Goal: Task Accomplishment & Management: Use online tool/utility

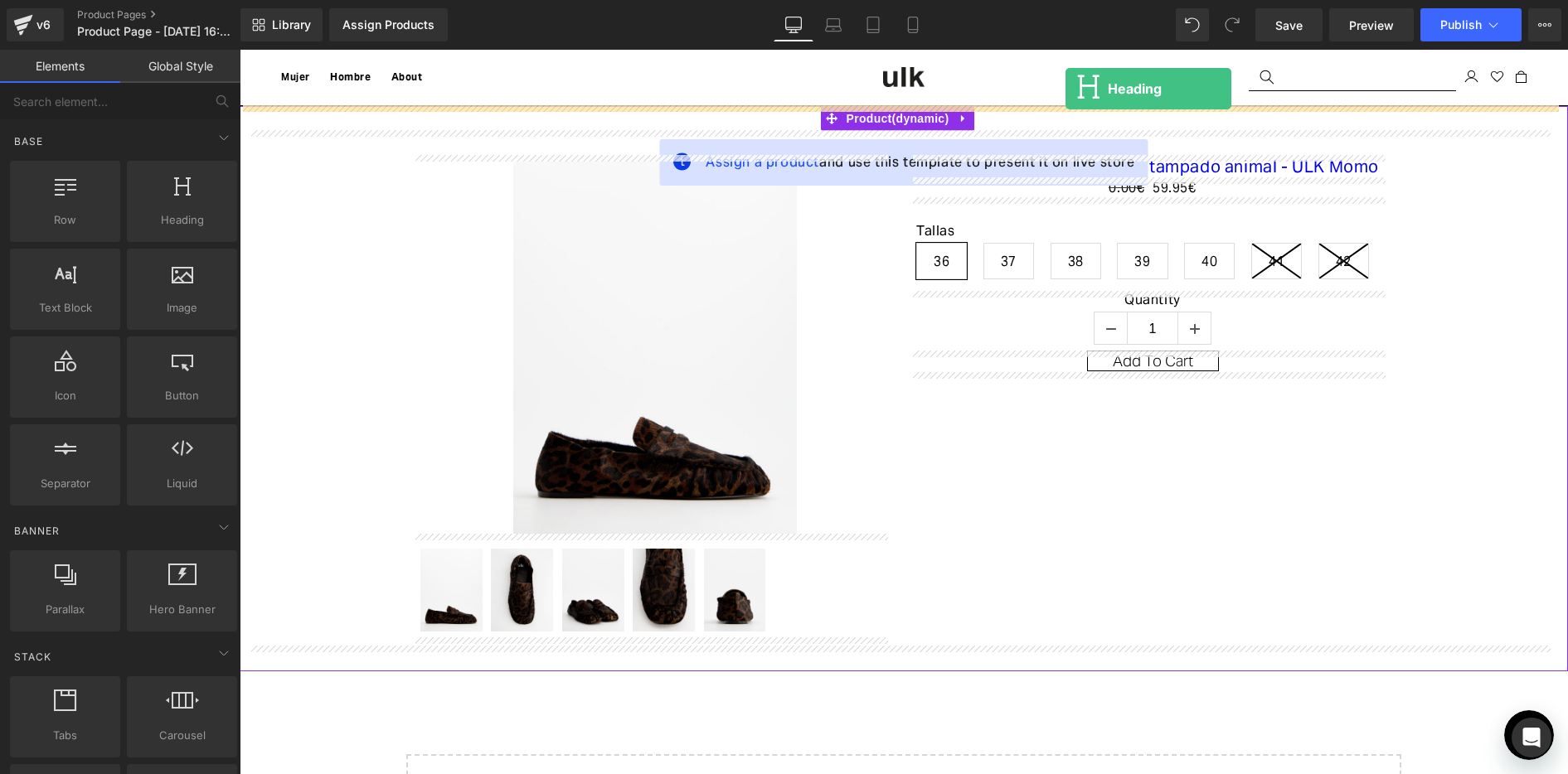
drag, startPoint x: 416, startPoint y: 271, endPoint x: 1067, endPoint y: 102, distance: 672.6
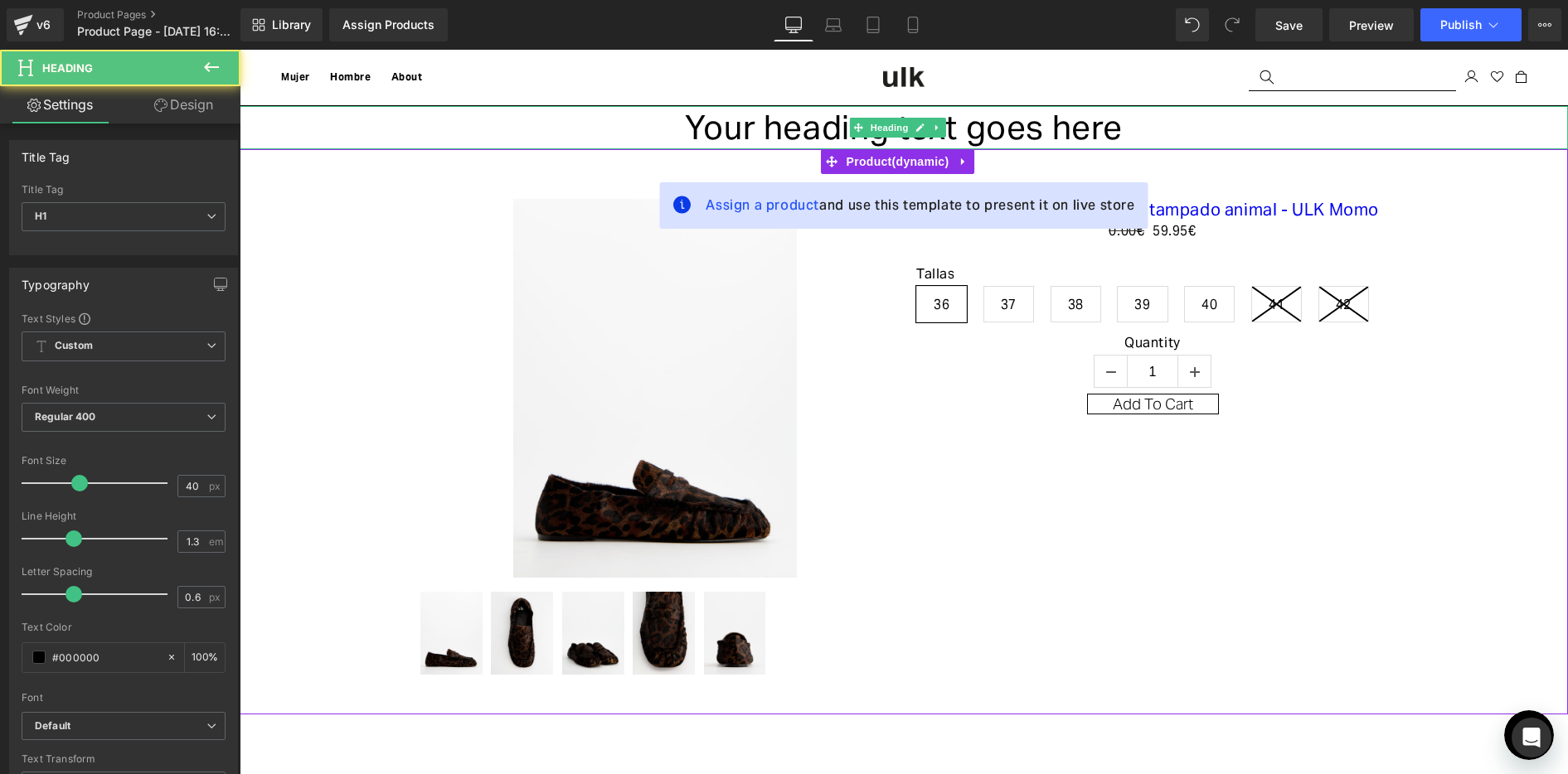
click at [866, 115] on h1 "Your heading text goes here" at bounding box center [904, 128] width 1329 height 43
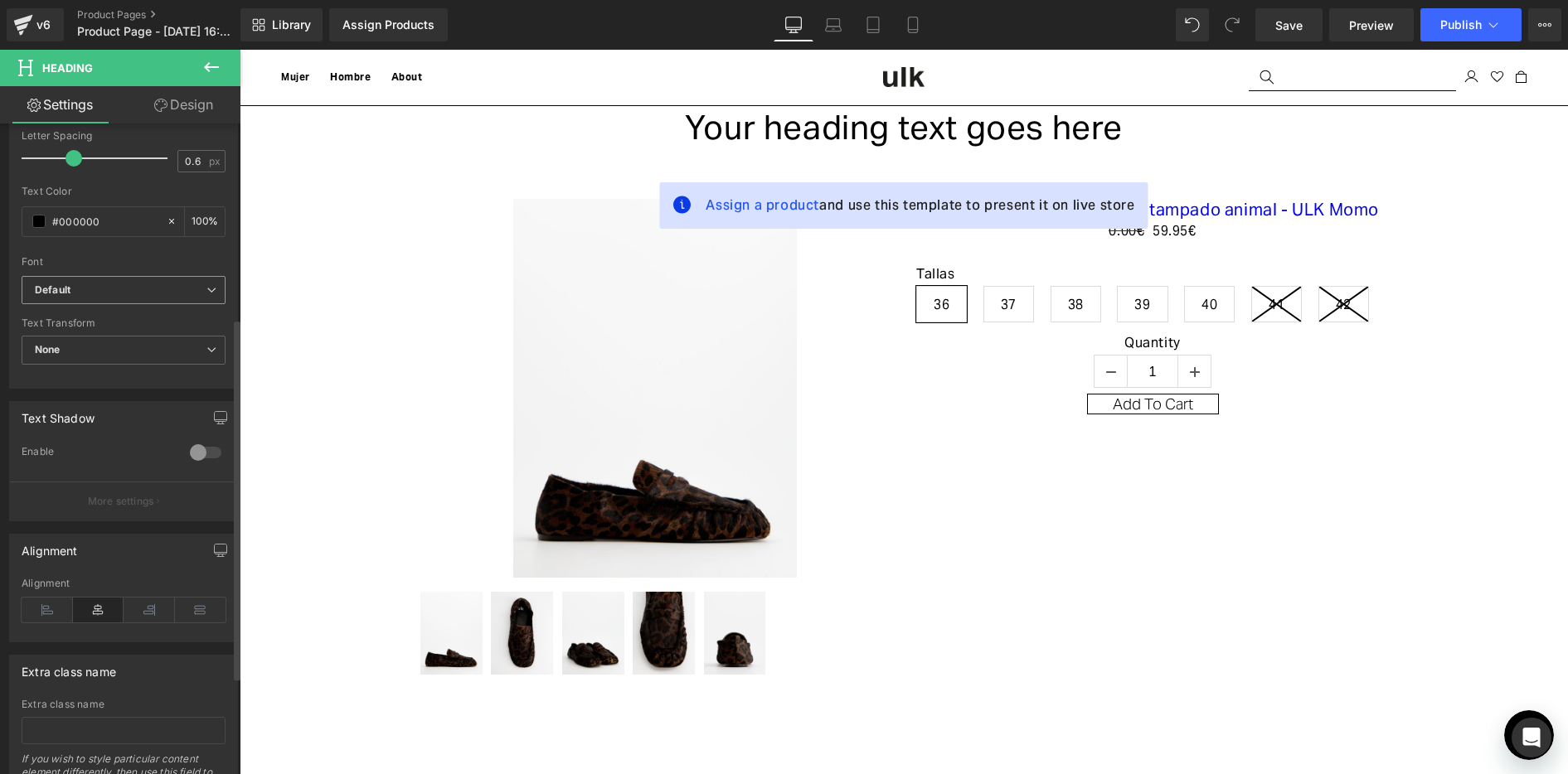
scroll to position [332, 0]
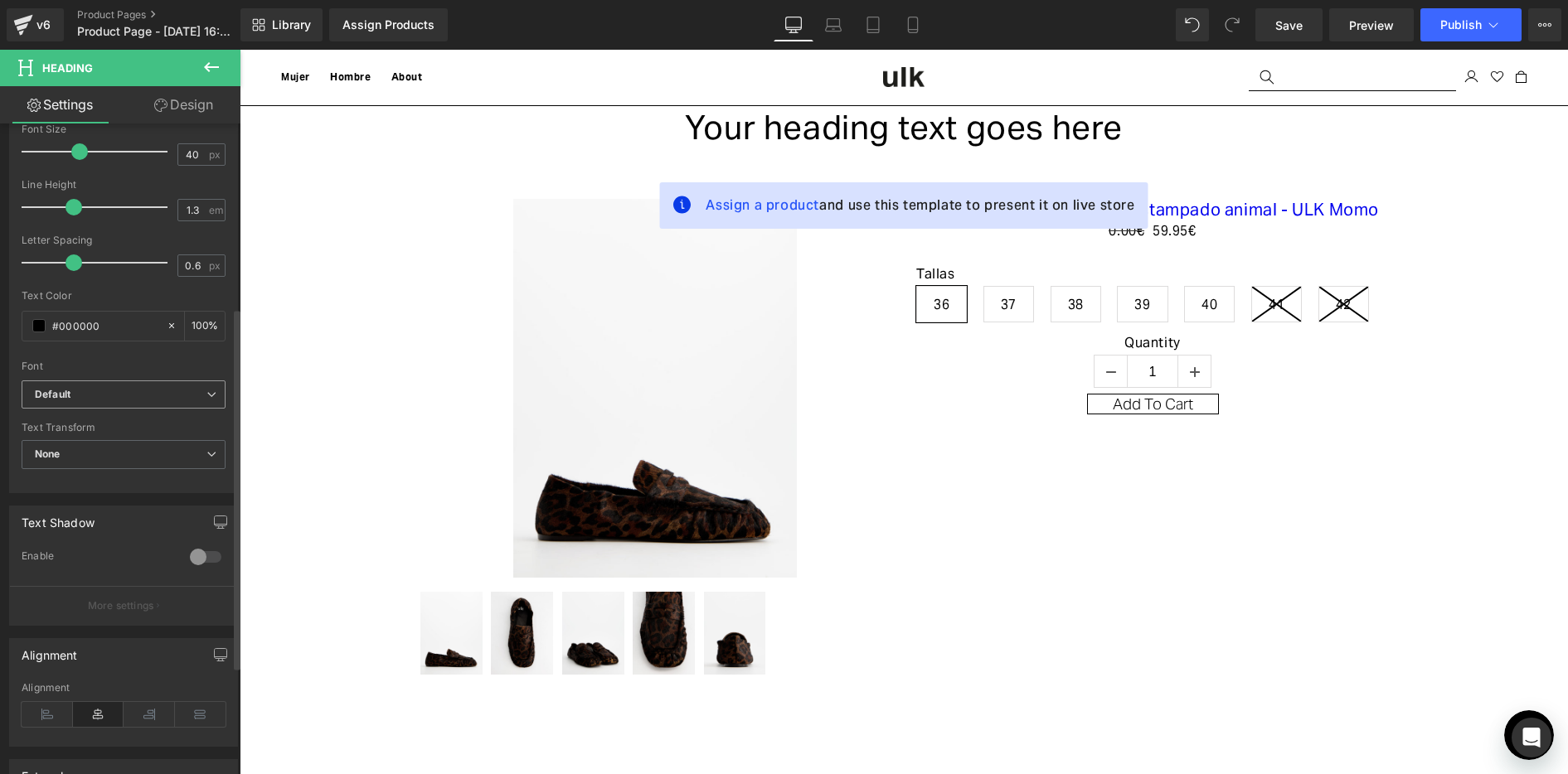
click at [120, 392] on b "Default" at bounding box center [120, 395] width 171 height 14
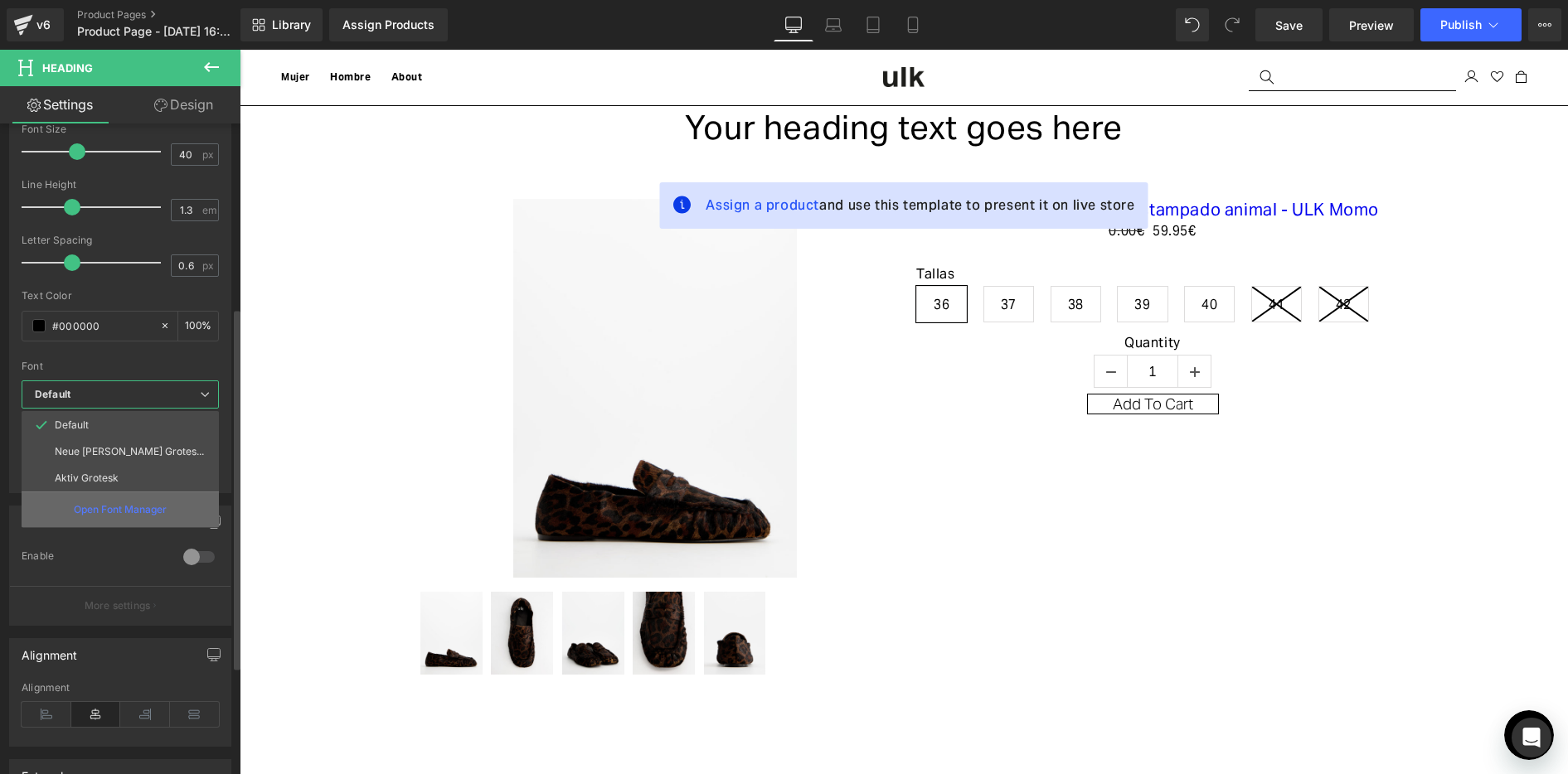
click at [137, 509] on p "Open Font Manager" at bounding box center [120, 509] width 93 height 15
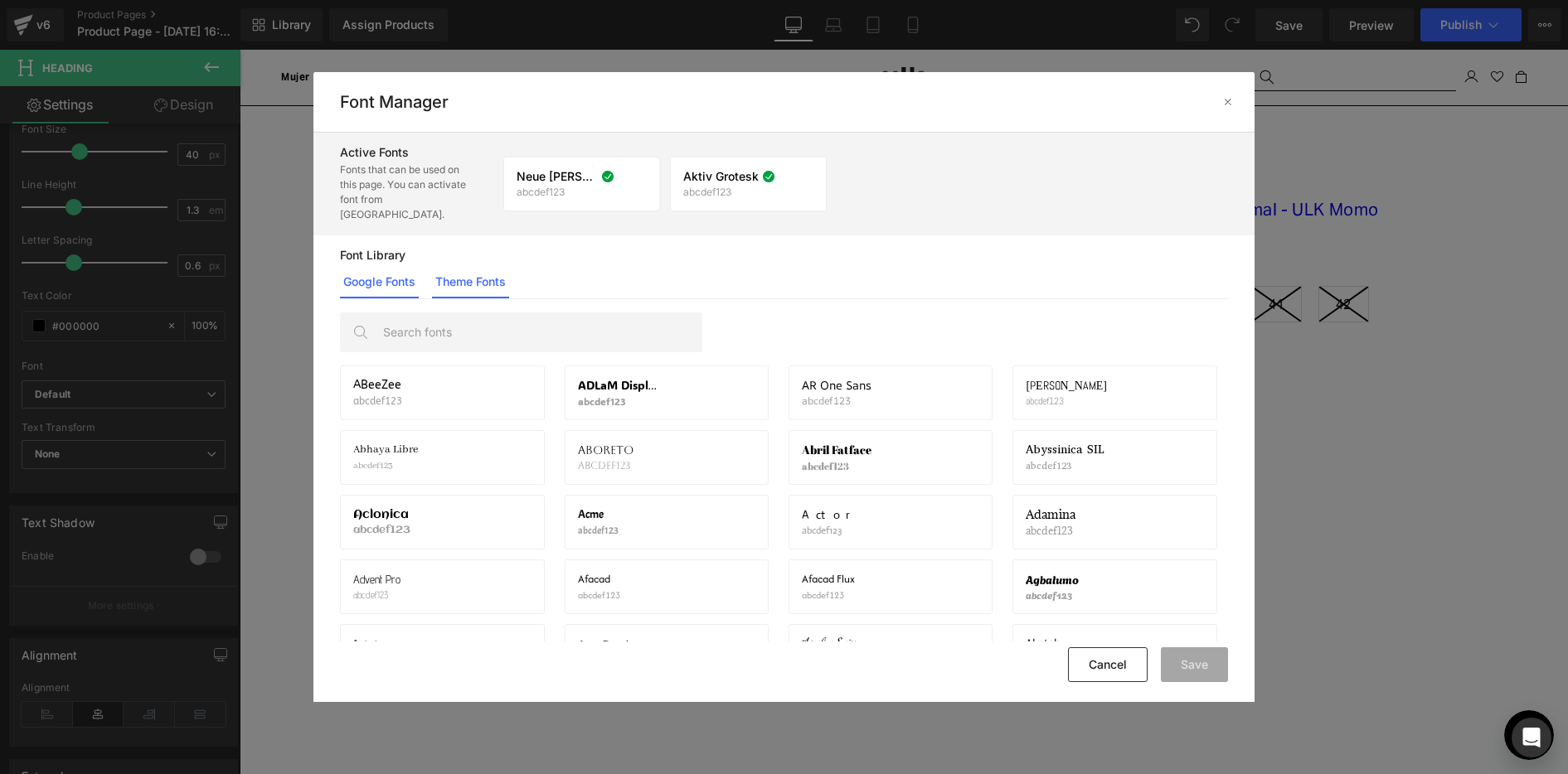
click at [479, 265] on link "Theme Fonts" at bounding box center [470, 282] width 77 height 34
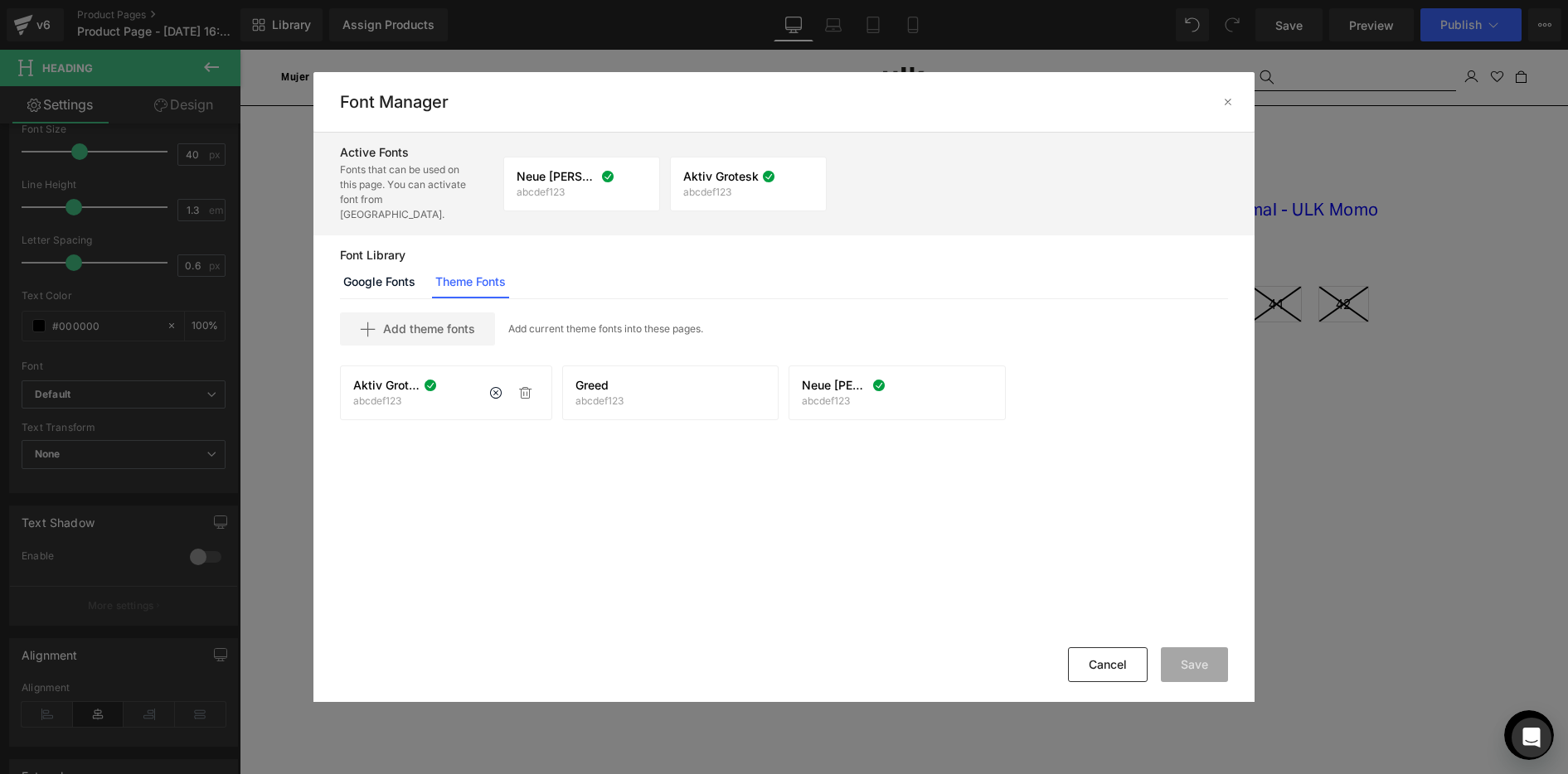
click at [382, 379] on div "Aktiv Grotesk abcdef123" at bounding box center [395, 393] width 84 height 28
click at [395, 265] on link "Google Fonts" at bounding box center [379, 282] width 79 height 34
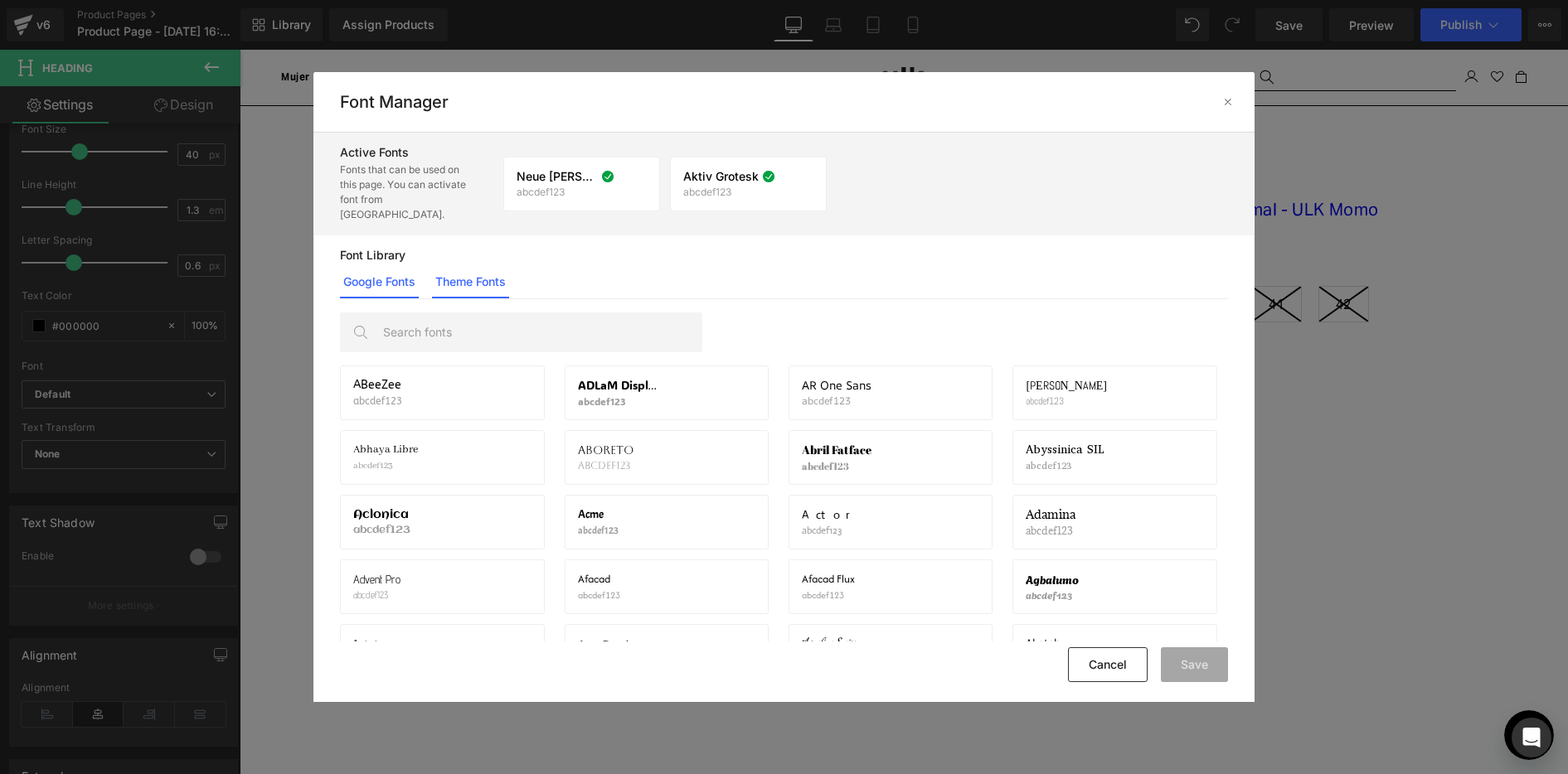
click at [463, 265] on link "Theme Fonts" at bounding box center [470, 282] width 77 height 34
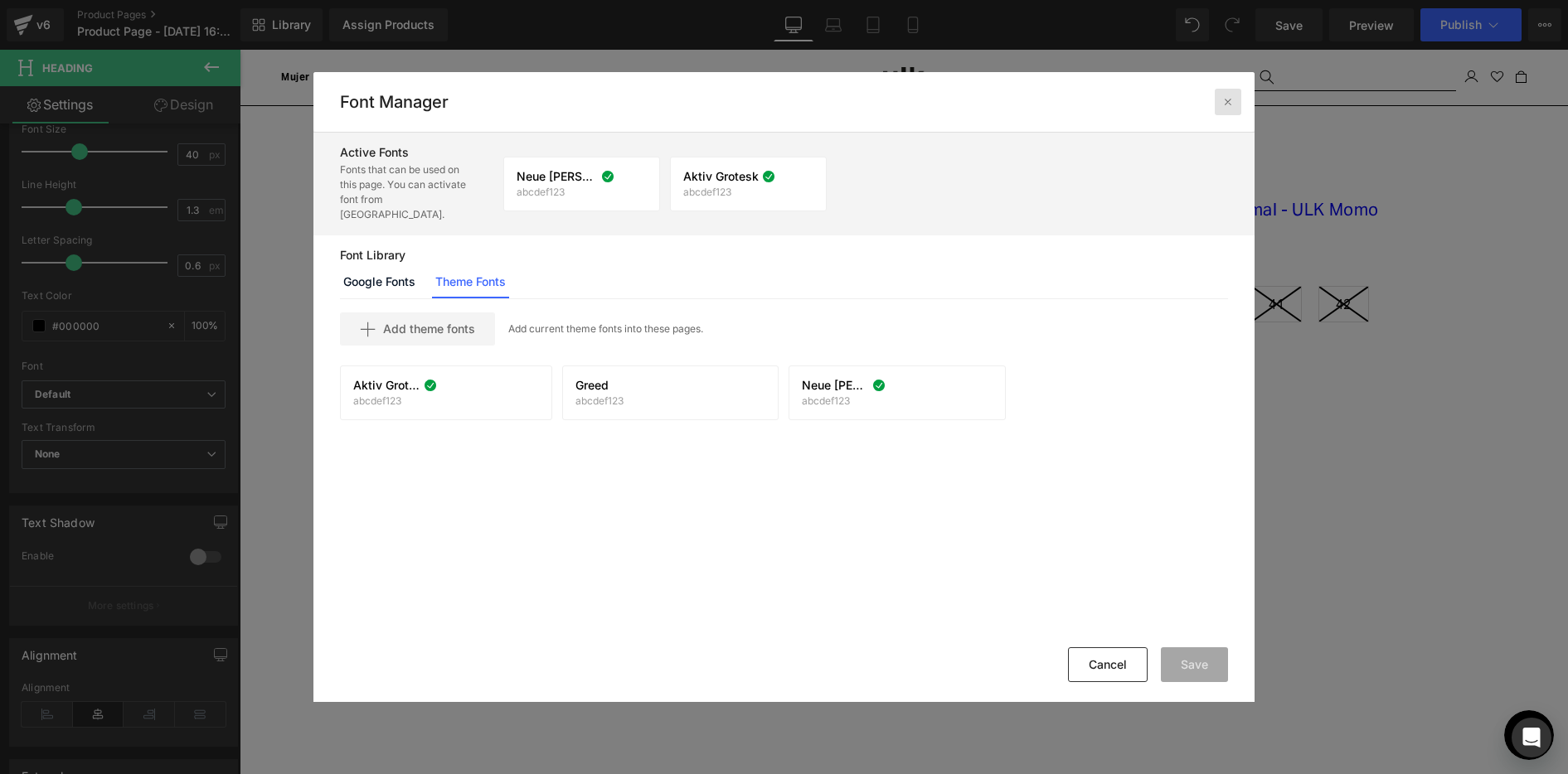
click at [1221, 102] on icon at bounding box center [1228, 102] width 13 height 13
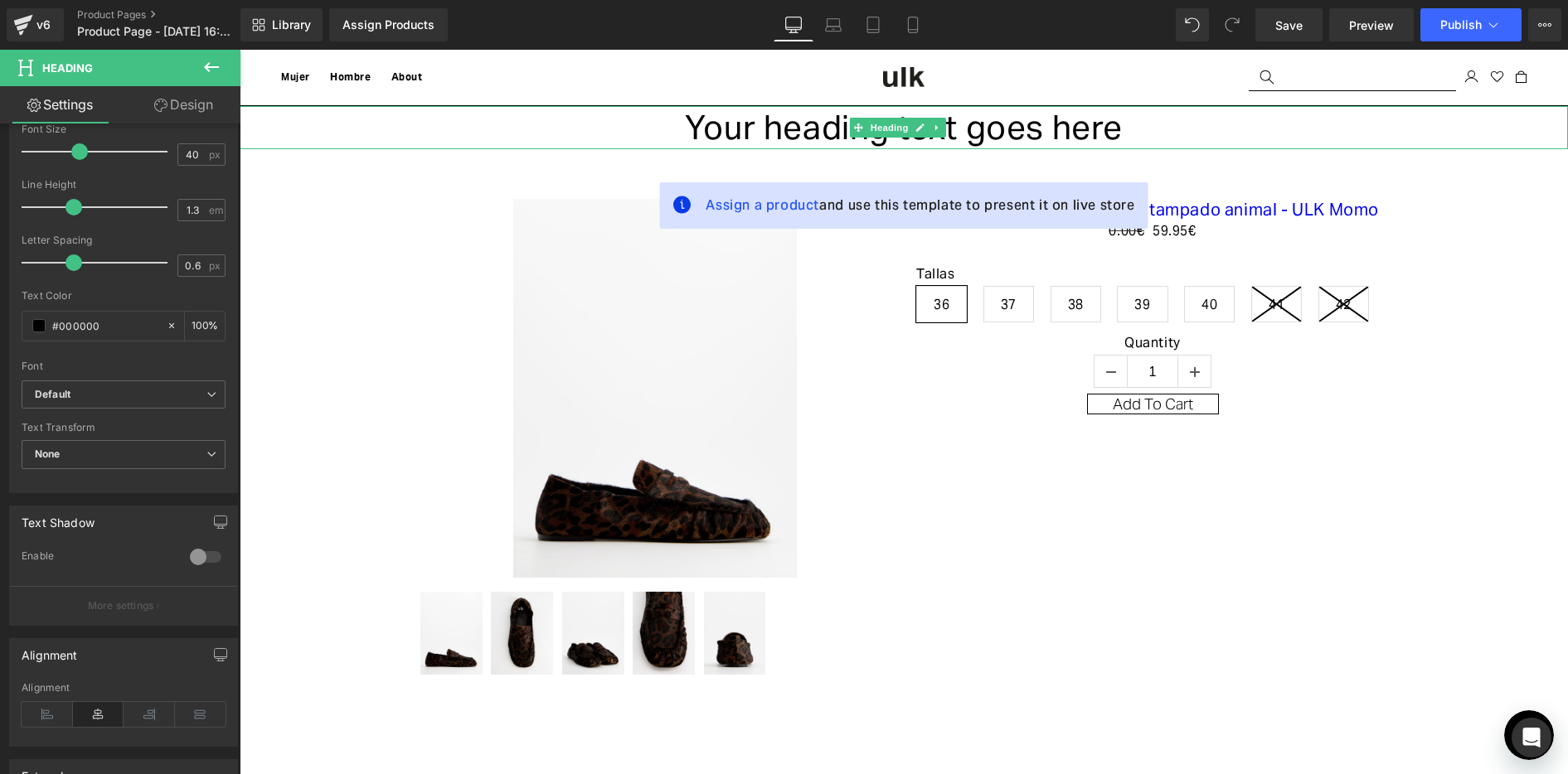
click at [778, 137] on h1 "Your heading text goes here" at bounding box center [904, 128] width 1329 height 43
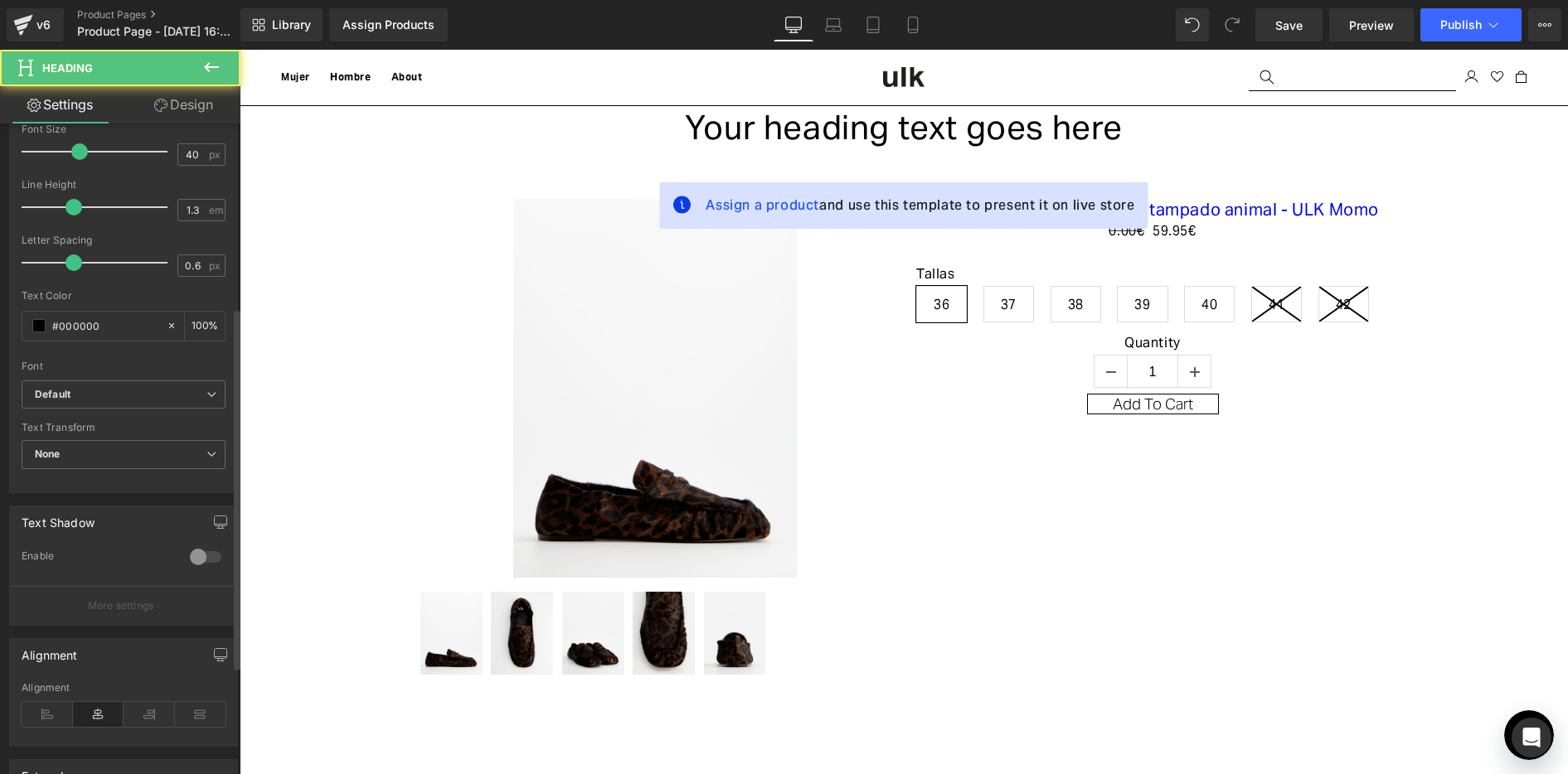
scroll to position [525, 0]
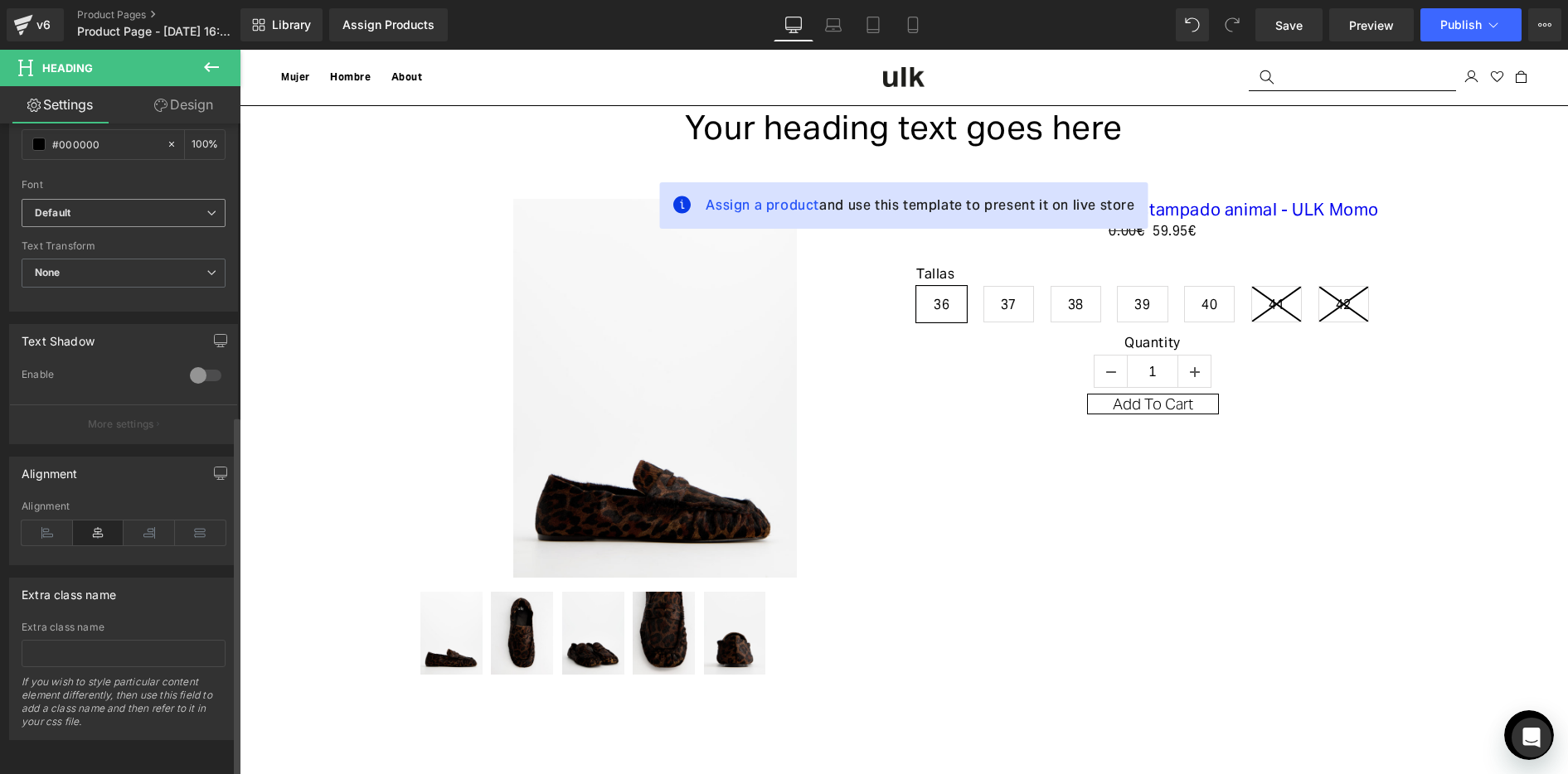
click at [162, 207] on b "Default" at bounding box center [120, 213] width 171 height 14
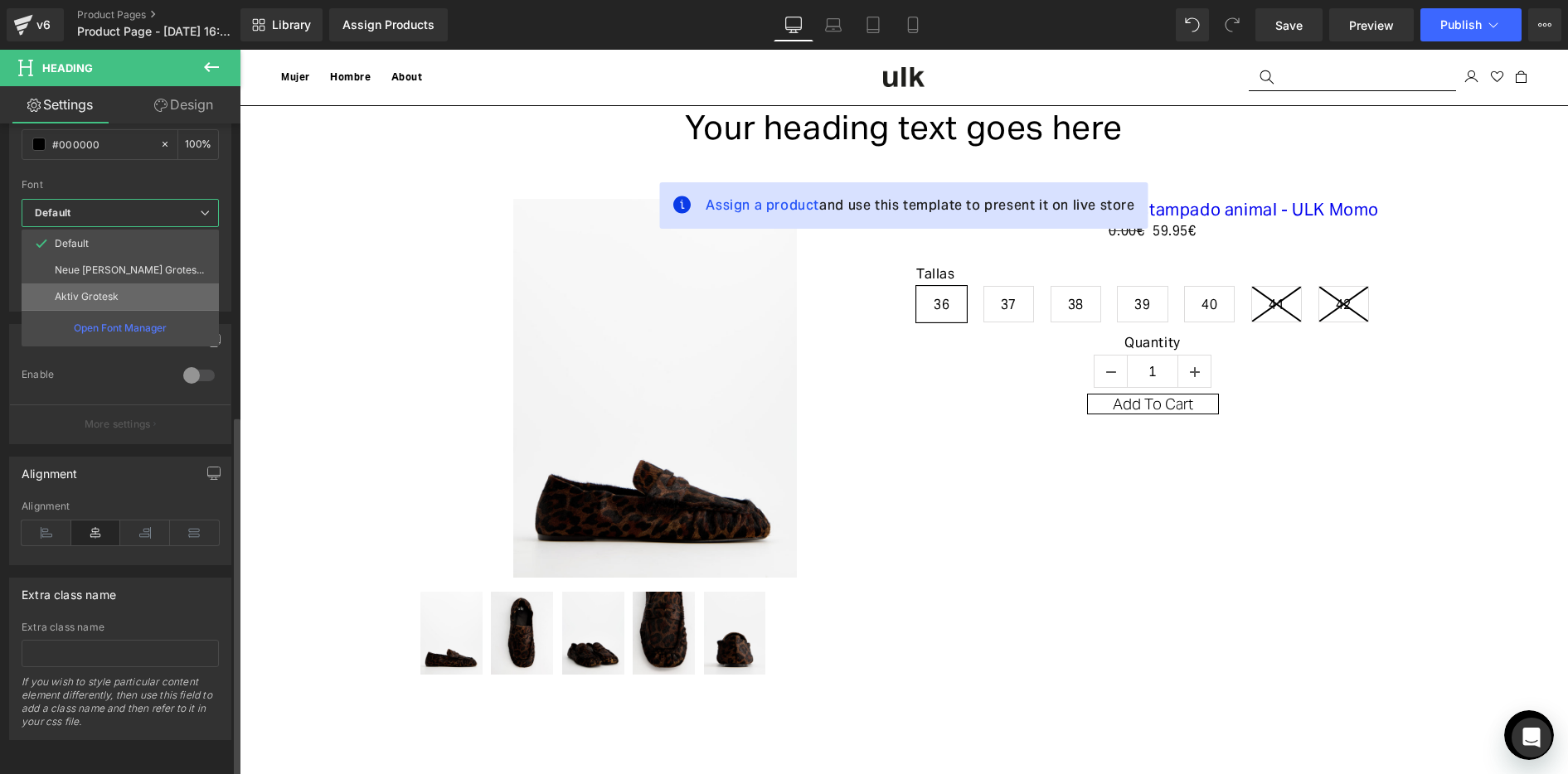
click at [152, 283] on li "Aktiv Grotesk" at bounding box center [120, 296] width 198 height 26
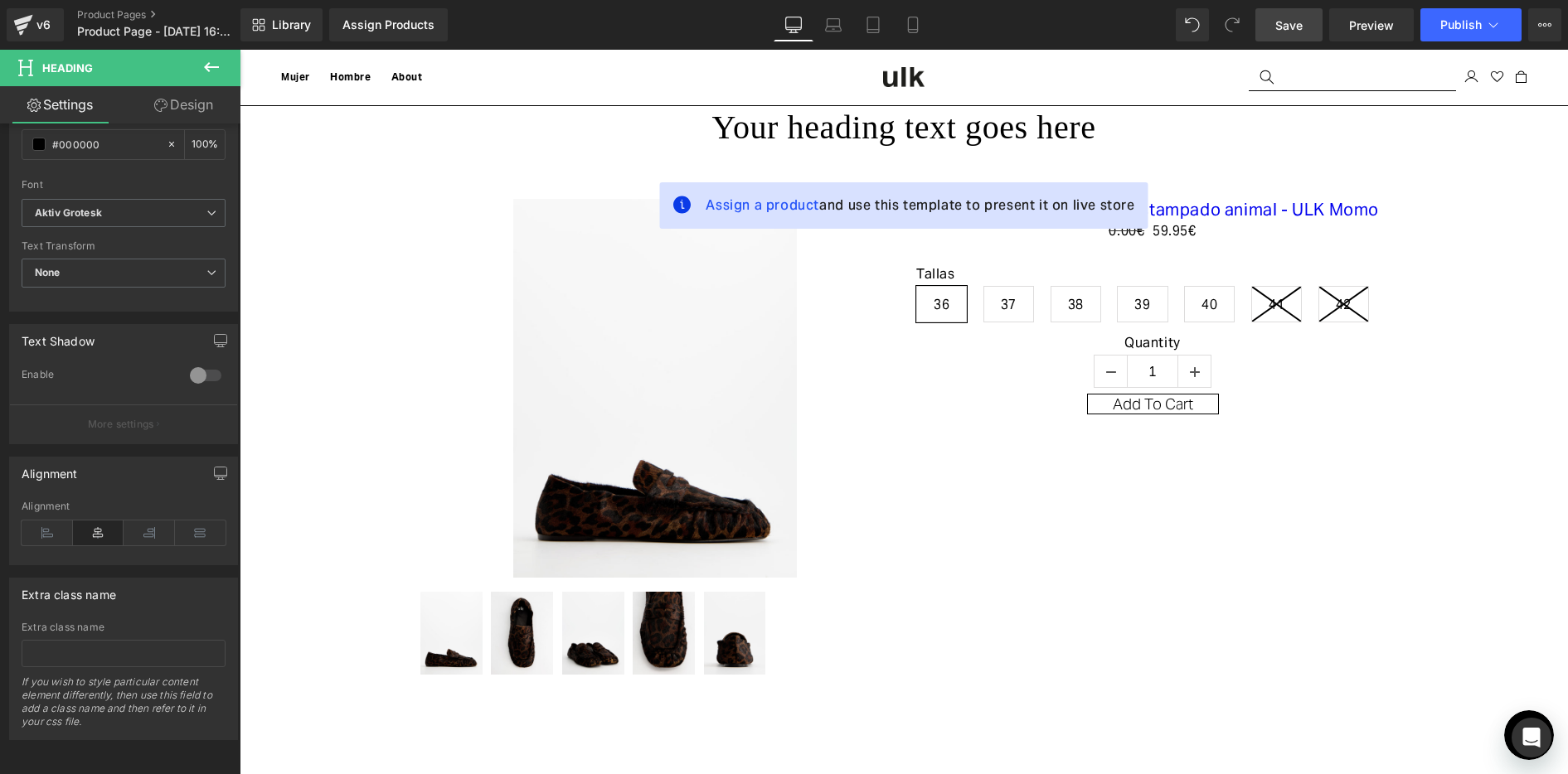
click at [1270, 26] on link "Save" at bounding box center [1288, 25] width 67 height 34
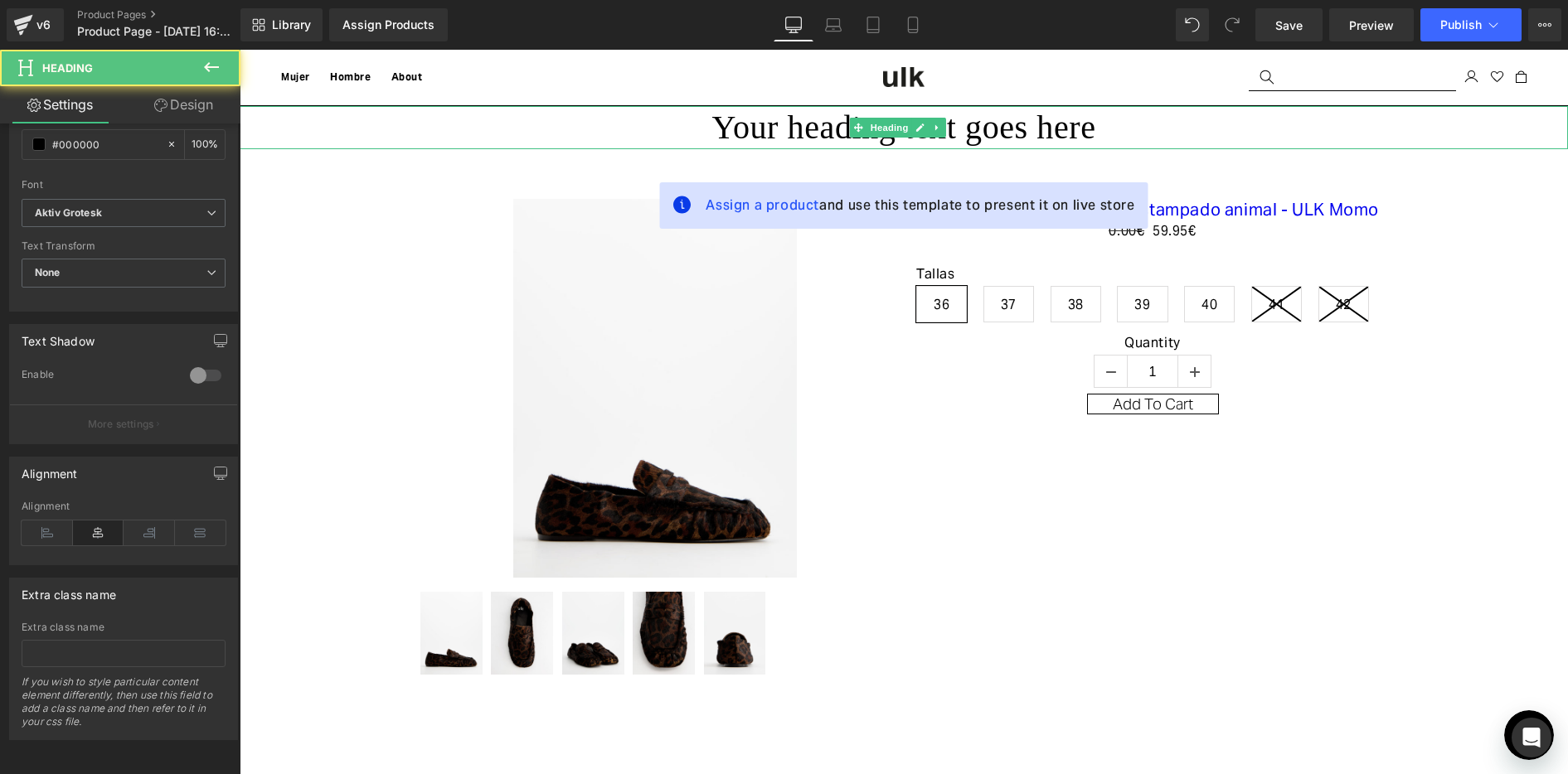
click at [811, 116] on h1 "Your heading text goes here" at bounding box center [904, 128] width 1329 height 43
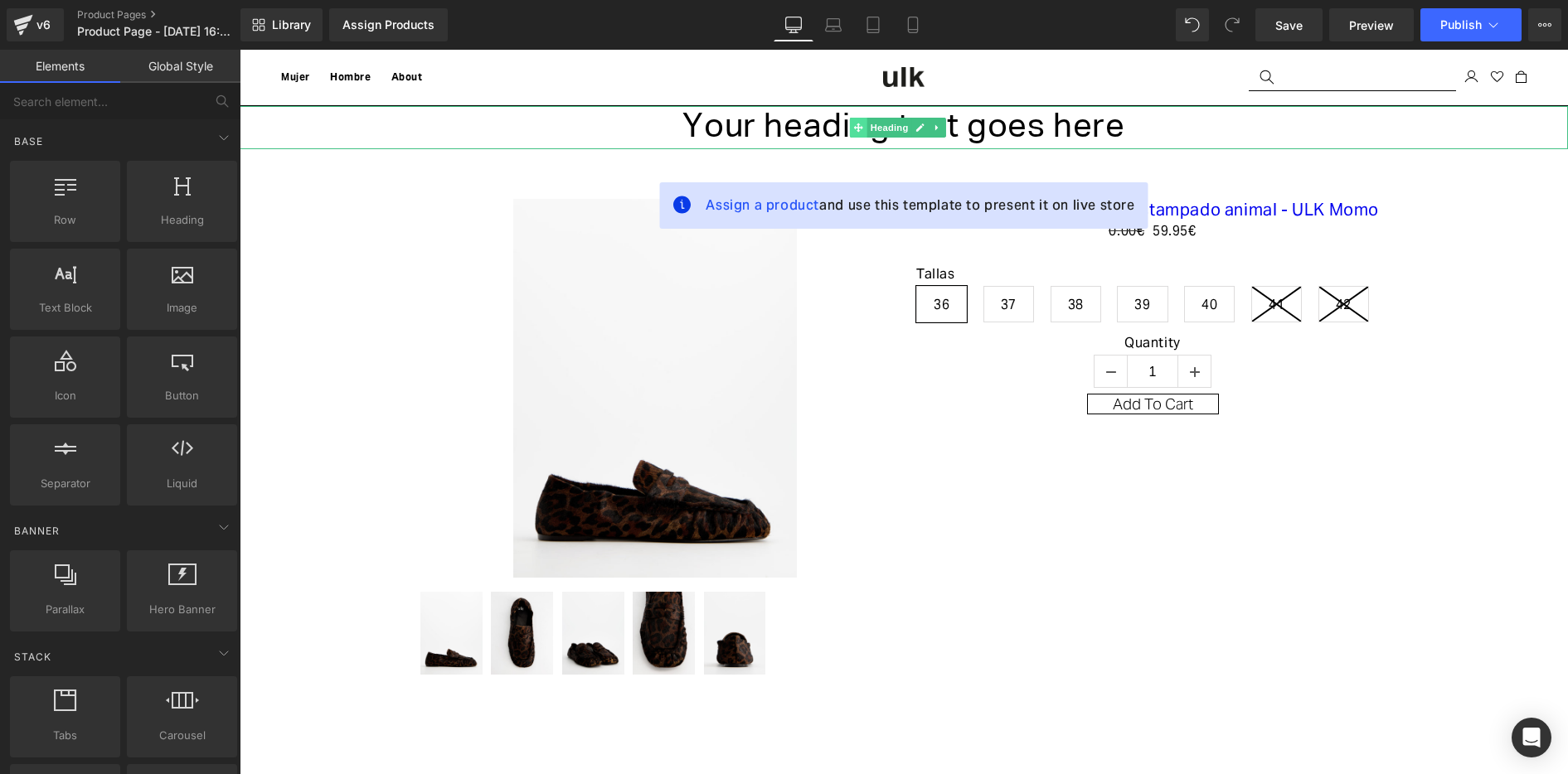
drag, startPoint x: 863, startPoint y: 129, endPoint x: 855, endPoint y: 128, distance: 8.1
click at [863, 129] on span at bounding box center [857, 127] width 18 height 20
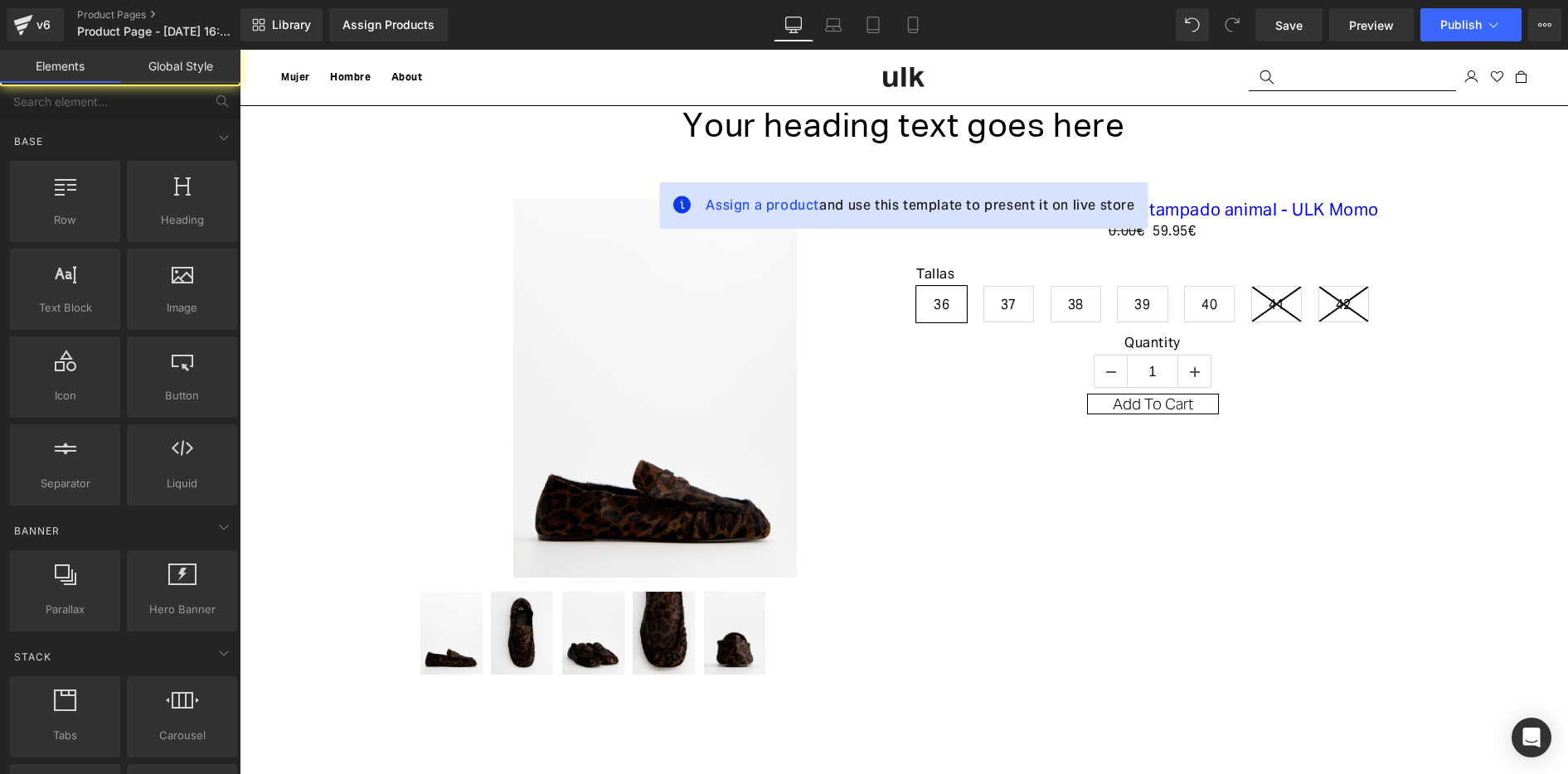
click at [501, 84] on header "Menú Cerrar Mujer Hombre Mujer Mujer" at bounding box center [904, 77] width 1329 height 57
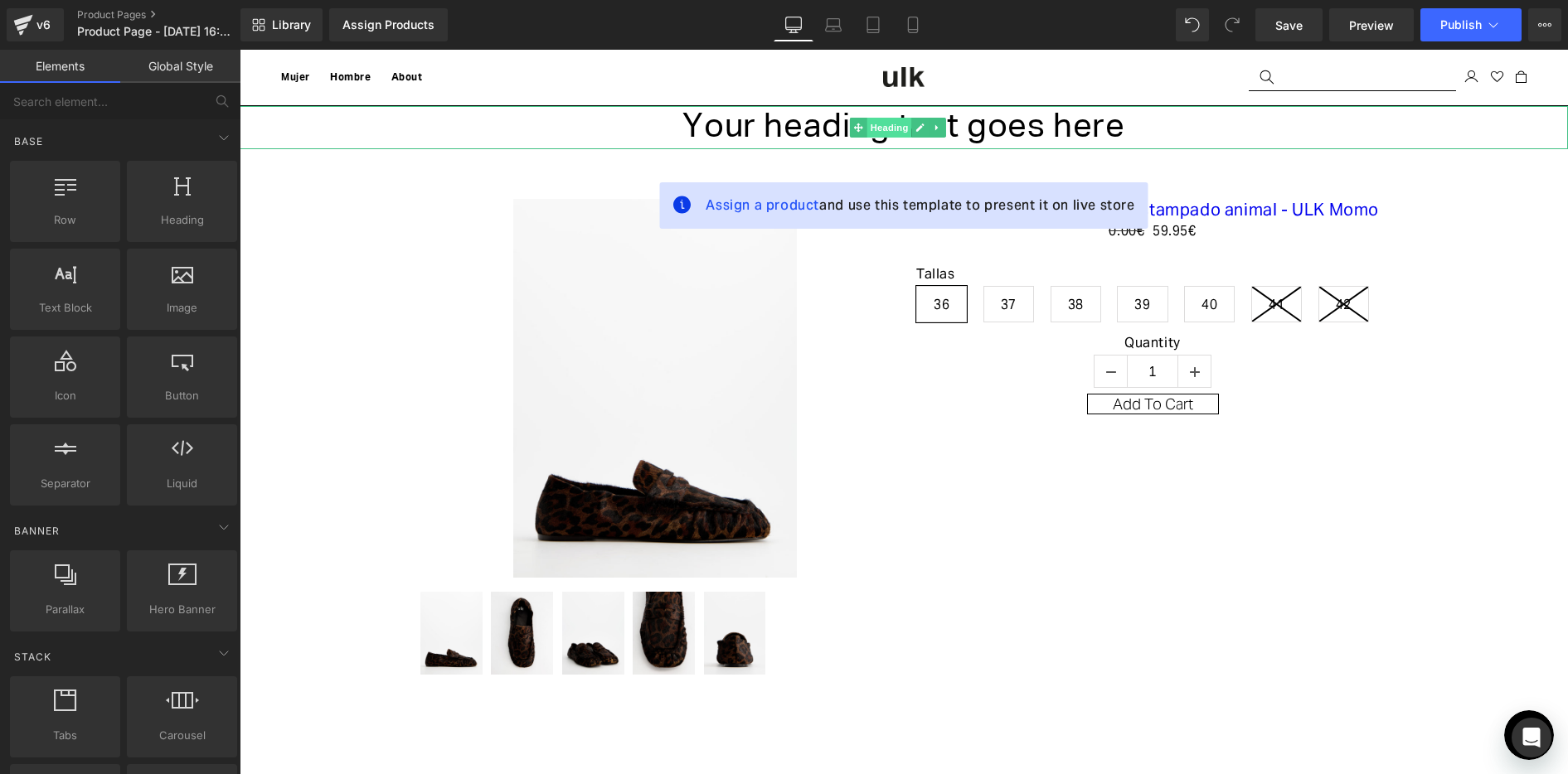
click at [893, 132] on span "Heading" at bounding box center [889, 127] width 45 height 20
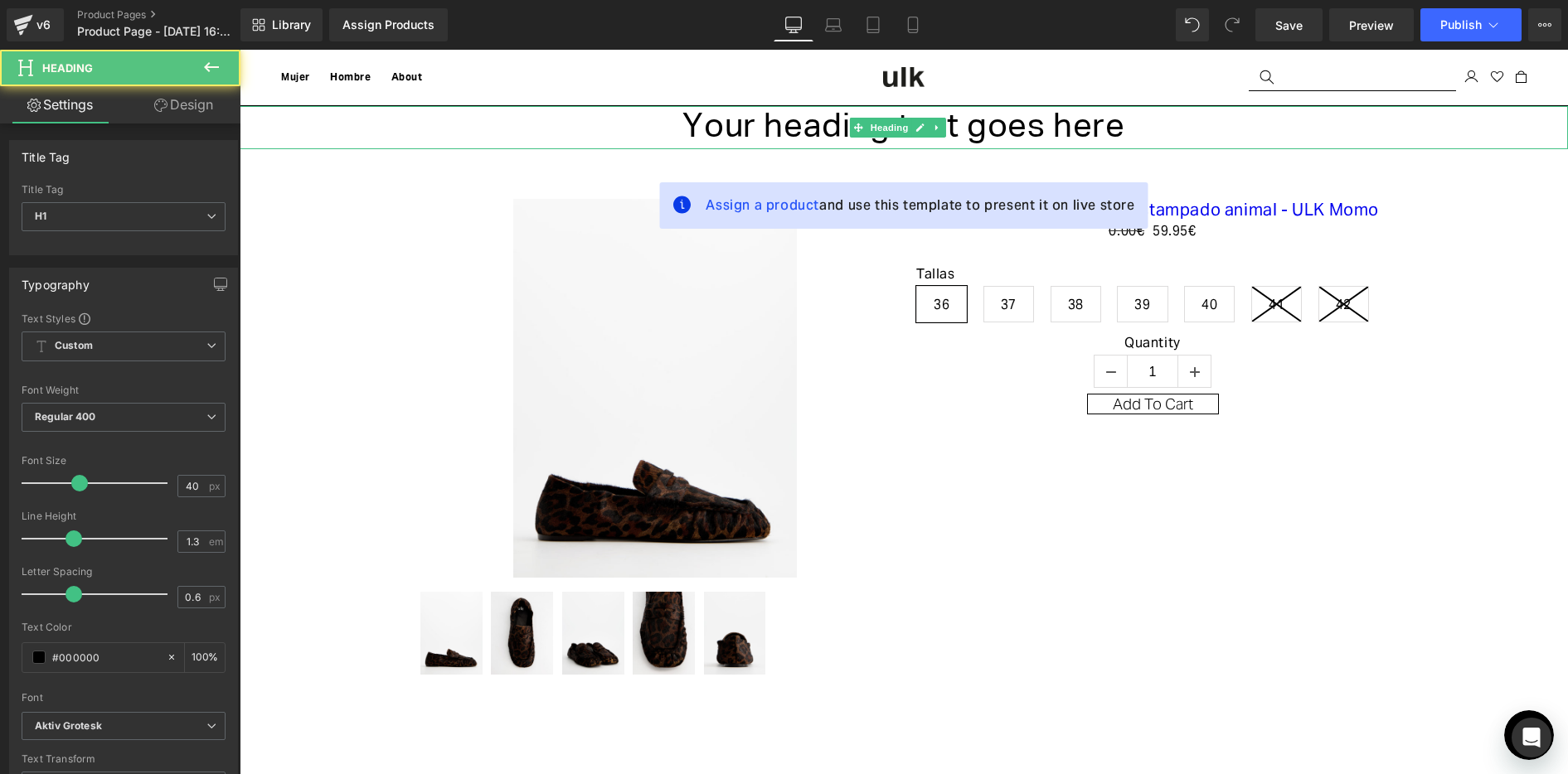
click at [842, 115] on h1 "Your heading text goes here" at bounding box center [904, 128] width 1329 height 43
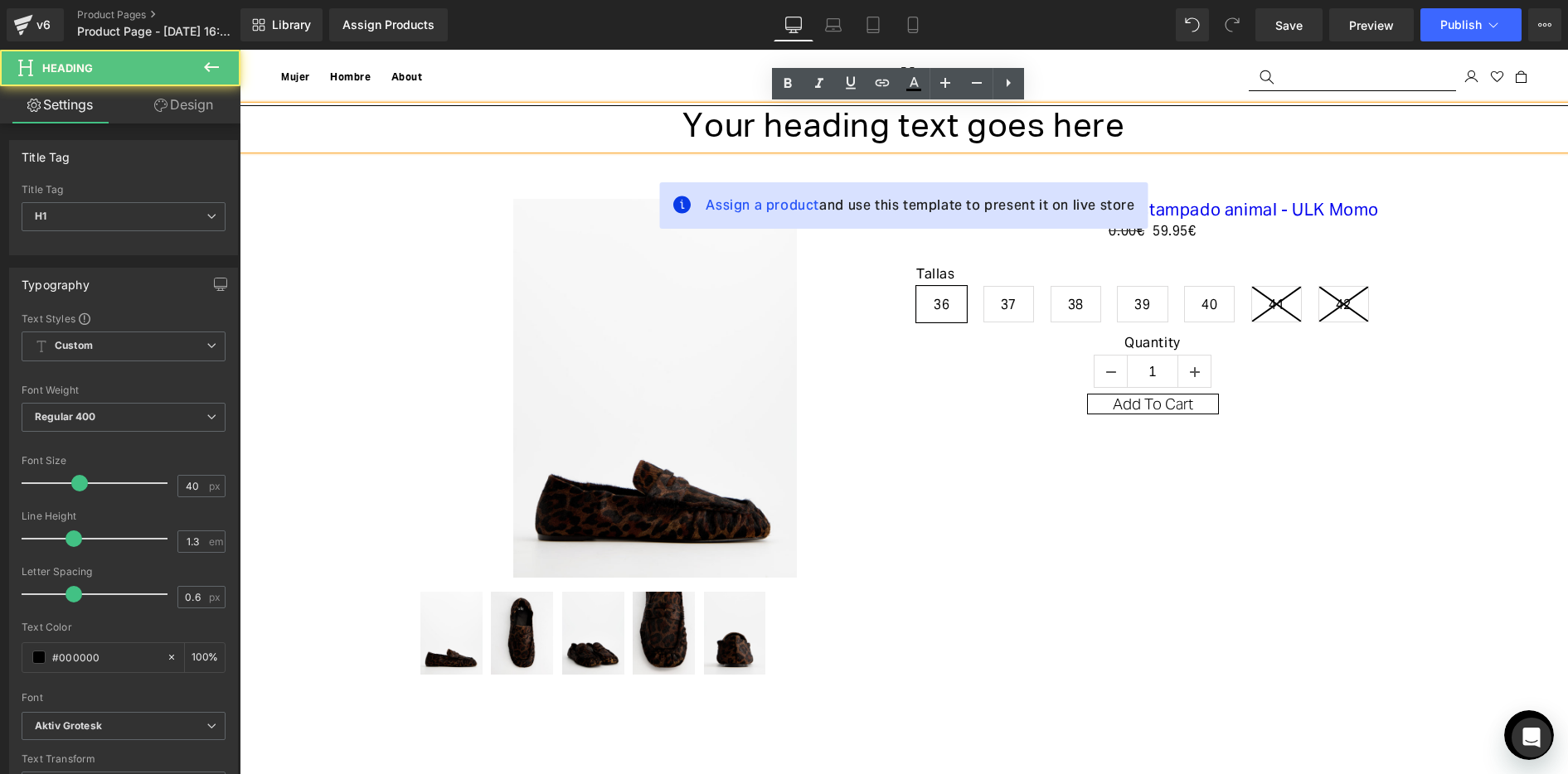
click at [774, 129] on h1 "Your heading text goes here" at bounding box center [904, 128] width 1329 height 43
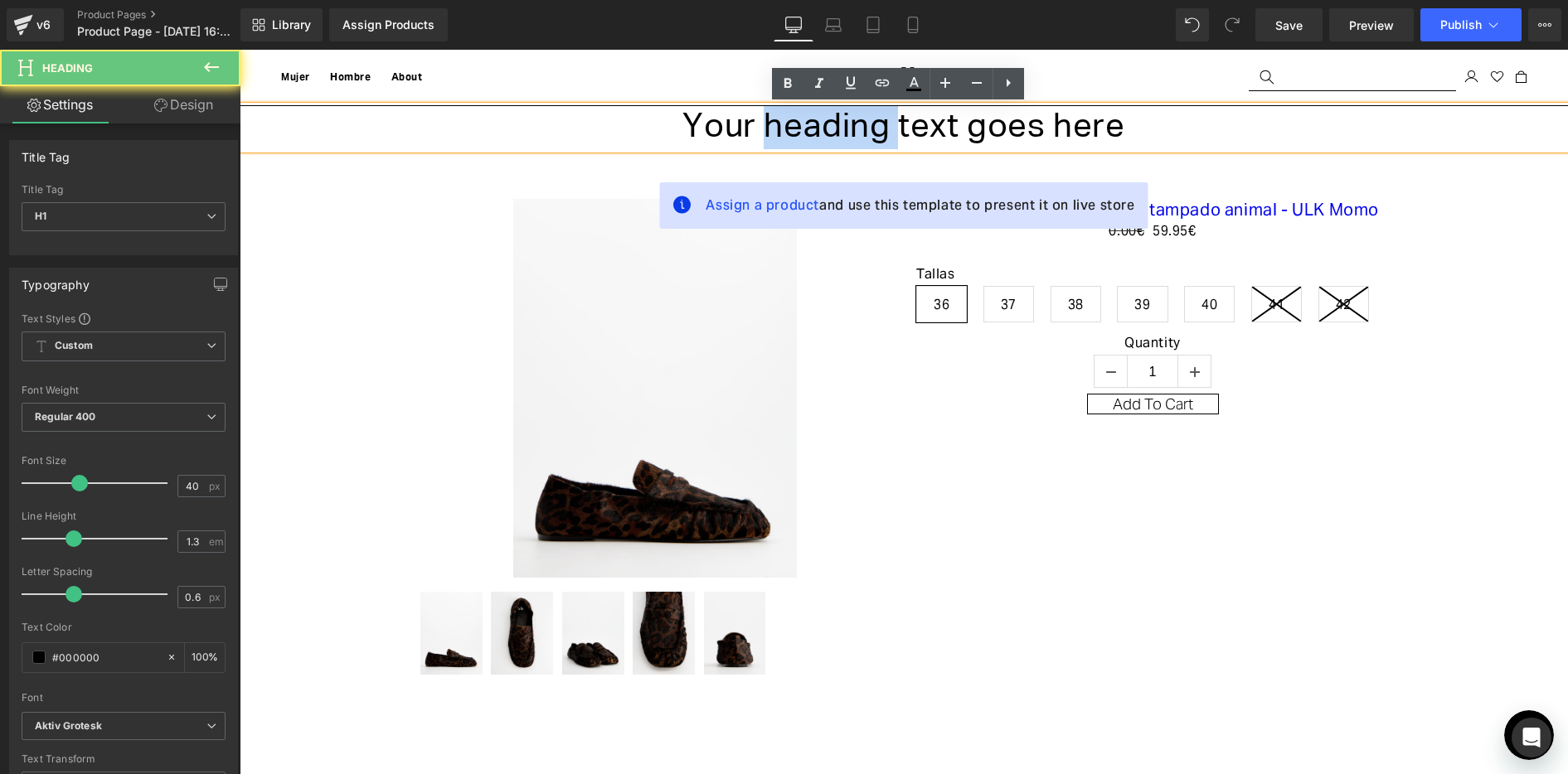
click at [774, 129] on h1 "Your heading text goes here" at bounding box center [904, 128] width 1329 height 43
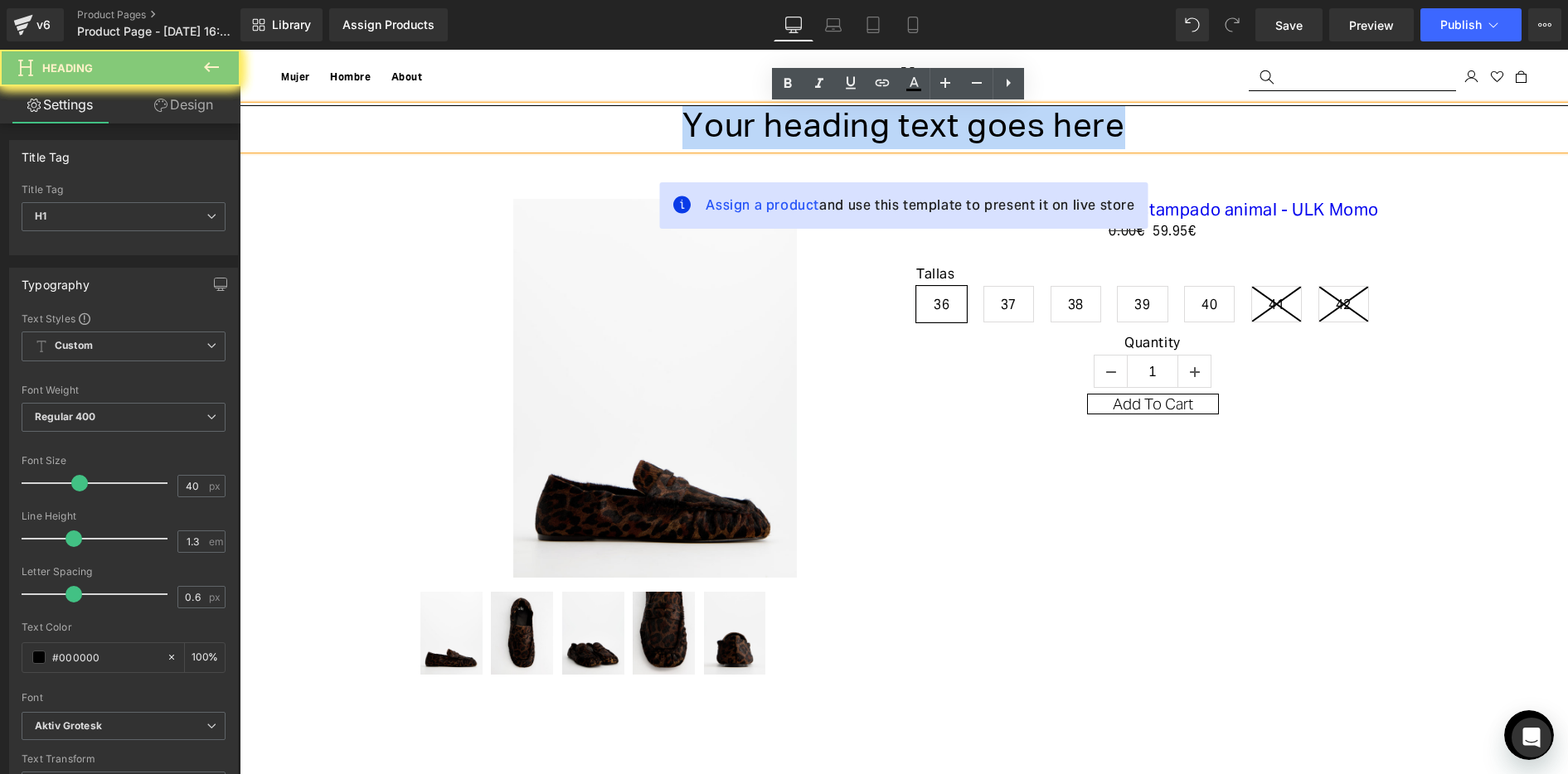
click at [774, 129] on h1 "Your heading text goes here" at bounding box center [904, 128] width 1329 height 43
paste div
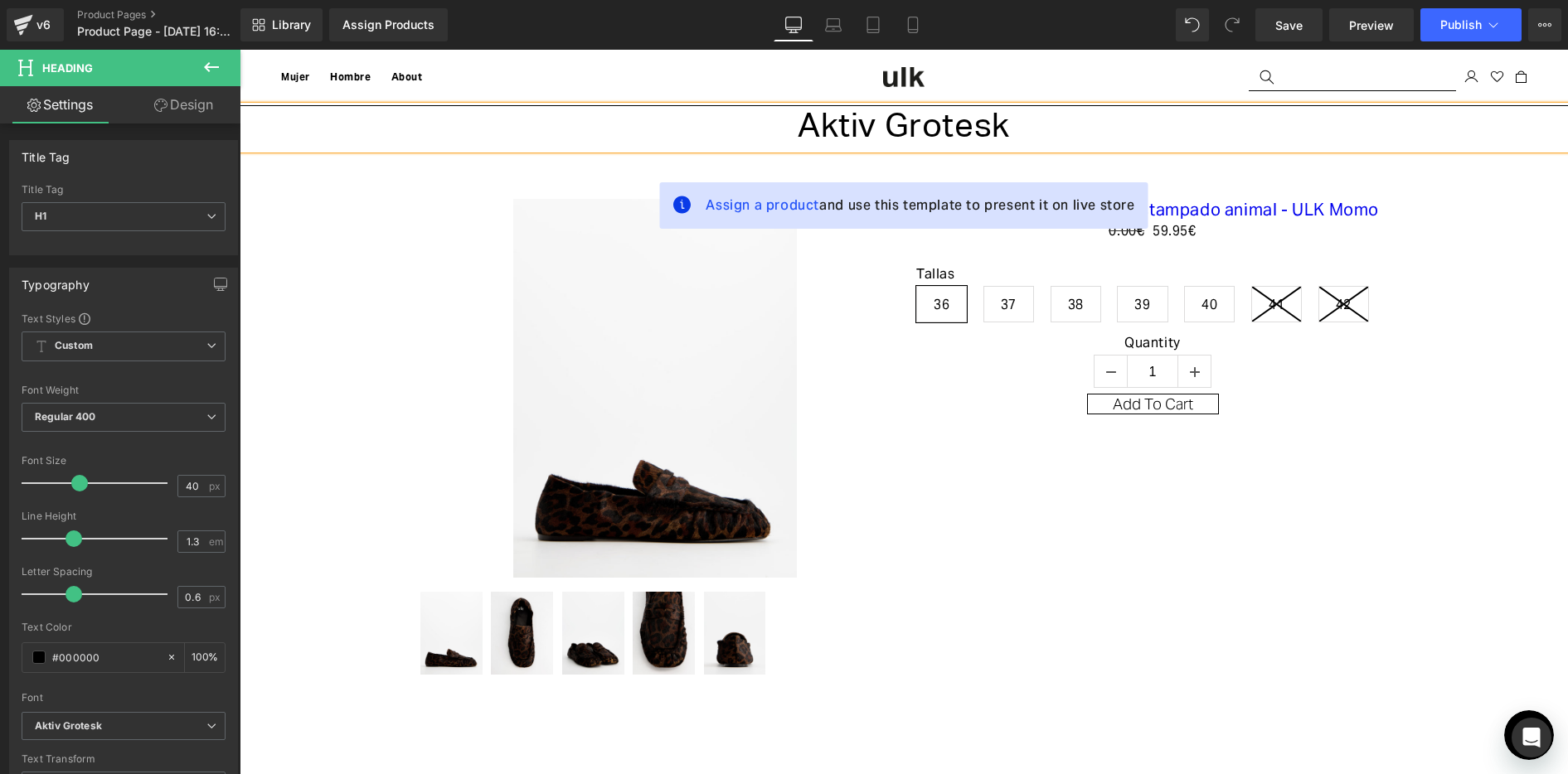
click at [665, 82] on header "Menú Cerrar Mujer Hombre Mujer Mujer" at bounding box center [904, 77] width 1329 height 57
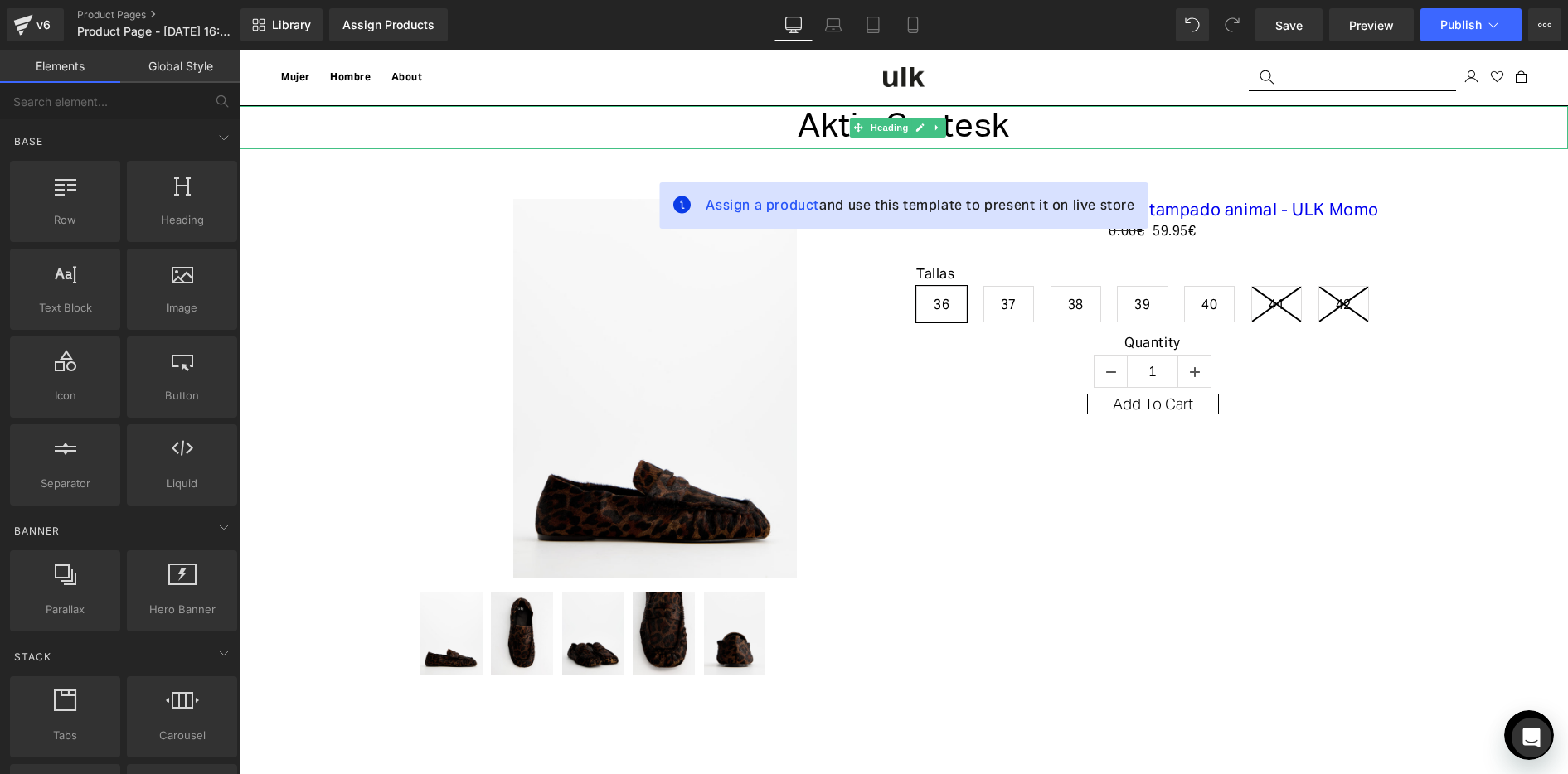
click at [836, 129] on h1 "Aktiv Grotesk" at bounding box center [904, 128] width 1329 height 43
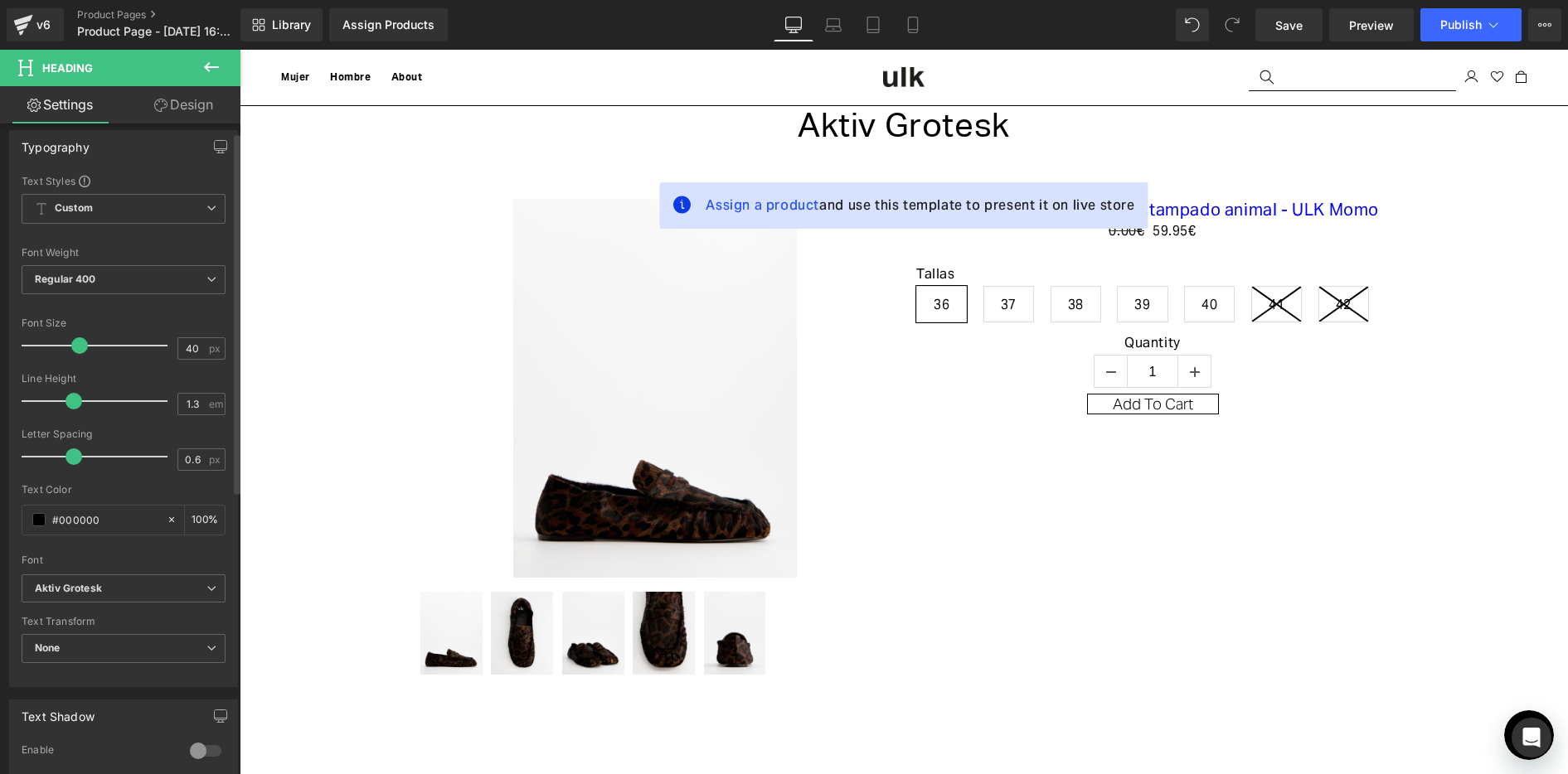
scroll to position [414, 0]
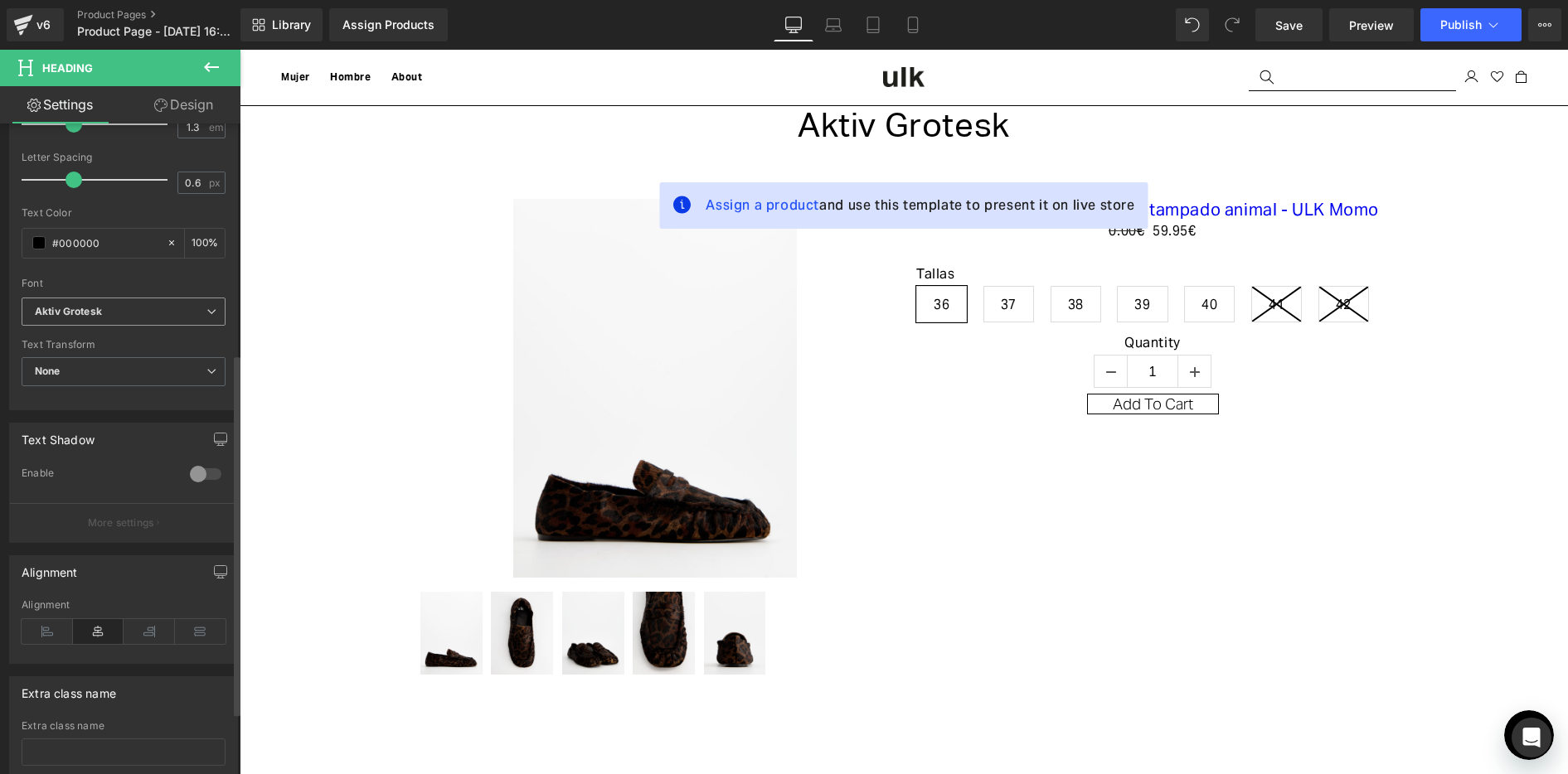
click at [161, 306] on b "Aktiv Grotesk" at bounding box center [120, 312] width 171 height 14
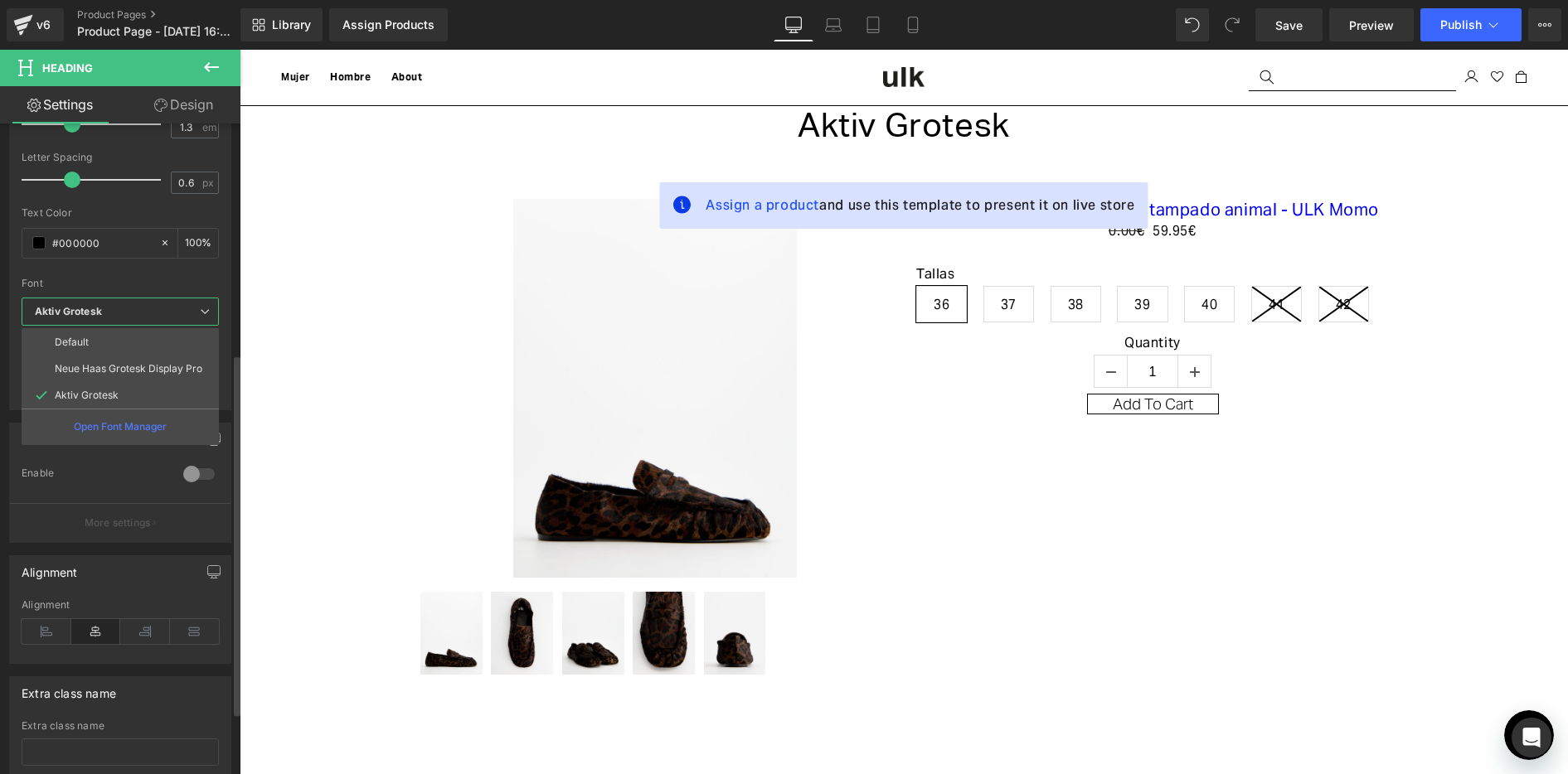
click at [165, 306] on b "Aktiv Grotesk" at bounding box center [116, 312] width 165 height 14
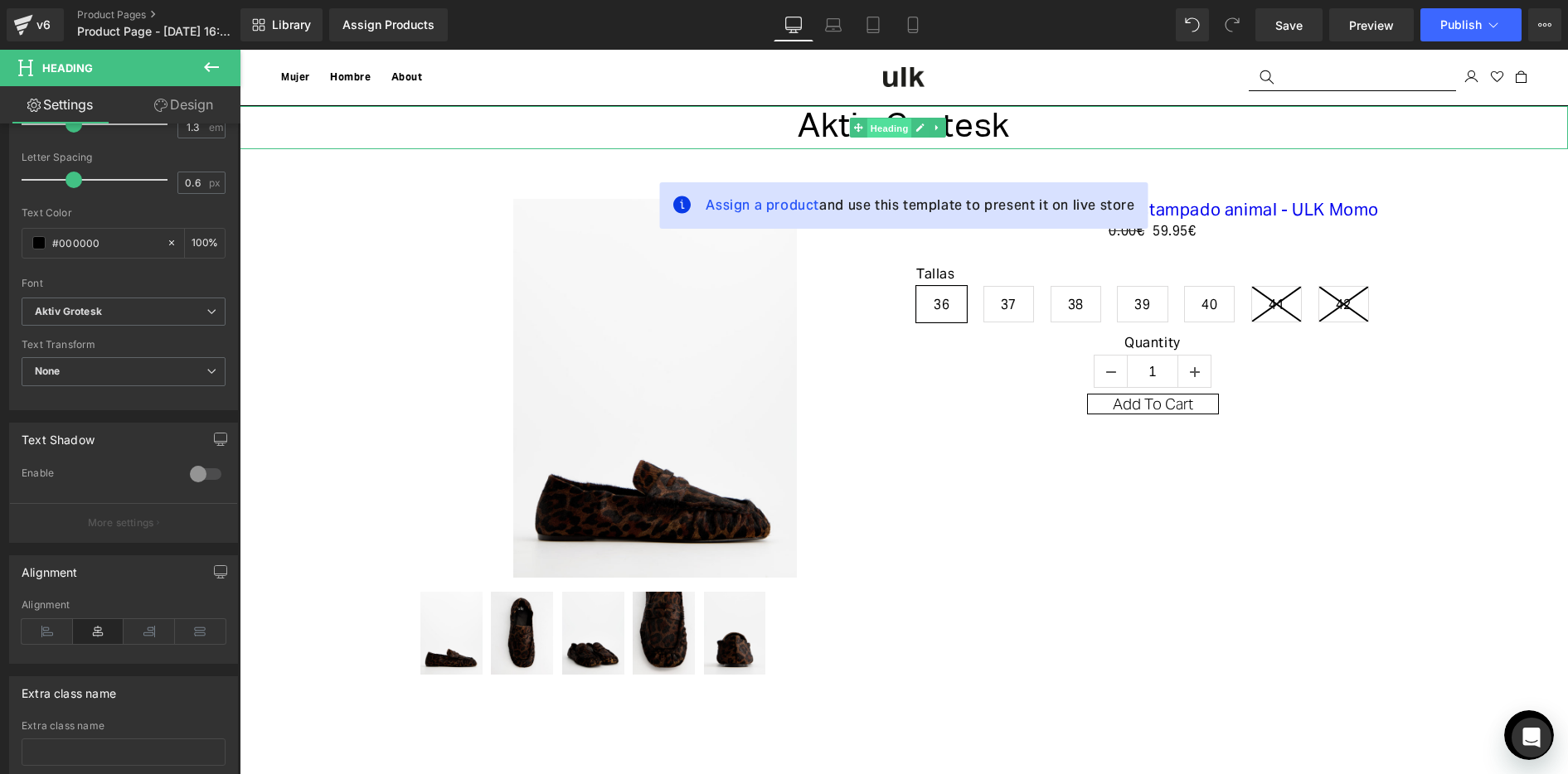
click at [883, 121] on span "Heading" at bounding box center [889, 127] width 45 height 20
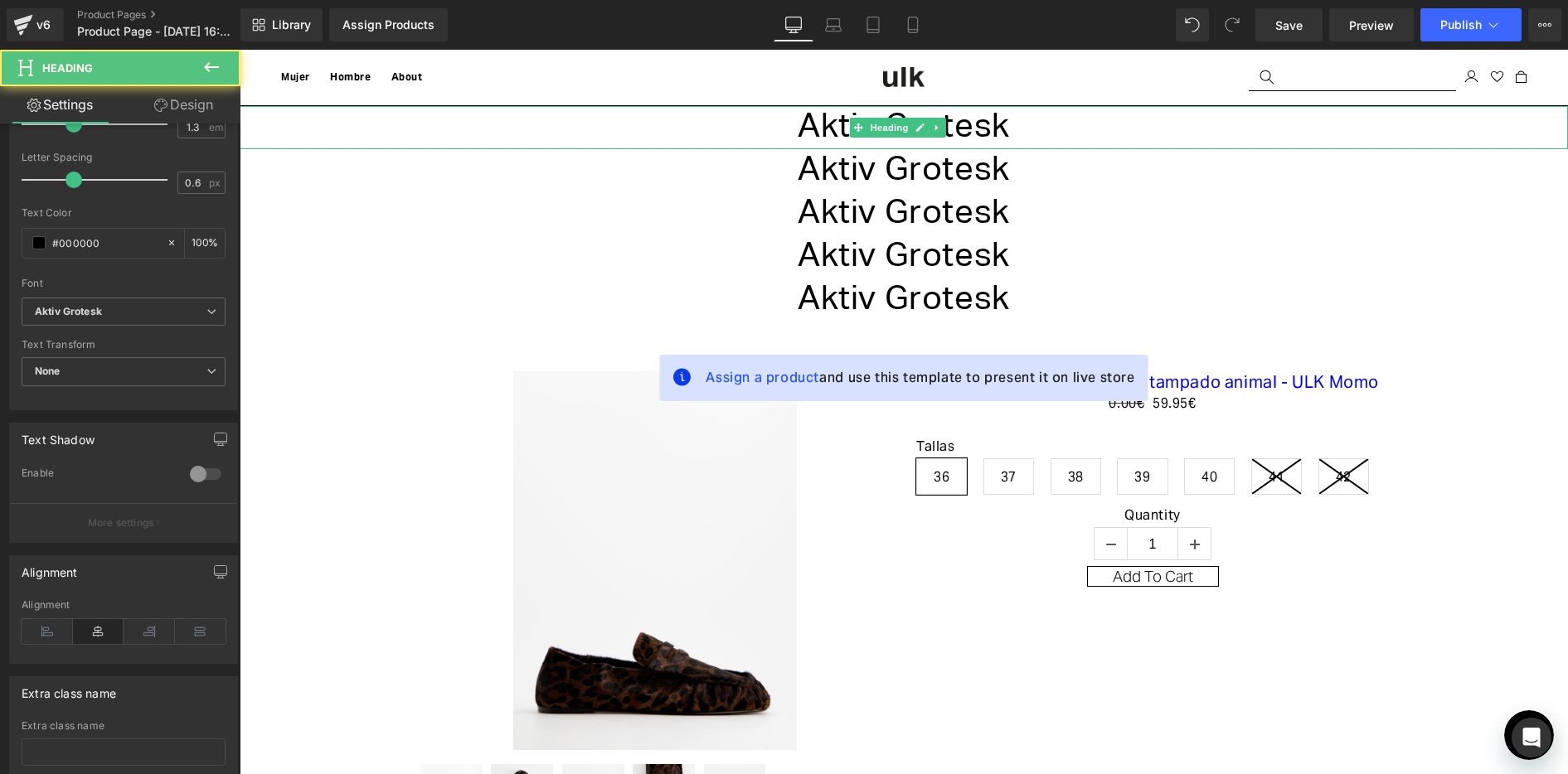
click at [800, 127] on h1 "Aktiv Grotesk" at bounding box center [904, 128] width 1329 height 43
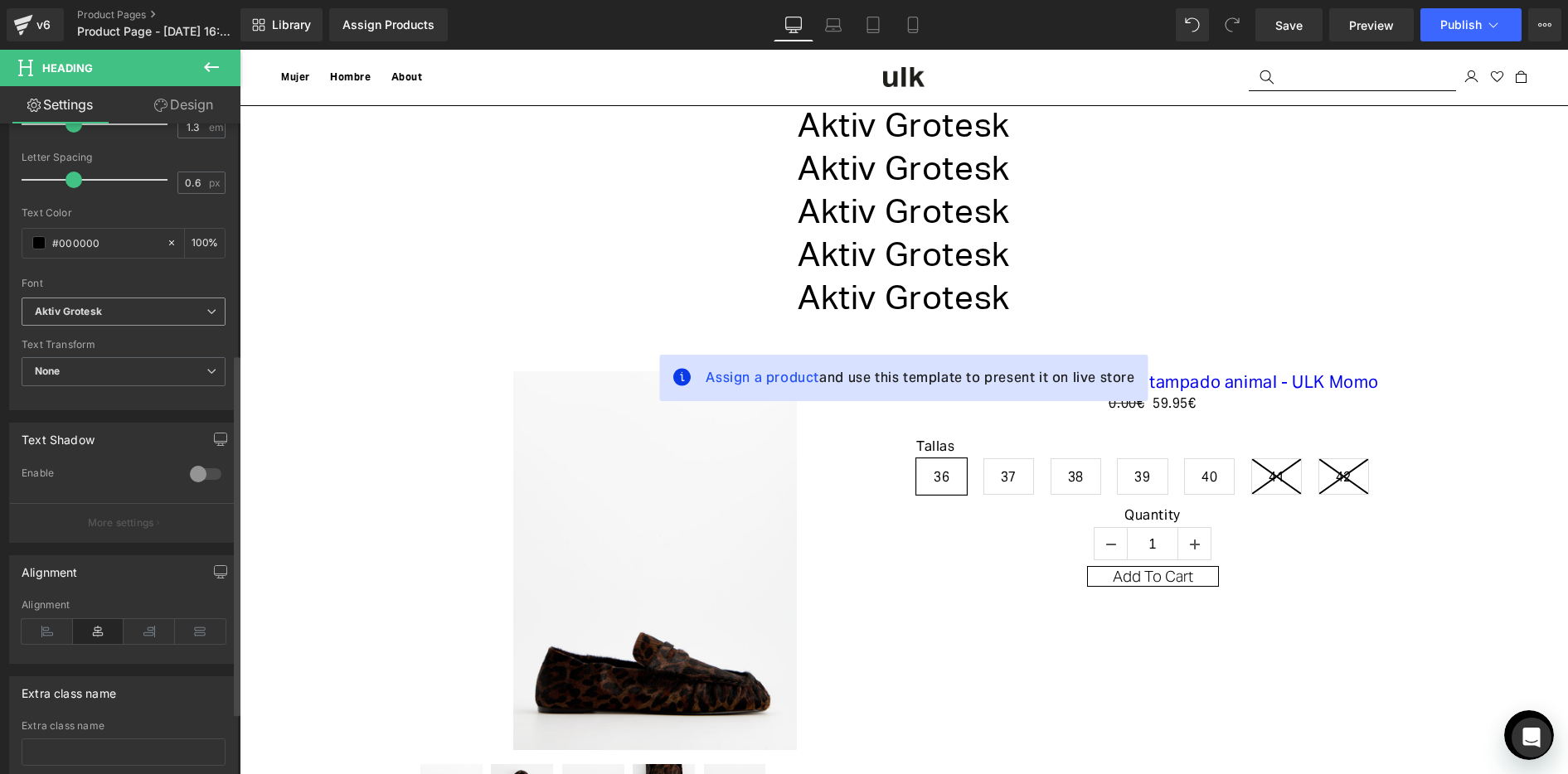
click at [132, 313] on b "Aktiv Grotesk" at bounding box center [120, 312] width 171 height 14
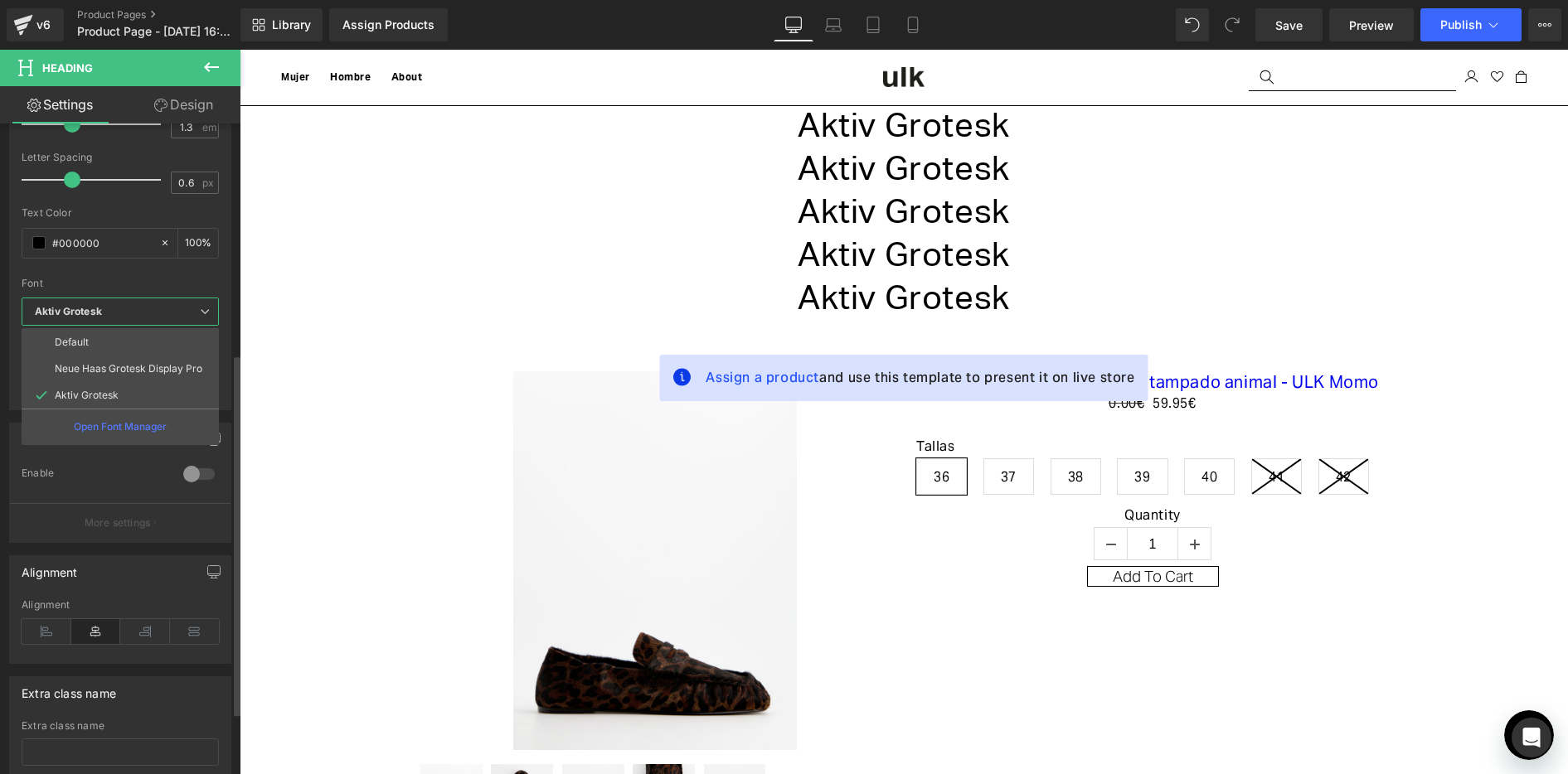
click at [133, 313] on b "Aktiv Grotesk" at bounding box center [116, 312] width 165 height 14
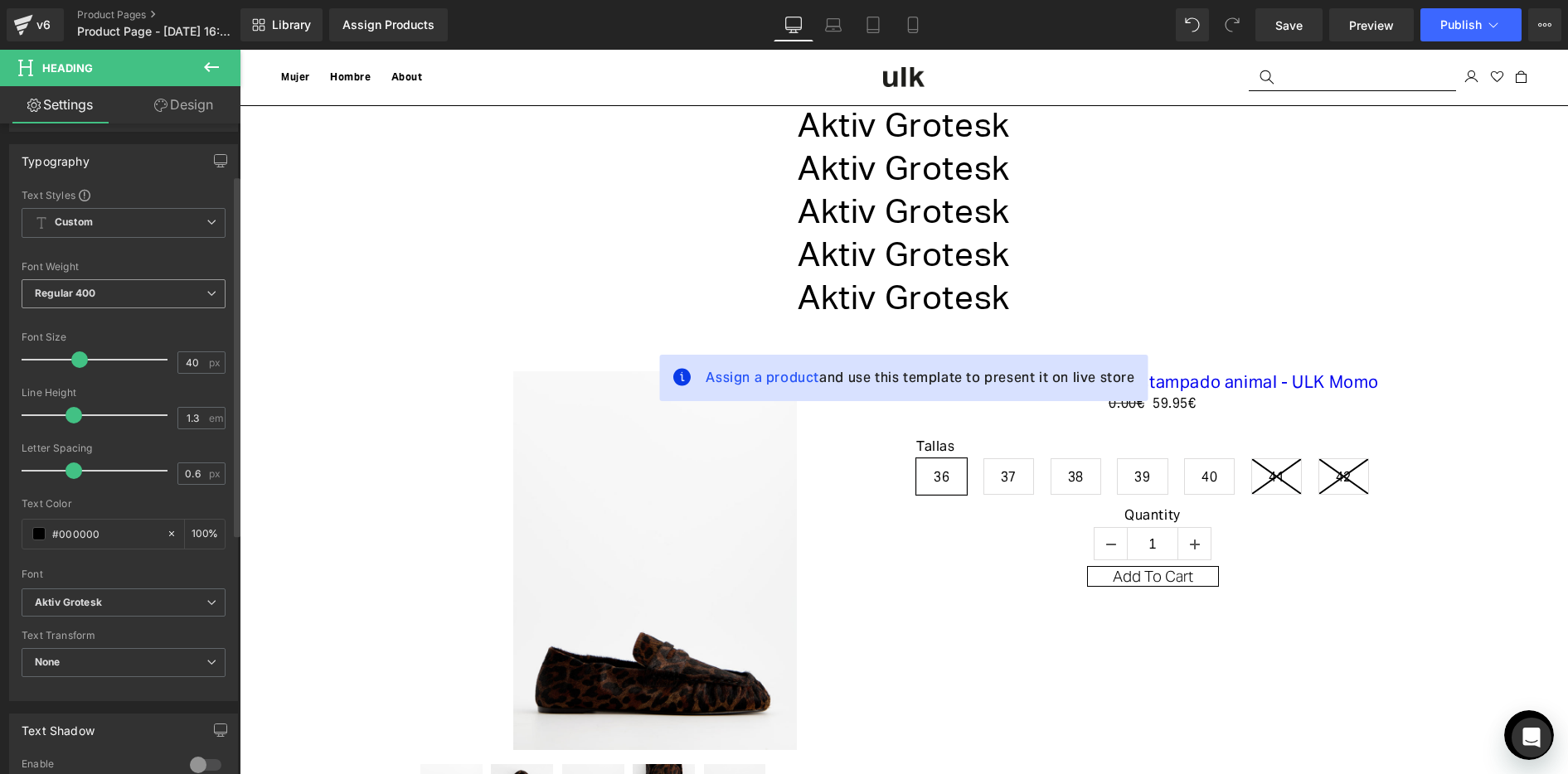
scroll to position [83, 0]
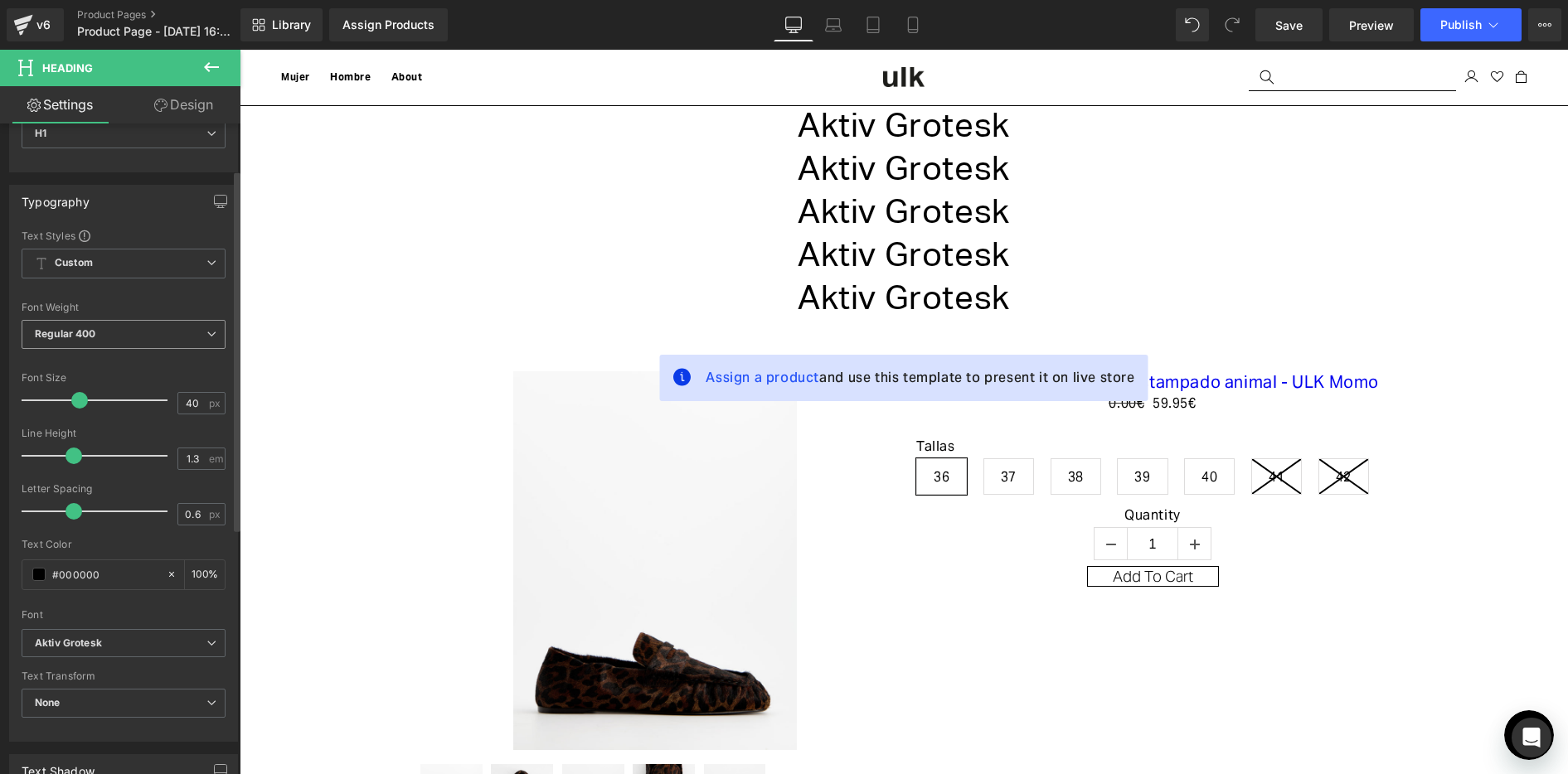
click at [115, 331] on span "Regular 400" at bounding box center [123, 334] width 204 height 29
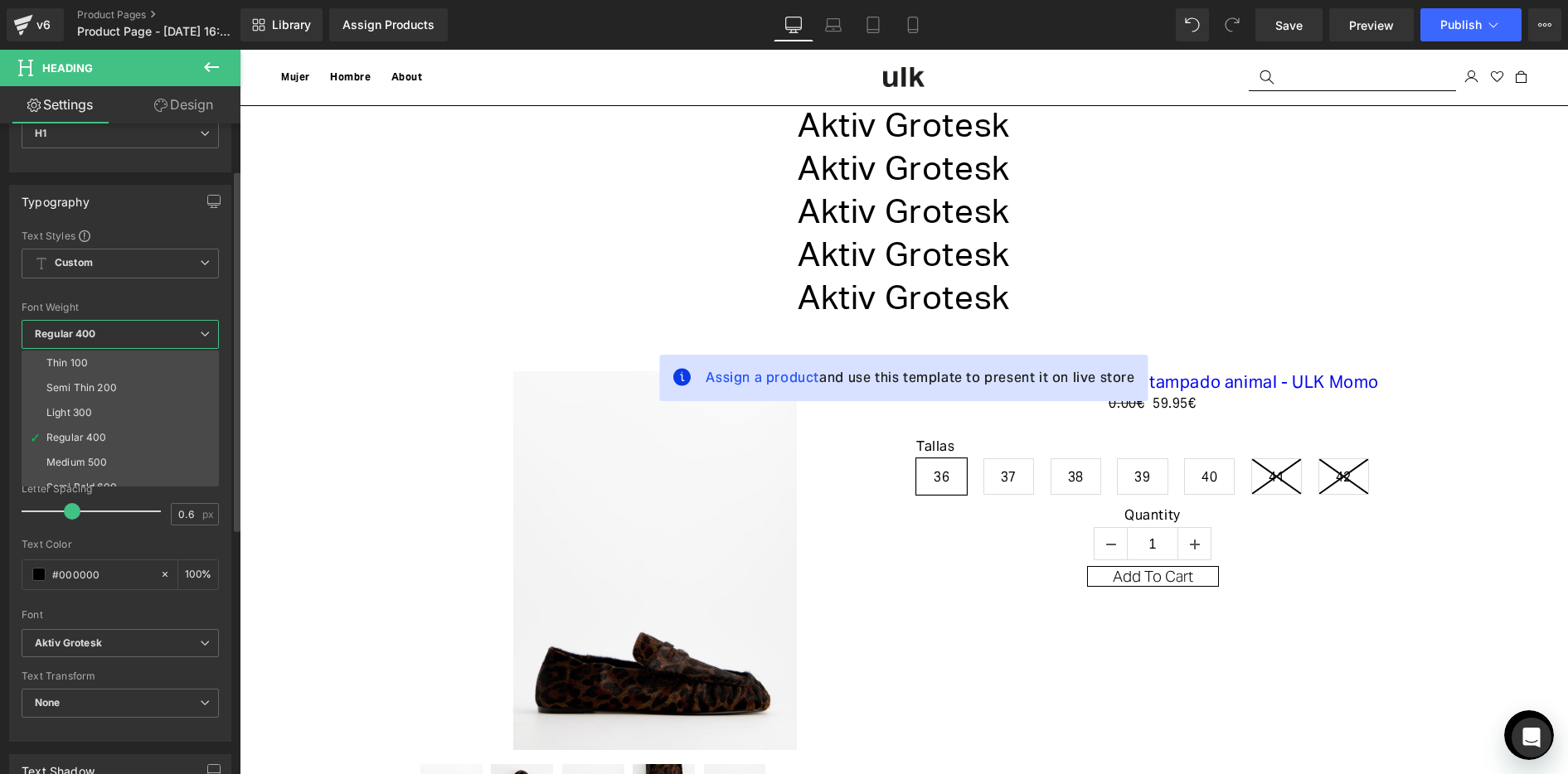
click at [115, 331] on span "Regular 400" at bounding box center [120, 334] width 198 height 29
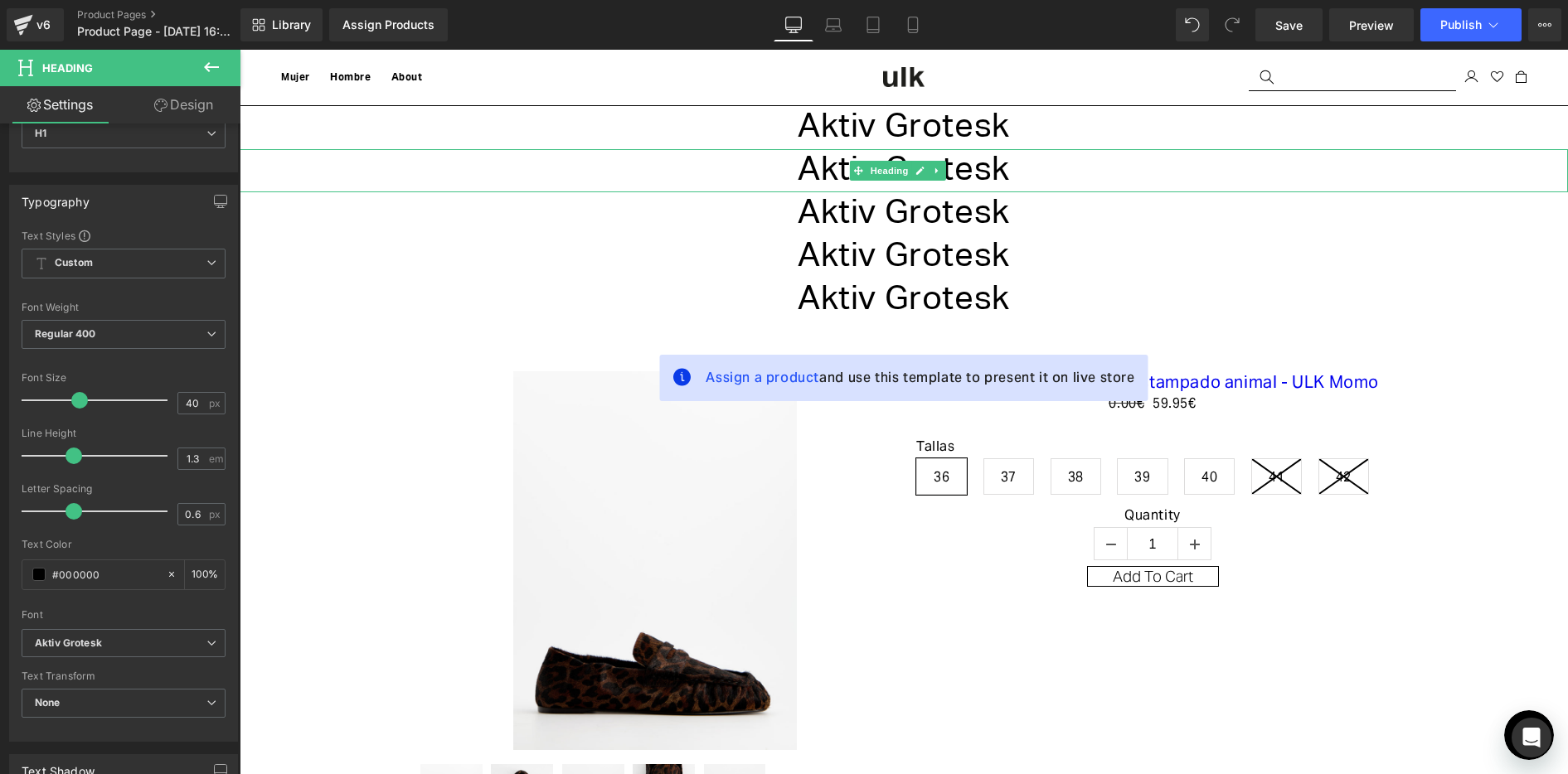
click at [811, 172] on h1 "Aktiv Grotesk" at bounding box center [904, 170] width 1329 height 43
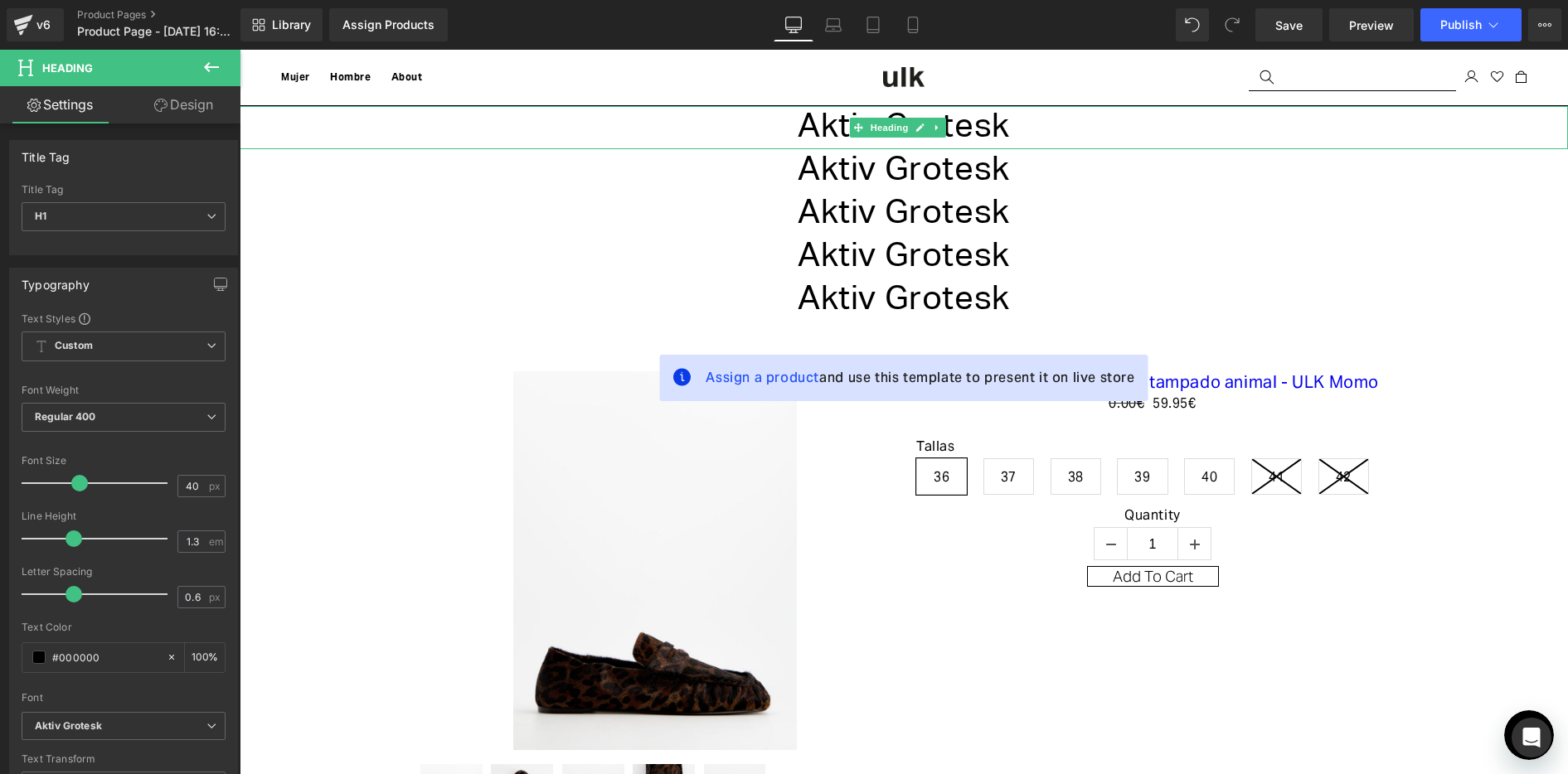
click at [835, 136] on h1 "Aktiv Grotesk" at bounding box center [904, 128] width 1329 height 43
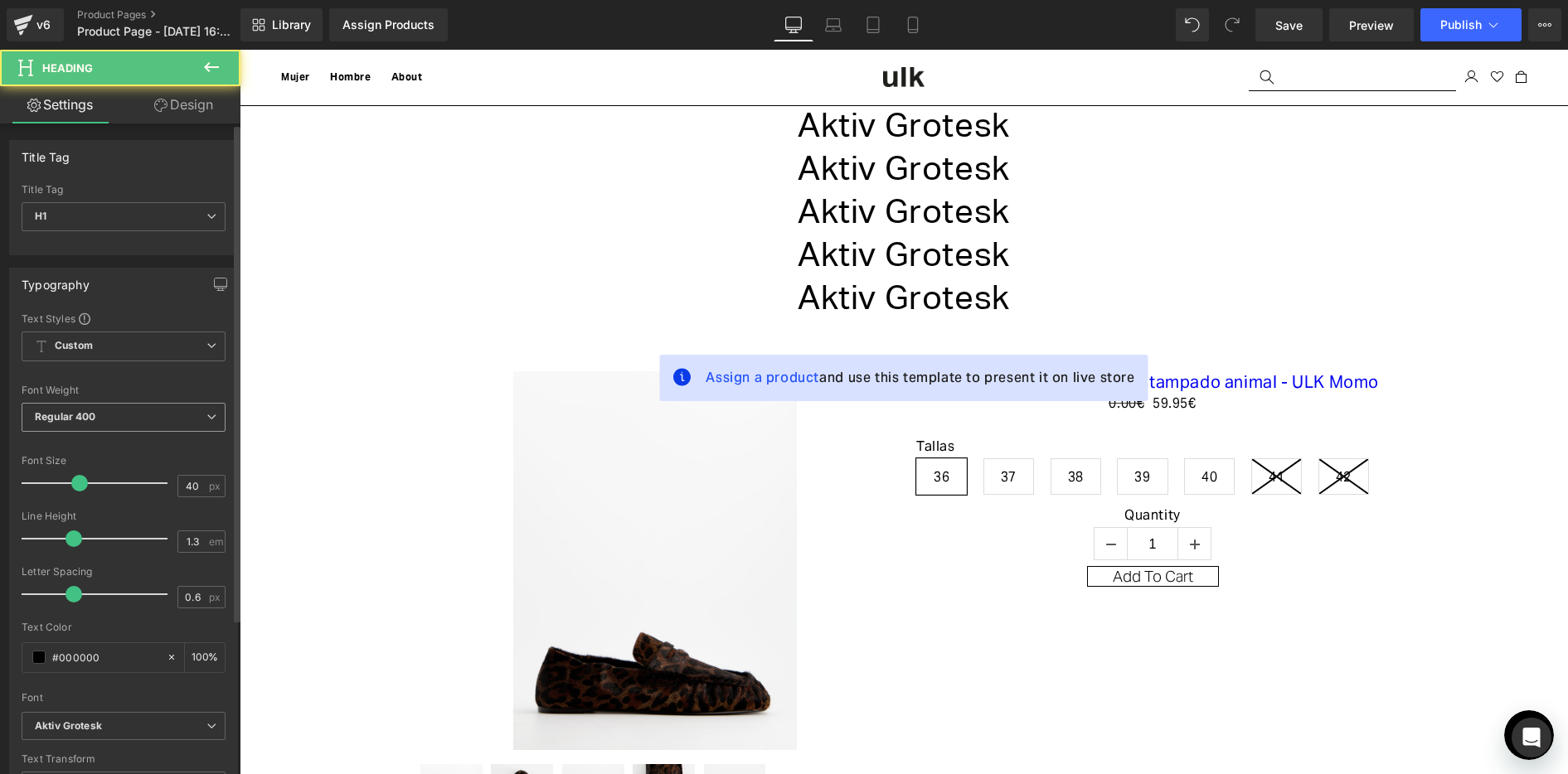
click at [109, 410] on span "Regular 400" at bounding box center [123, 417] width 204 height 29
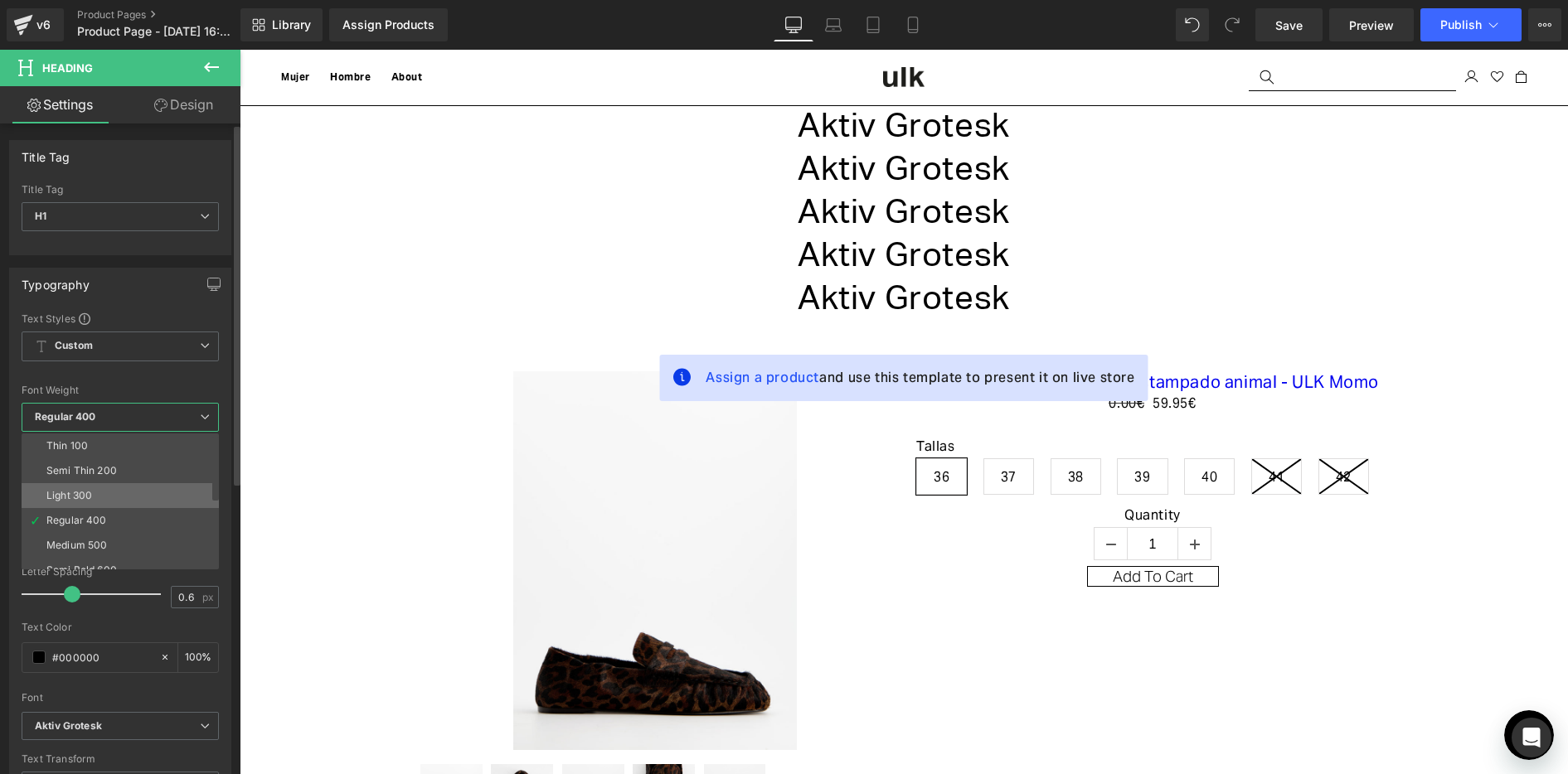
click at [114, 490] on li "Light 300" at bounding box center [124, 496] width 205 height 25
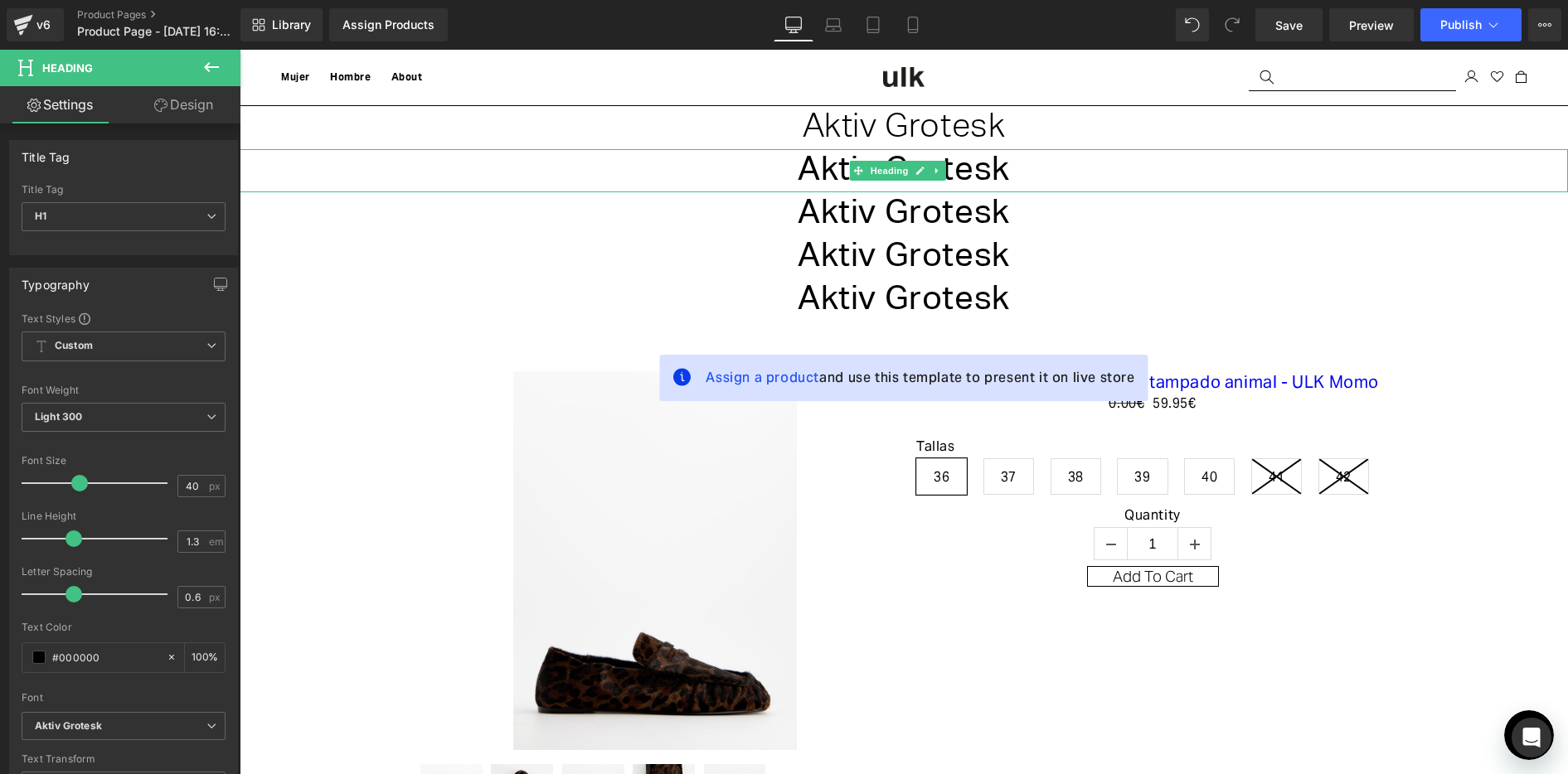
click at [817, 172] on h1 "Aktiv Grotesk" at bounding box center [904, 170] width 1329 height 43
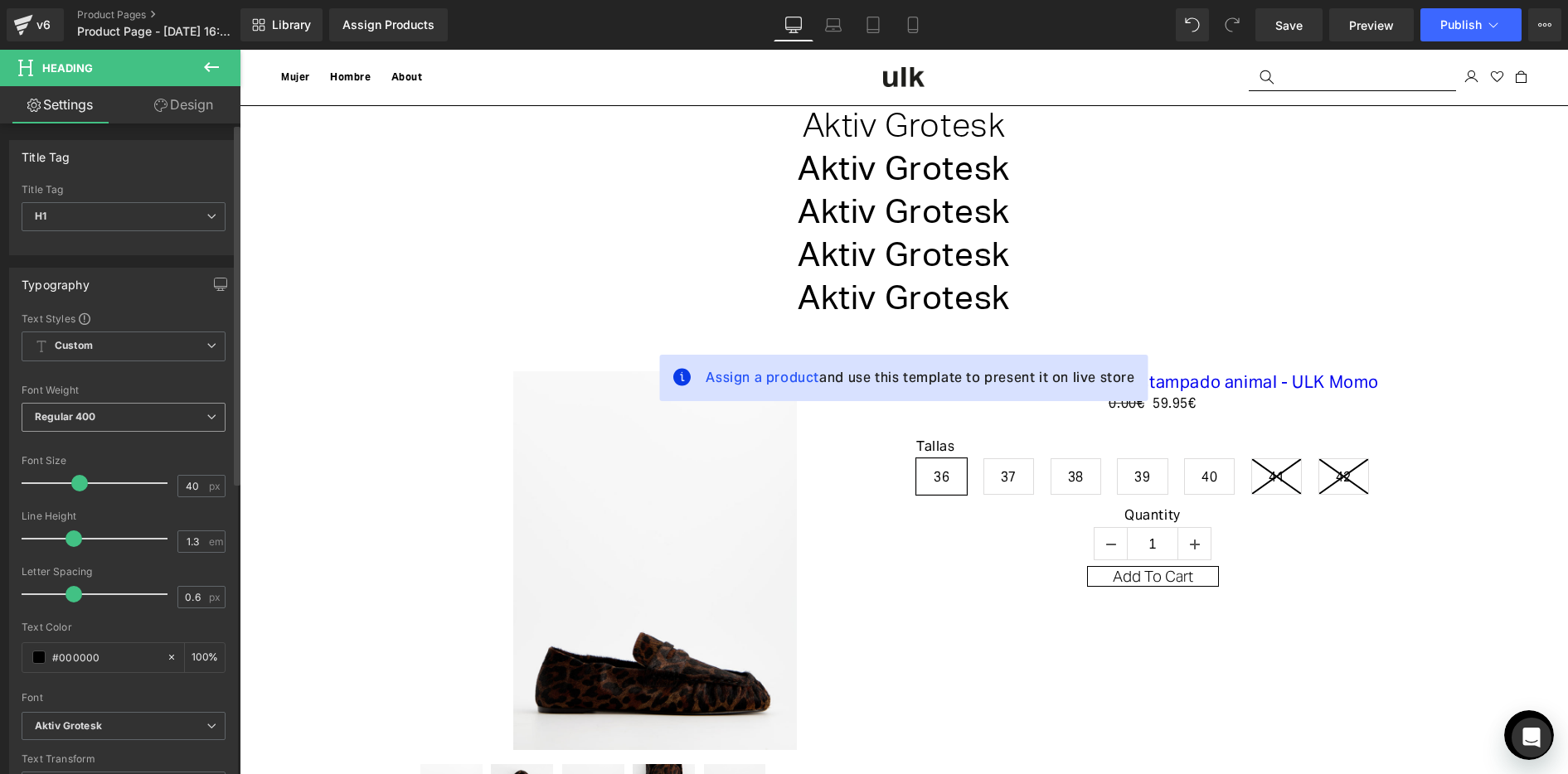
click at [109, 414] on span "Regular 400" at bounding box center [123, 417] width 204 height 29
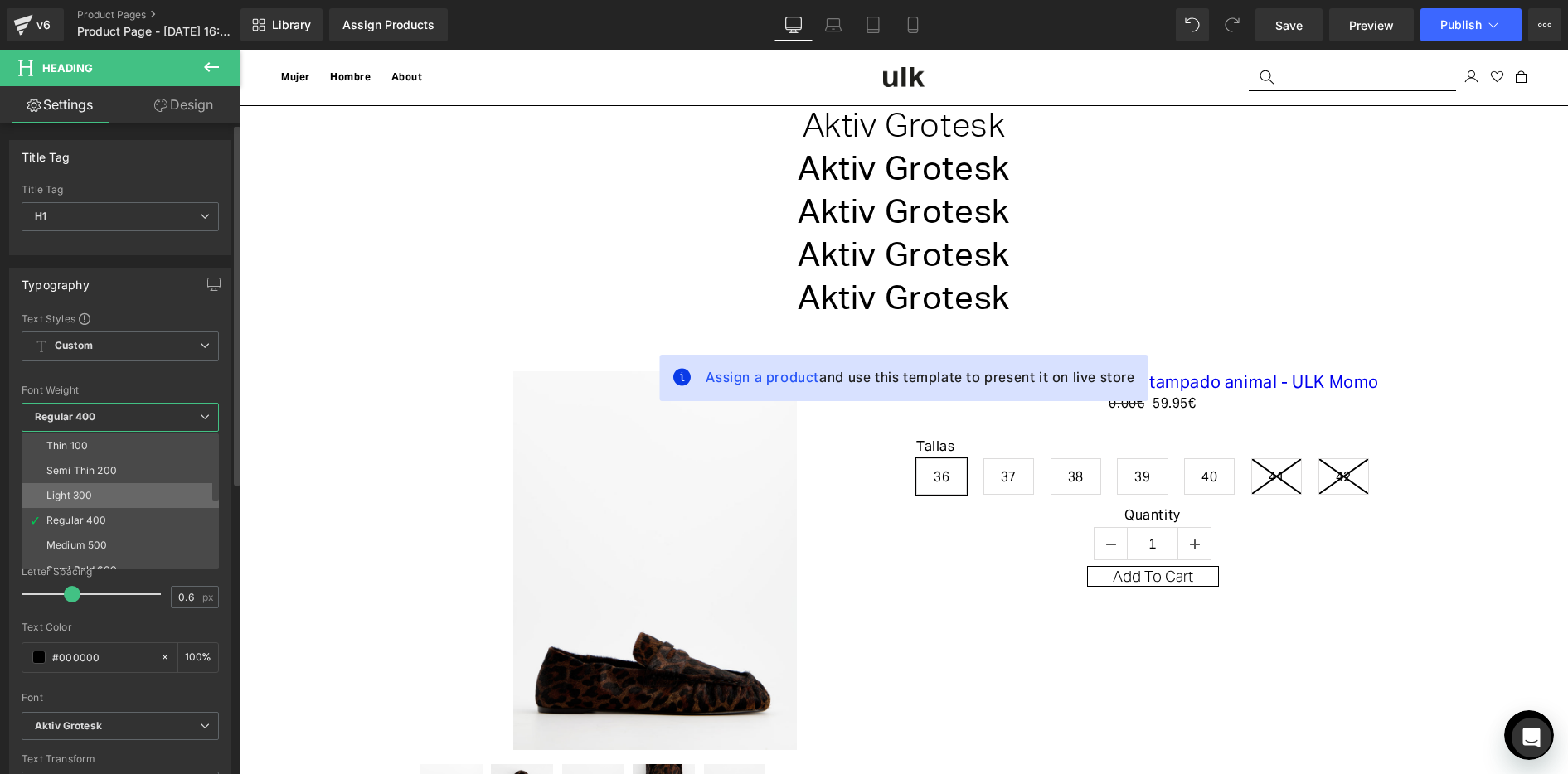
click at [107, 487] on li "Light 300" at bounding box center [124, 496] width 205 height 25
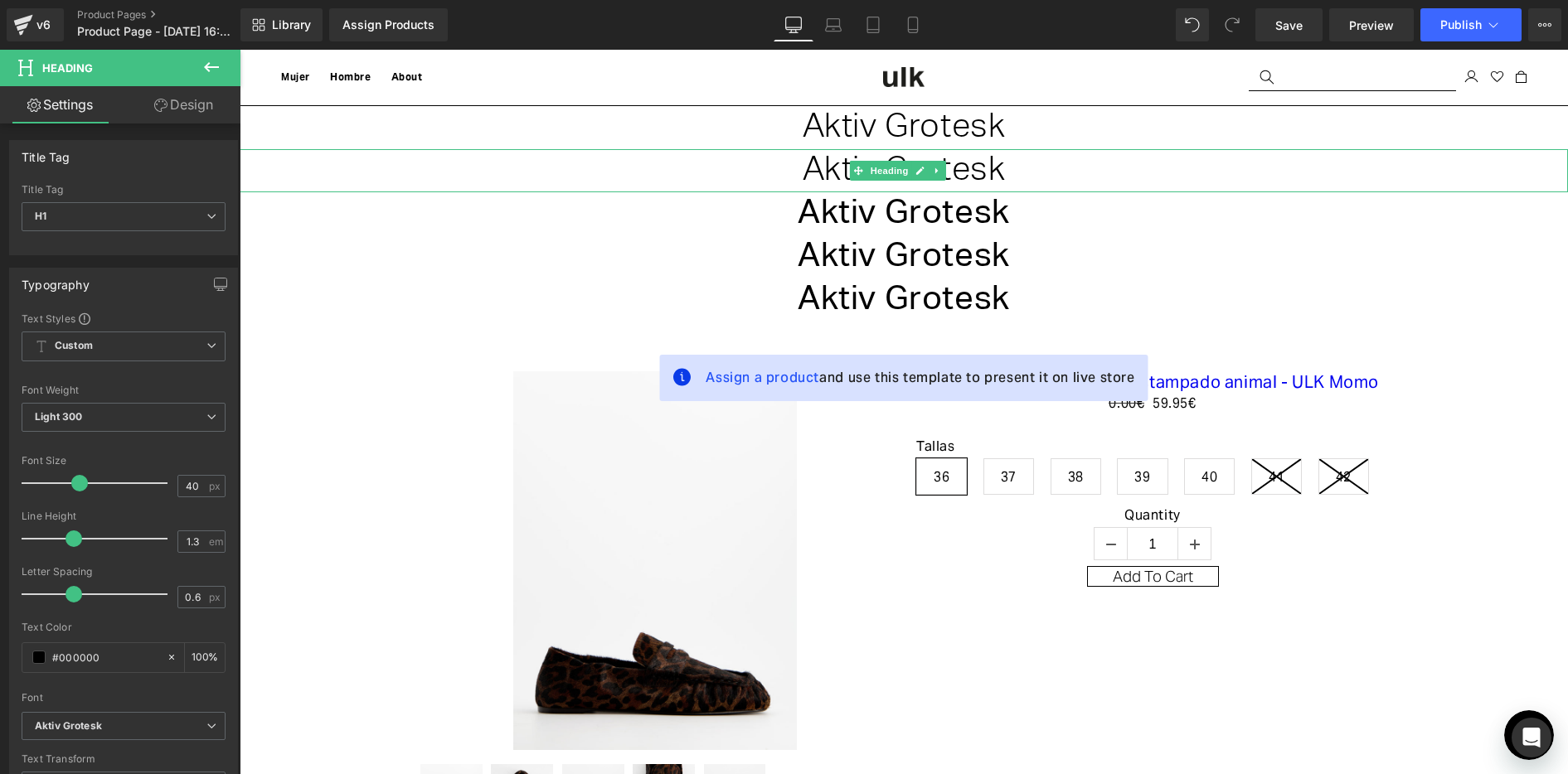
click at [818, 174] on h1 "Aktiv Grotesk" at bounding box center [904, 170] width 1329 height 43
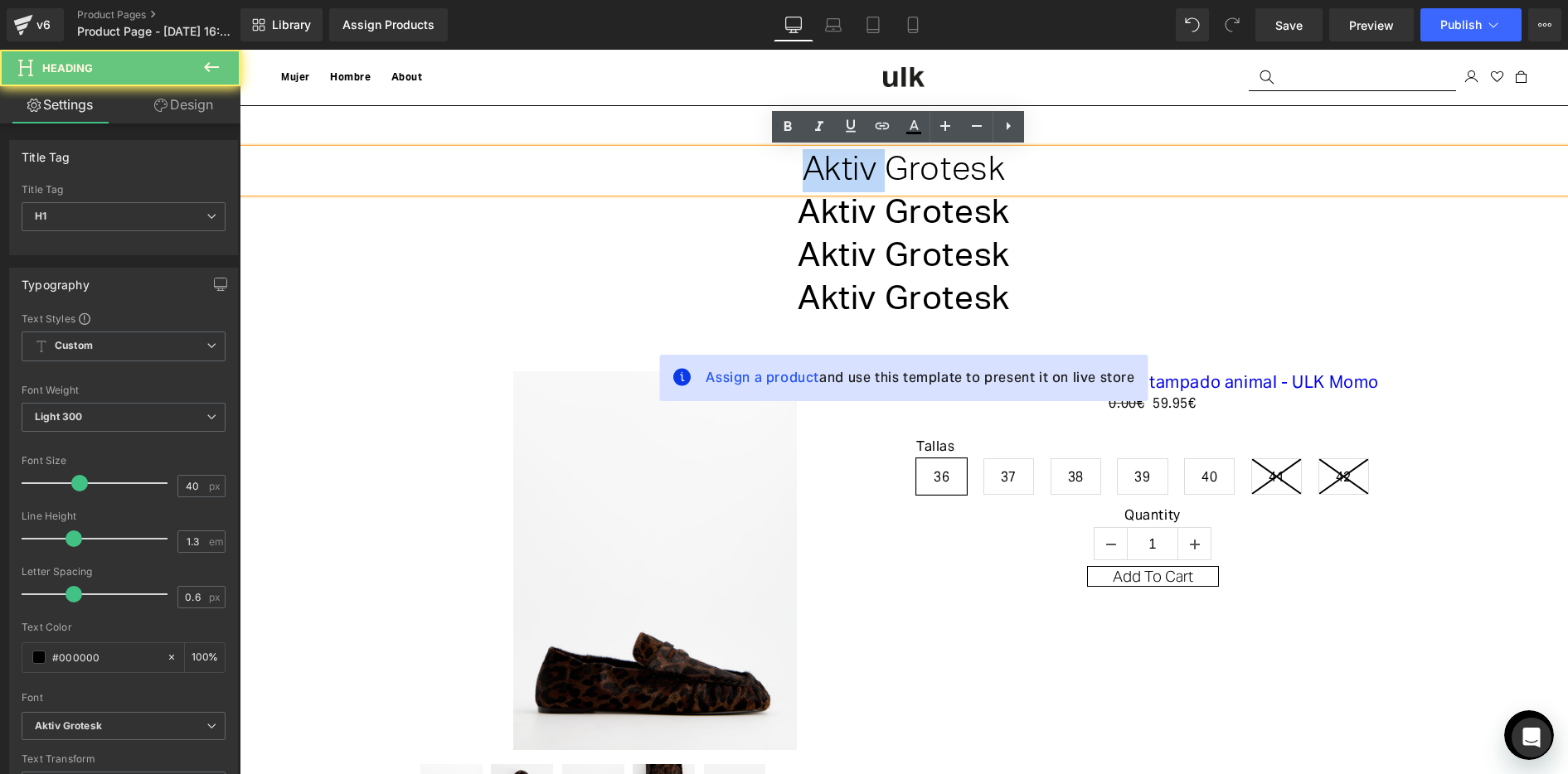
click at [818, 174] on h1 "Aktiv Grotesk" at bounding box center [904, 170] width 1329 height 43
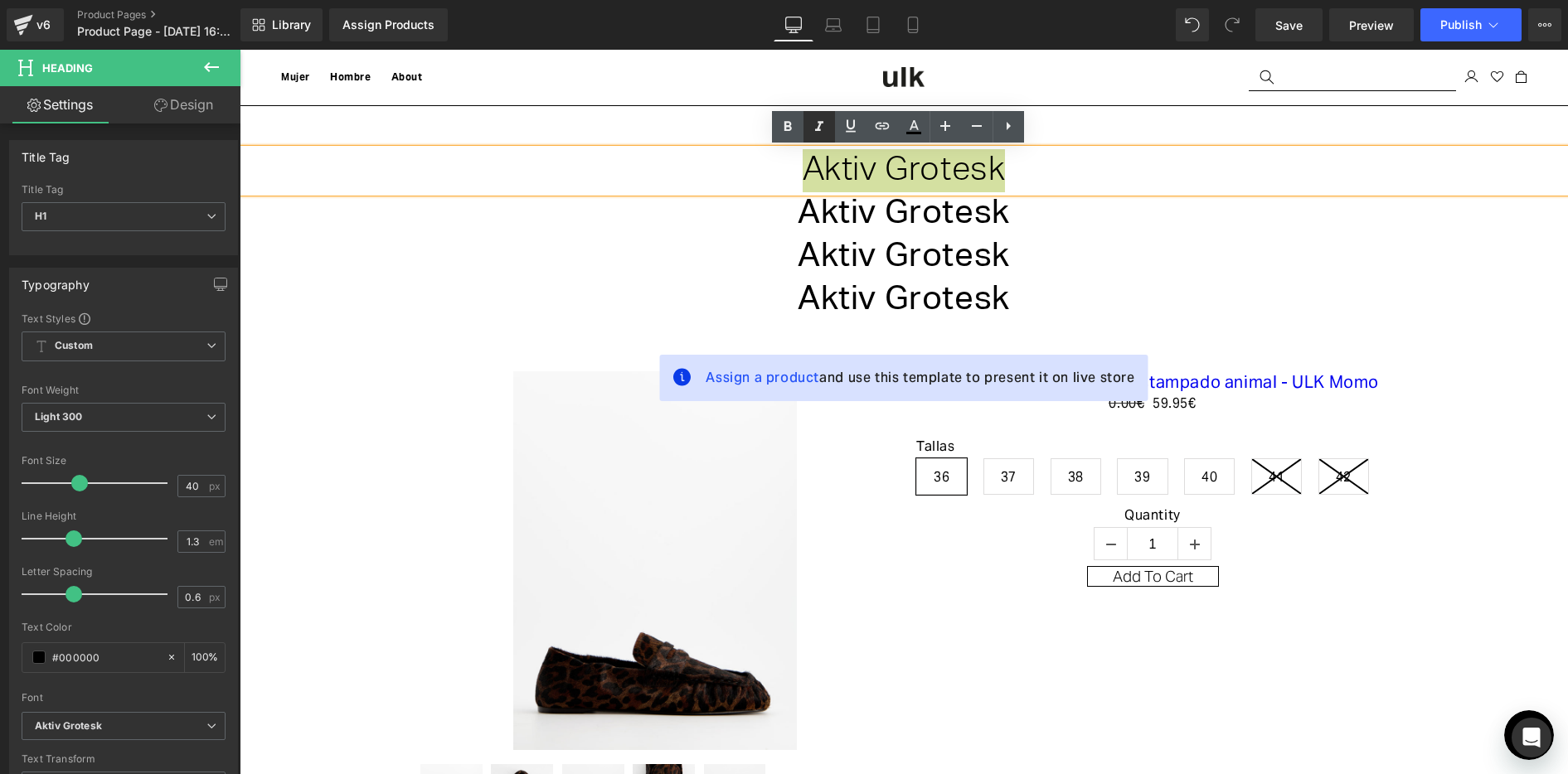
click at [819, 126] on icon at bounding box center [819, 126] width 8 height 10
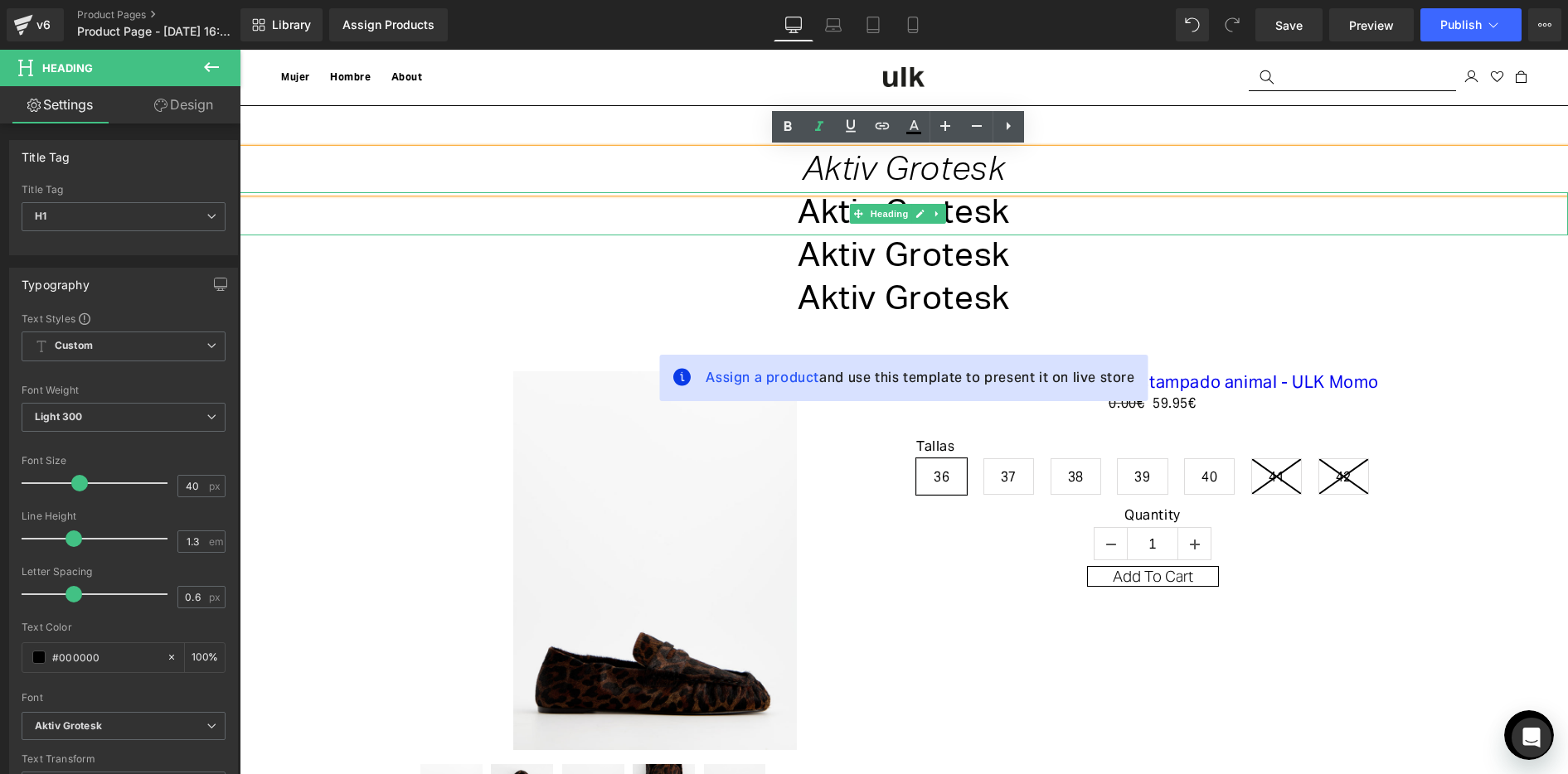
click at [1098, 223] on h1 "Aktiv Grotesk" at bounding box center [904, 213] width 1329 height 43
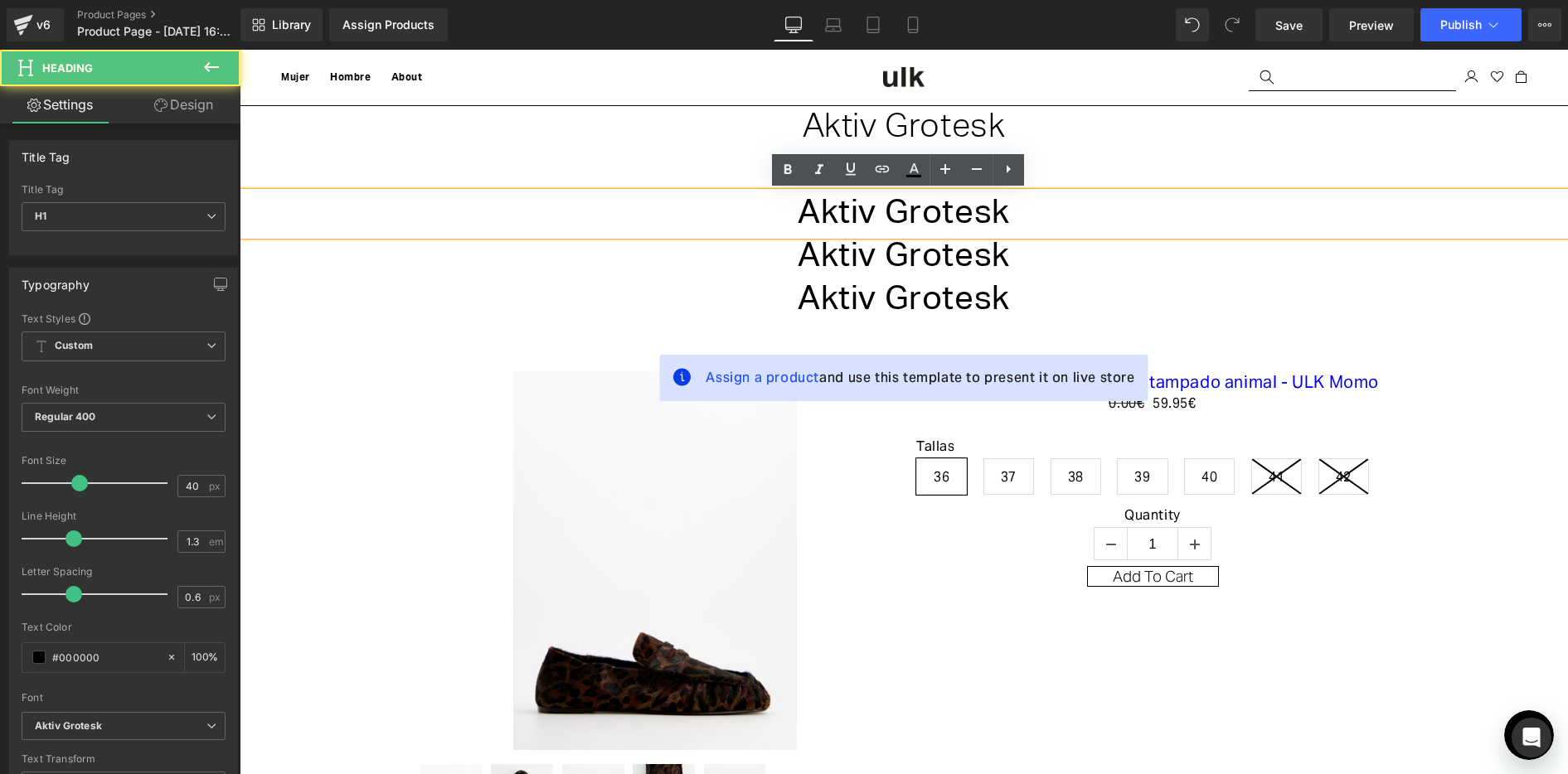
click at [1006, 240] on h1 "Aktiv Grotesk" at bounding box center [904, 257] width 1329 height 43
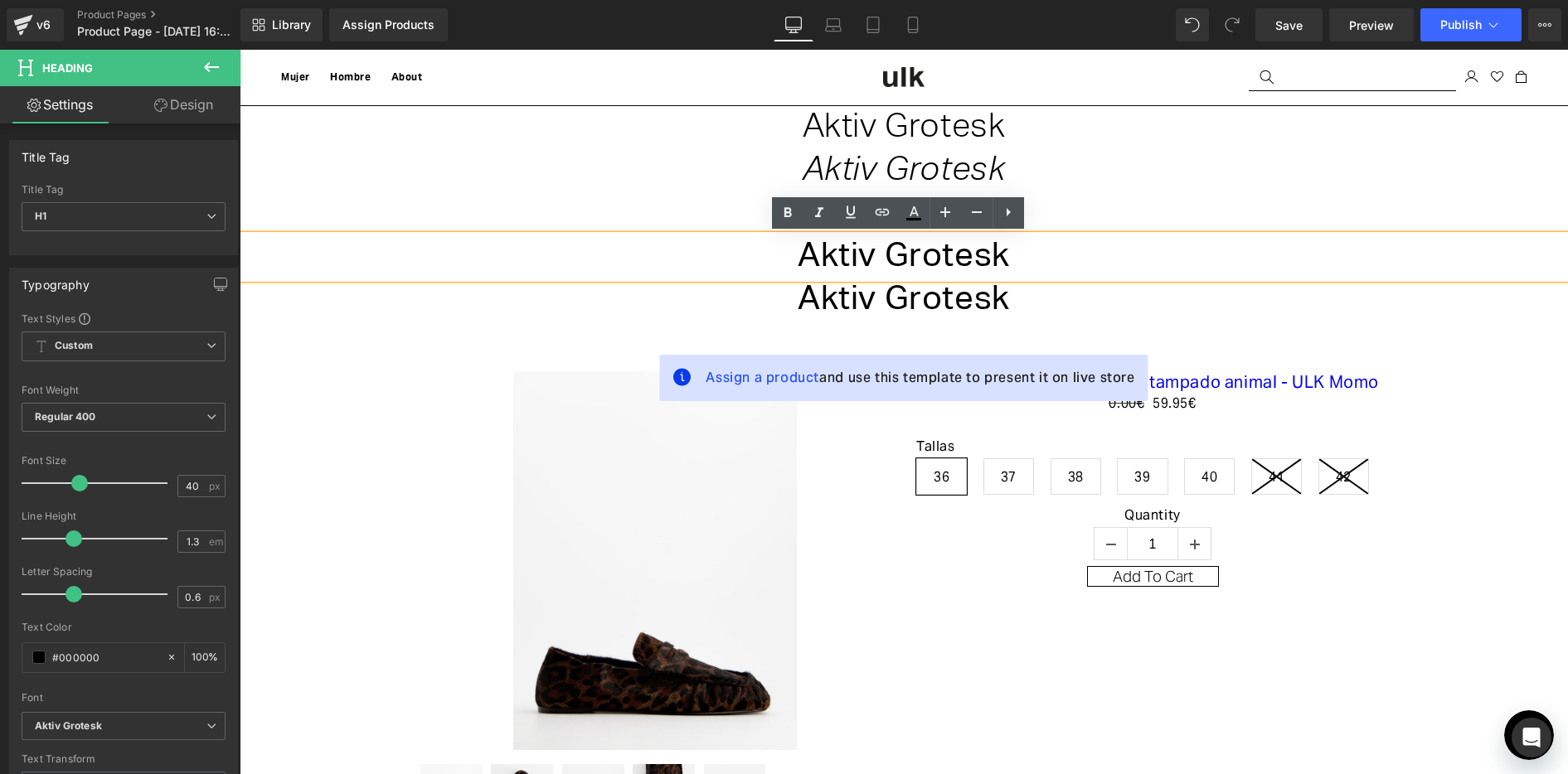
click at [330, 398] on div "Sale Off (P) Image" at bounding box center [904, 604] width 1312 height 516
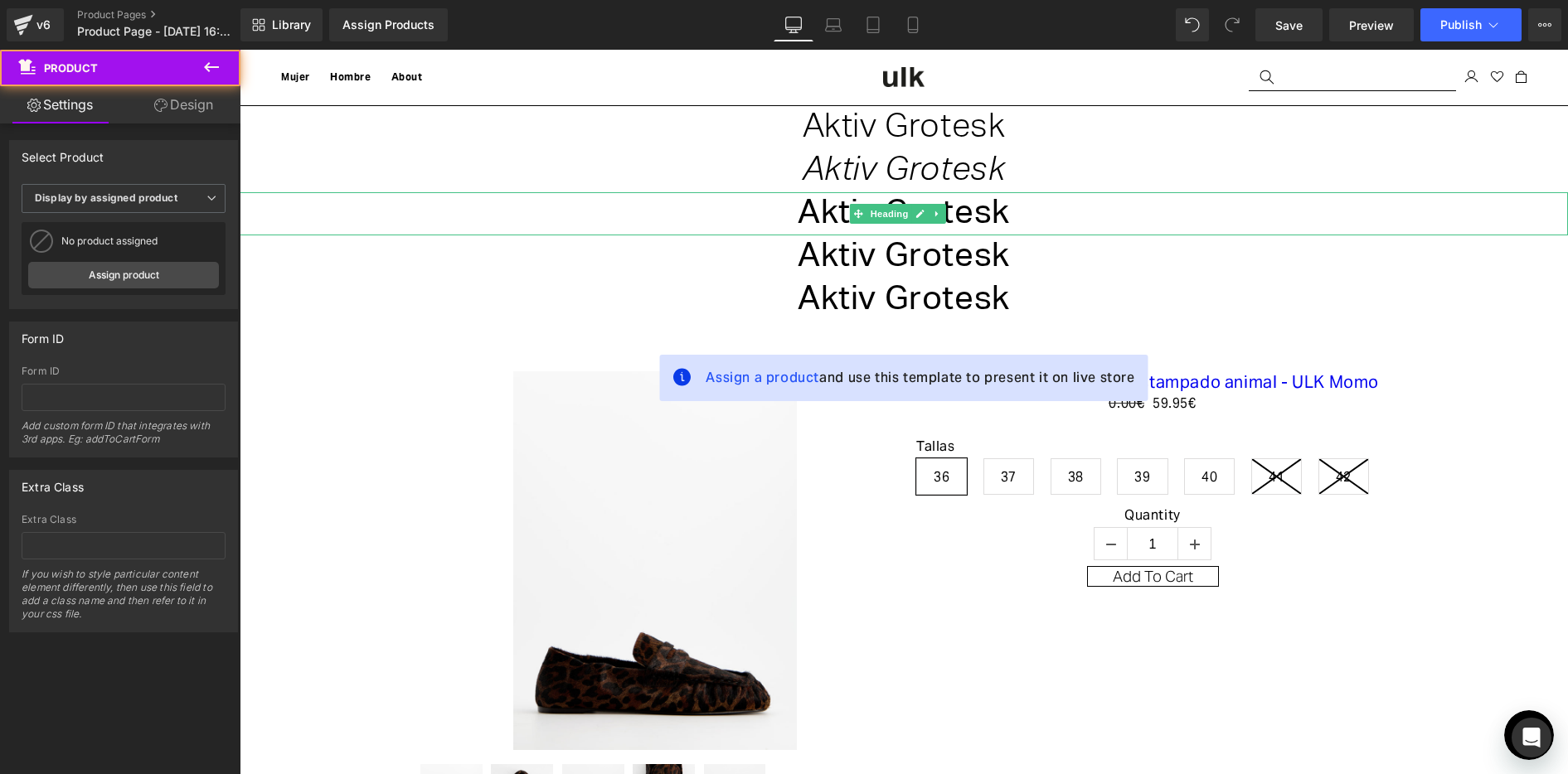
click at [832, 219] on h1 "Aktiv Grotesk" at bounding box center [904, 213] width 1329 height 43
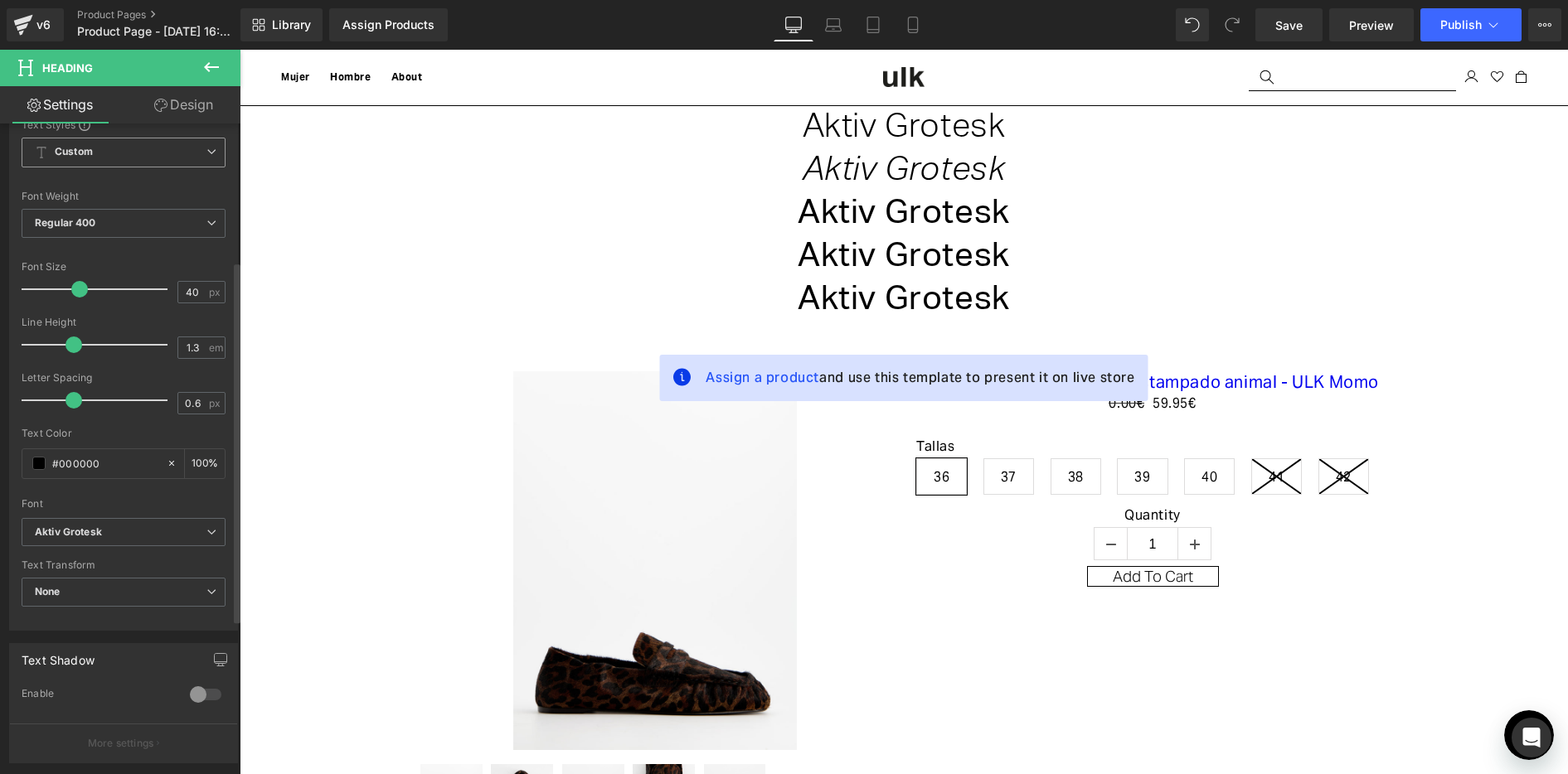
scroll to position [0, 0]
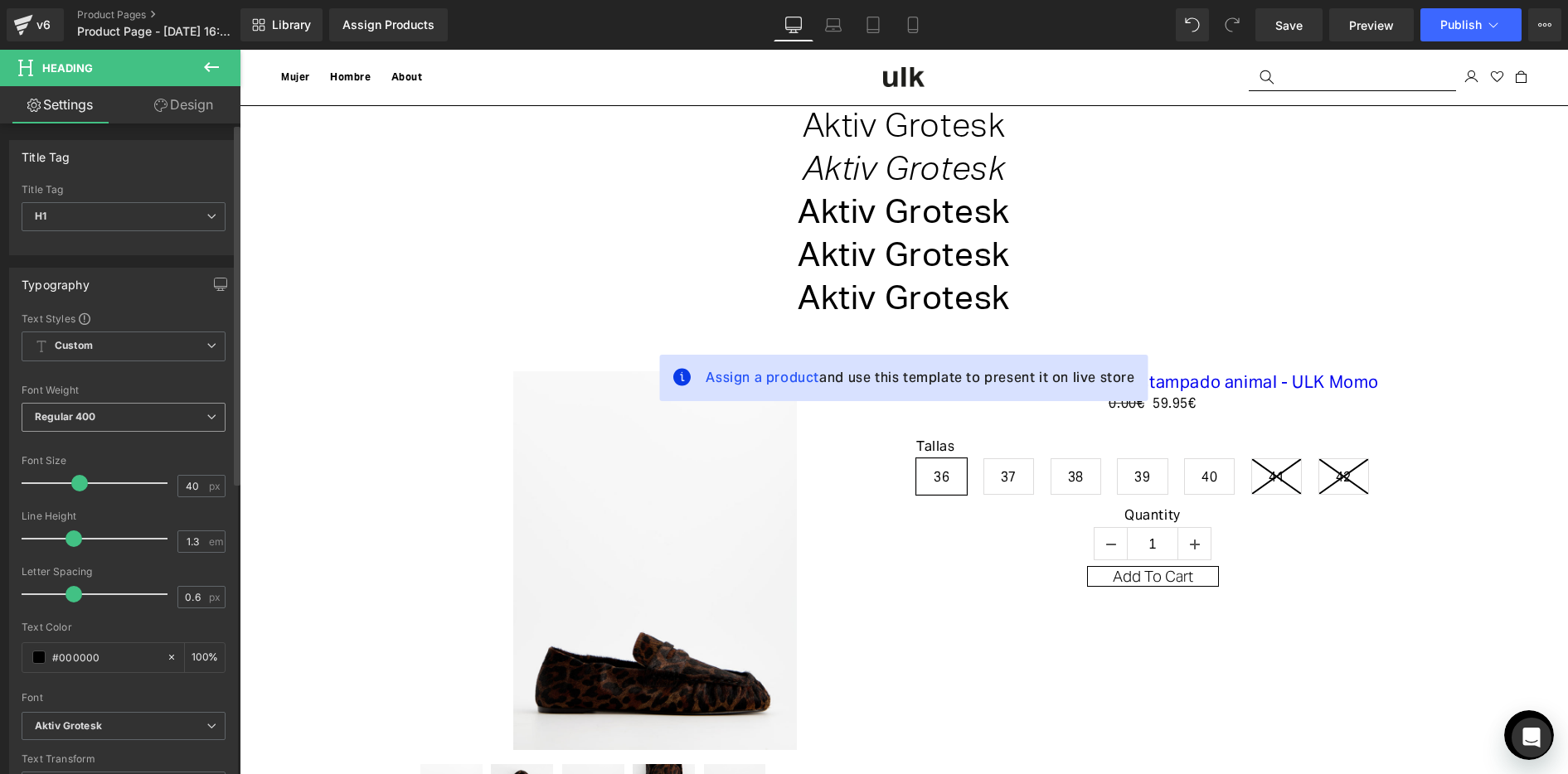
click at [107, 414] on span "Regular 400" at bounding box center [123, 417] width 204 height 29
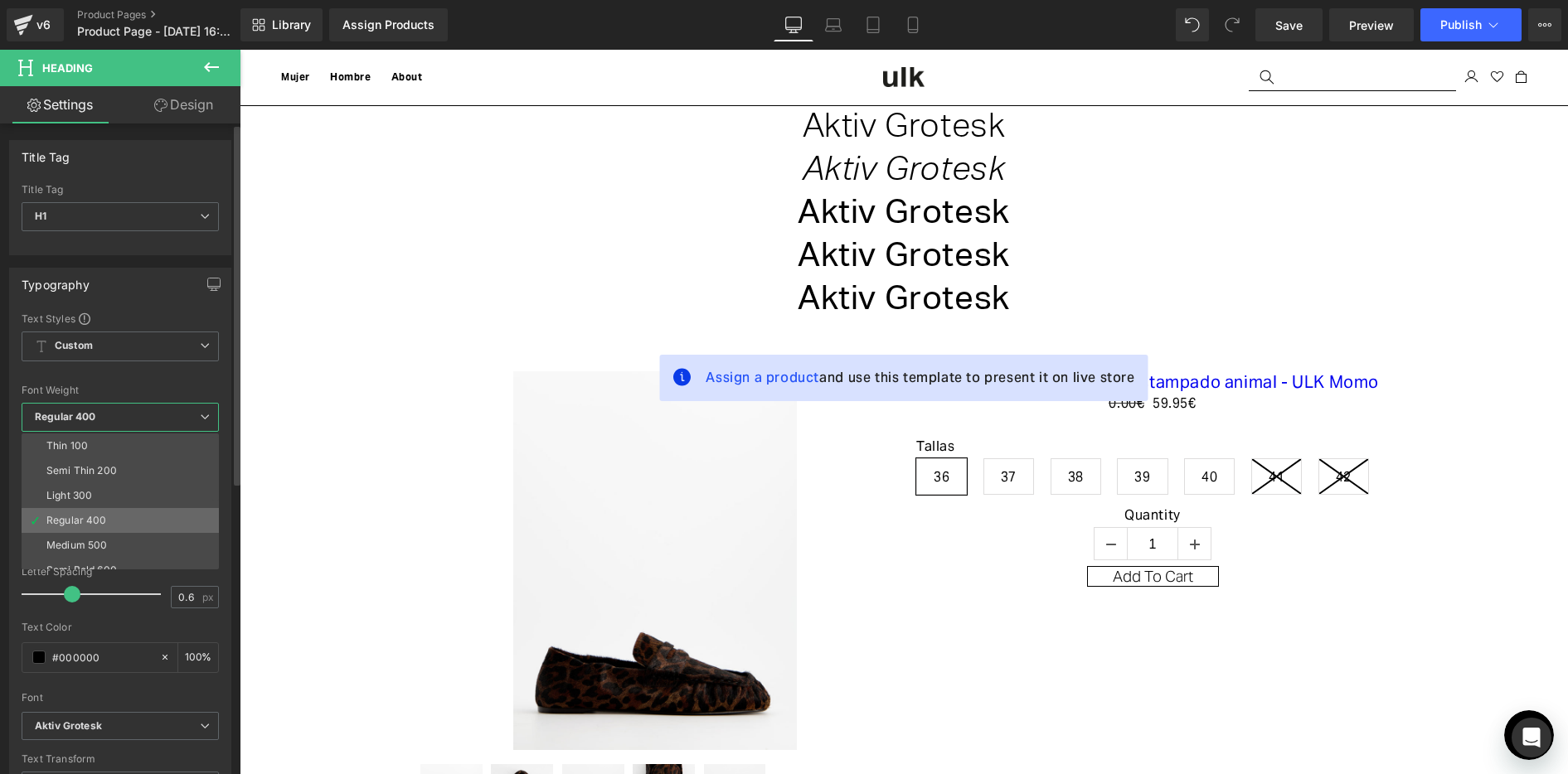
click at [115, 525] on li "Regular 400" at bounding box center [124, 521] width 205 height 25
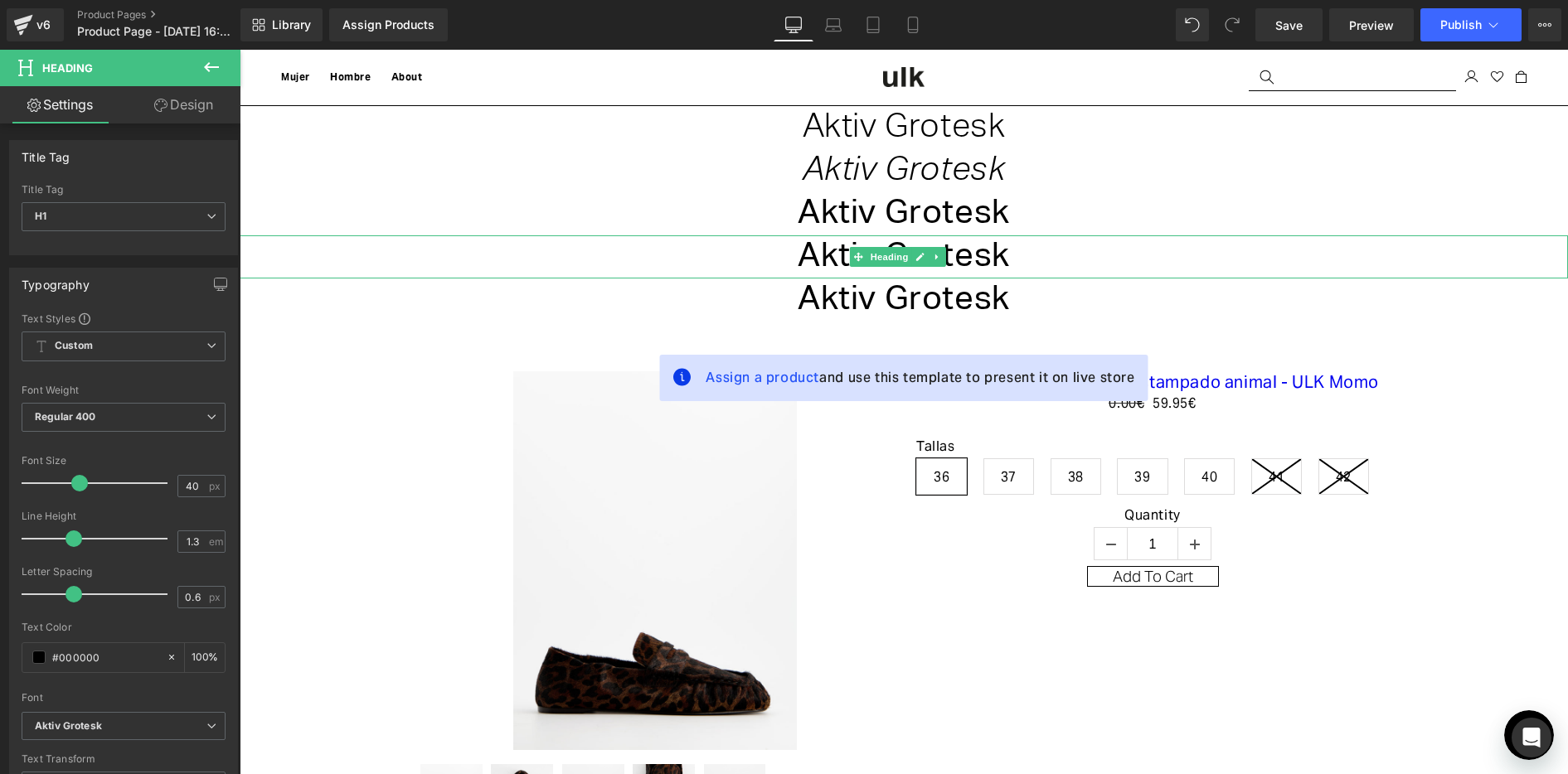
click at [809, 262] on h1 "Aktiv Grotesk" at bounding box center [904, 257] width 1329 height 43
click at [150, 424] on span "Regular 400" at bounding box center [123, 417] width 204 height 29
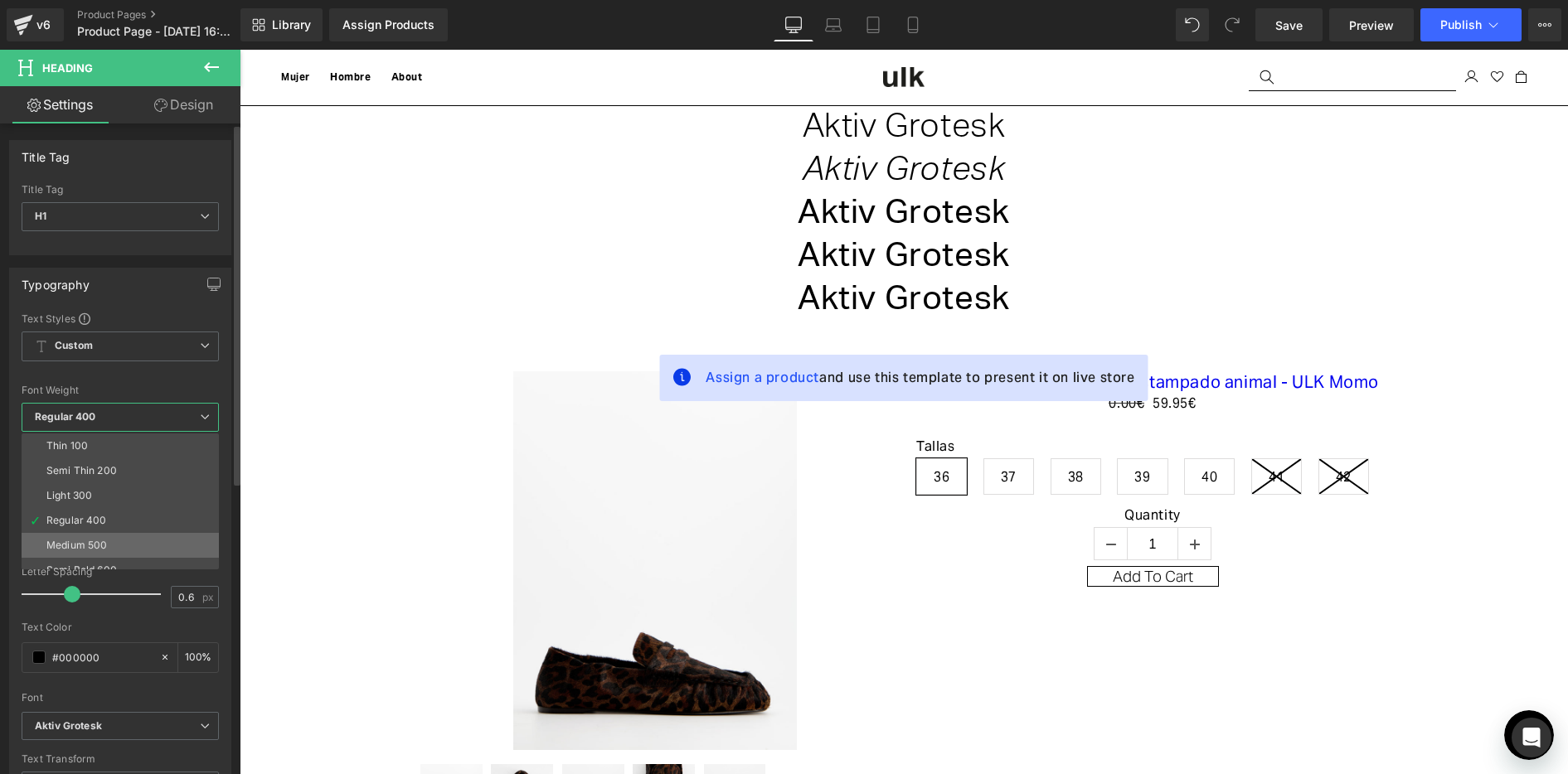
click at [102, 537] on li "Medium 500" at bounding box center [124, 545] width 205 height 25
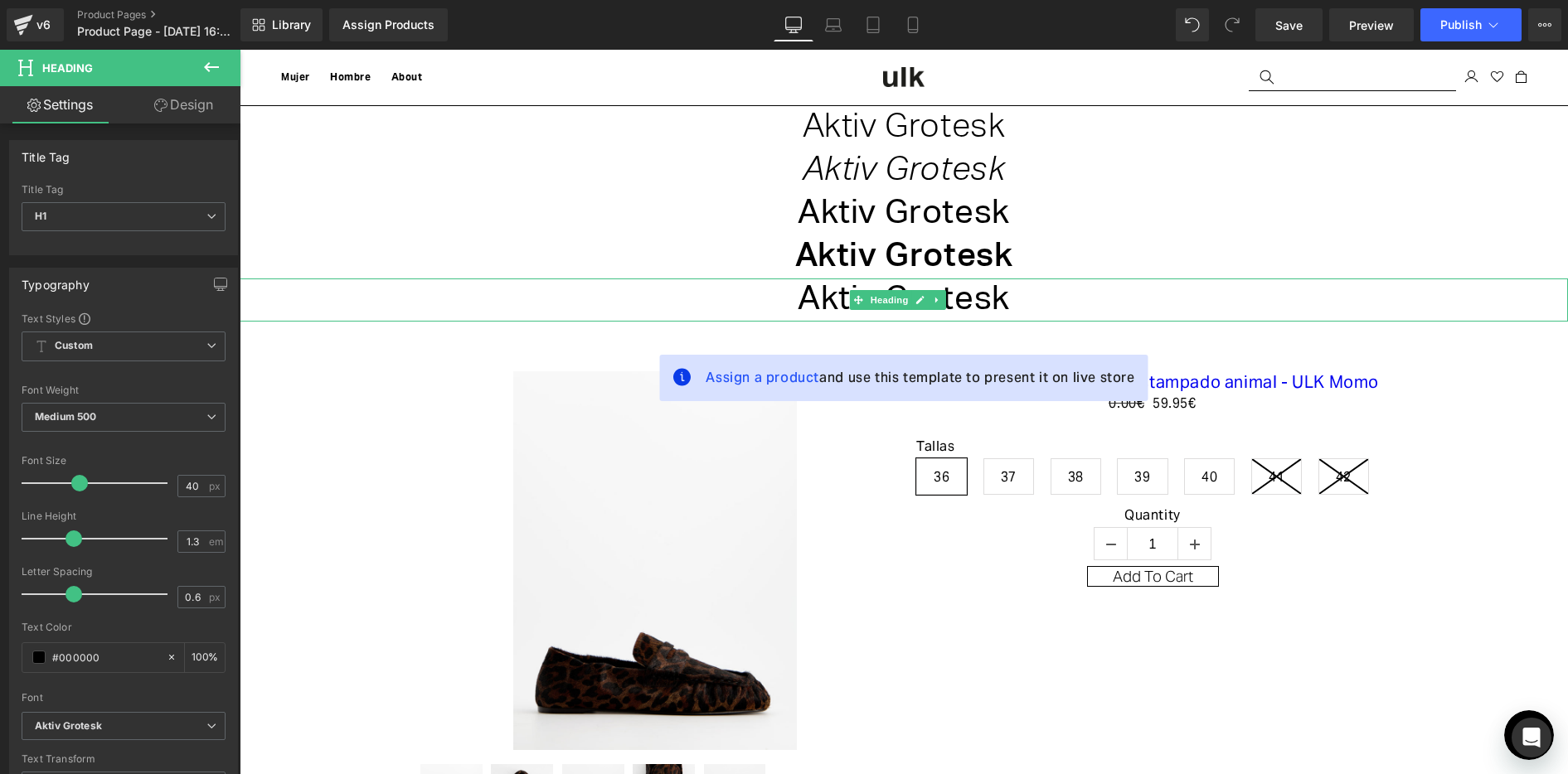
click at [803, 306] on h1 "Aktiv Grotesk" at bounding box center [904, 300] width 1329 height 43
click at [142, 415] on span "Regular 400" at bounding box center [123, 417] width 204 height 29
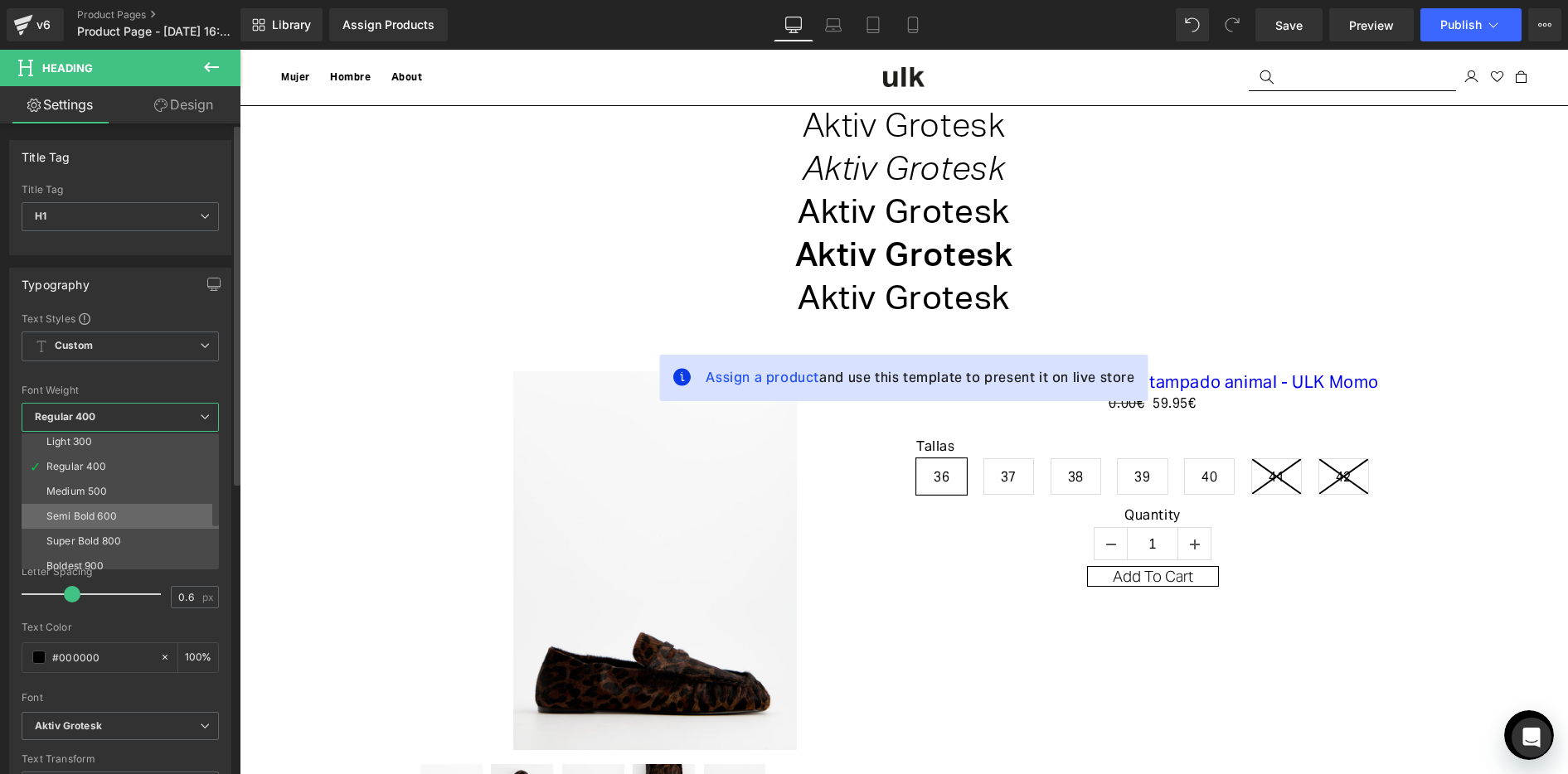
scroll to position [83, 0]
click at [125, 554] on li "Bold 700" at bounding box center [124, 562] width 205 height 25
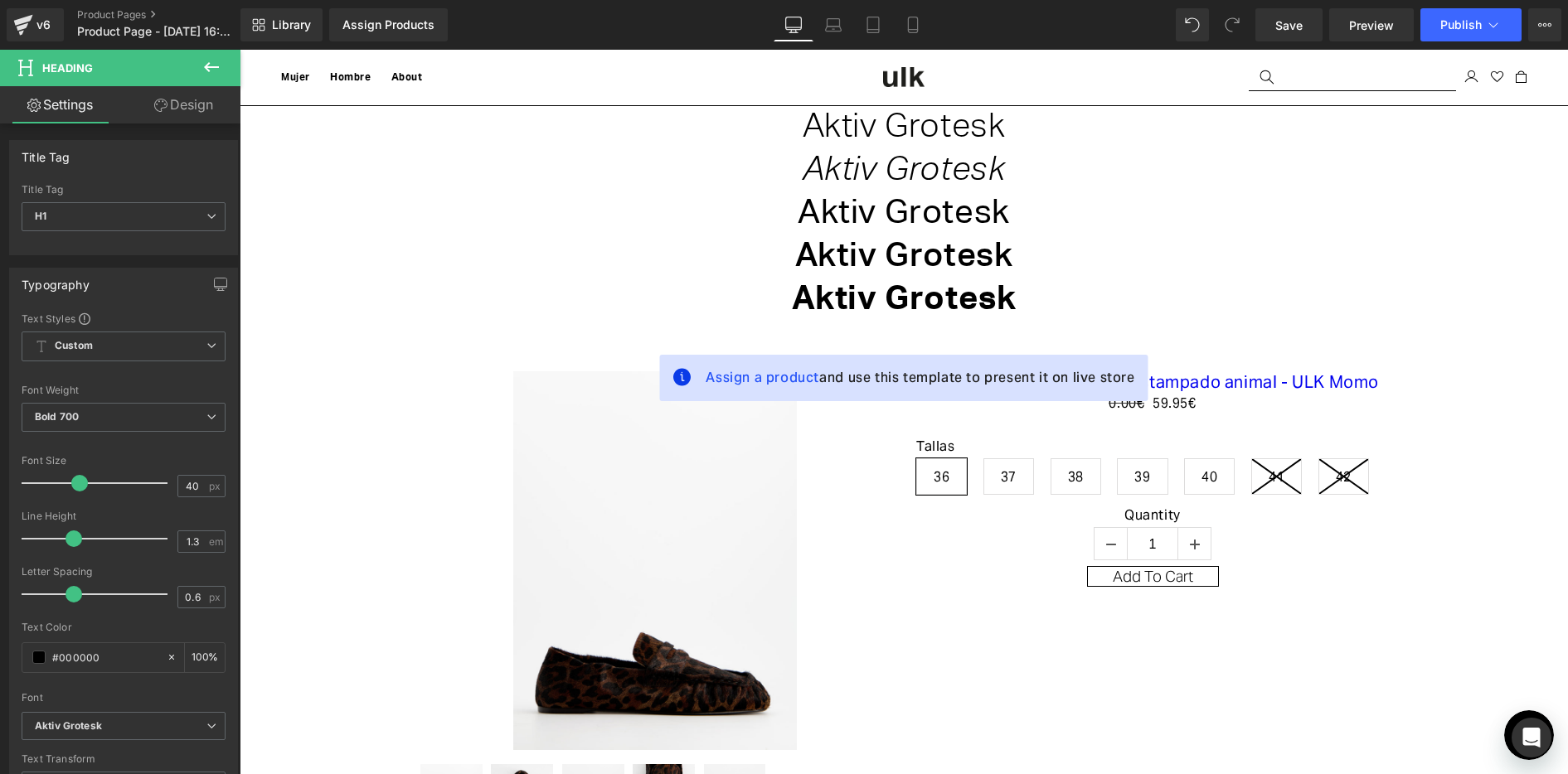
click at [239, 49] on div at bounding box center [239, 49] width 0 height 0
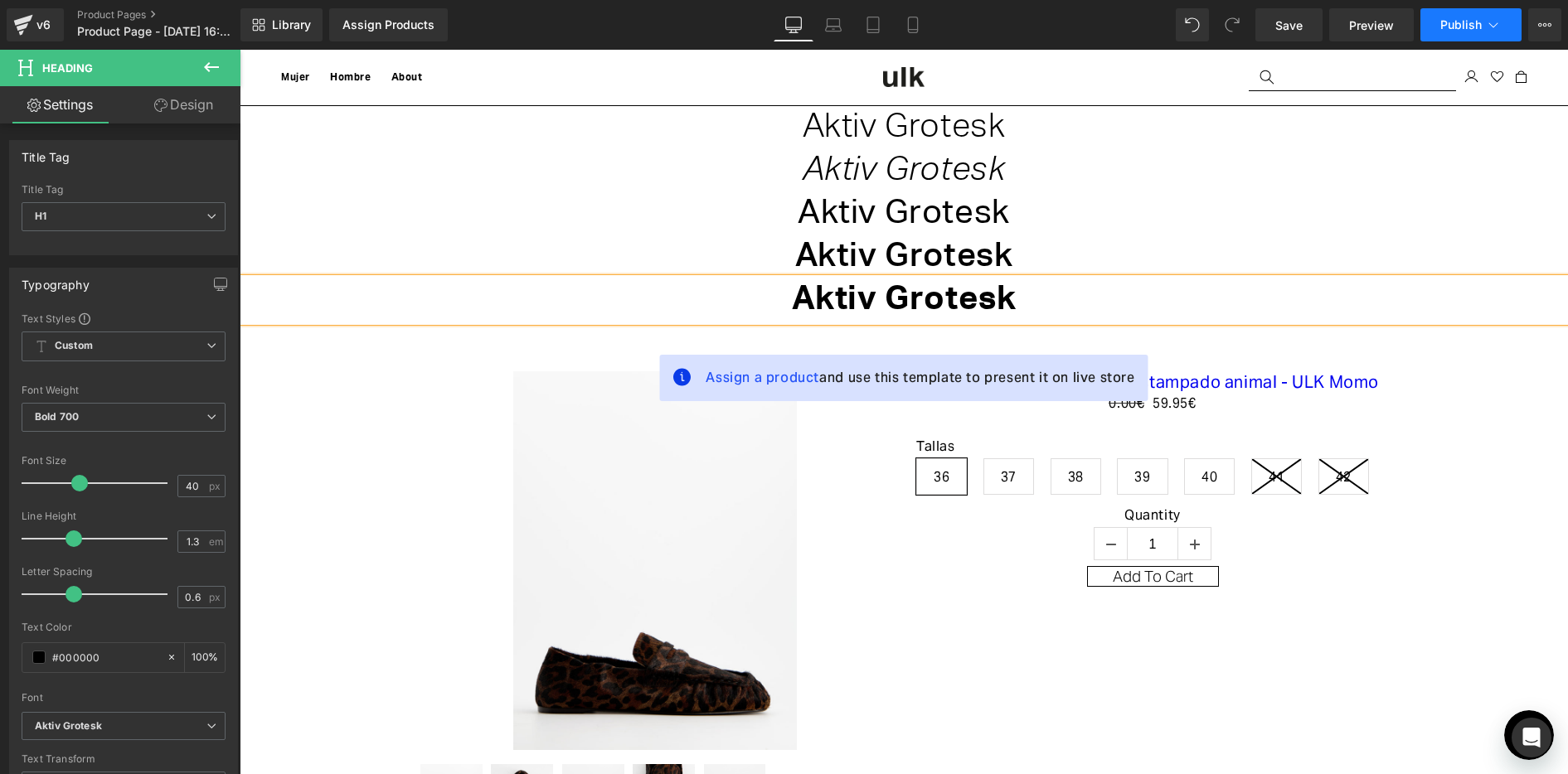
click at [1447, 23] on span "Publish" at bounding box center [1461, 25] width 42 height 13
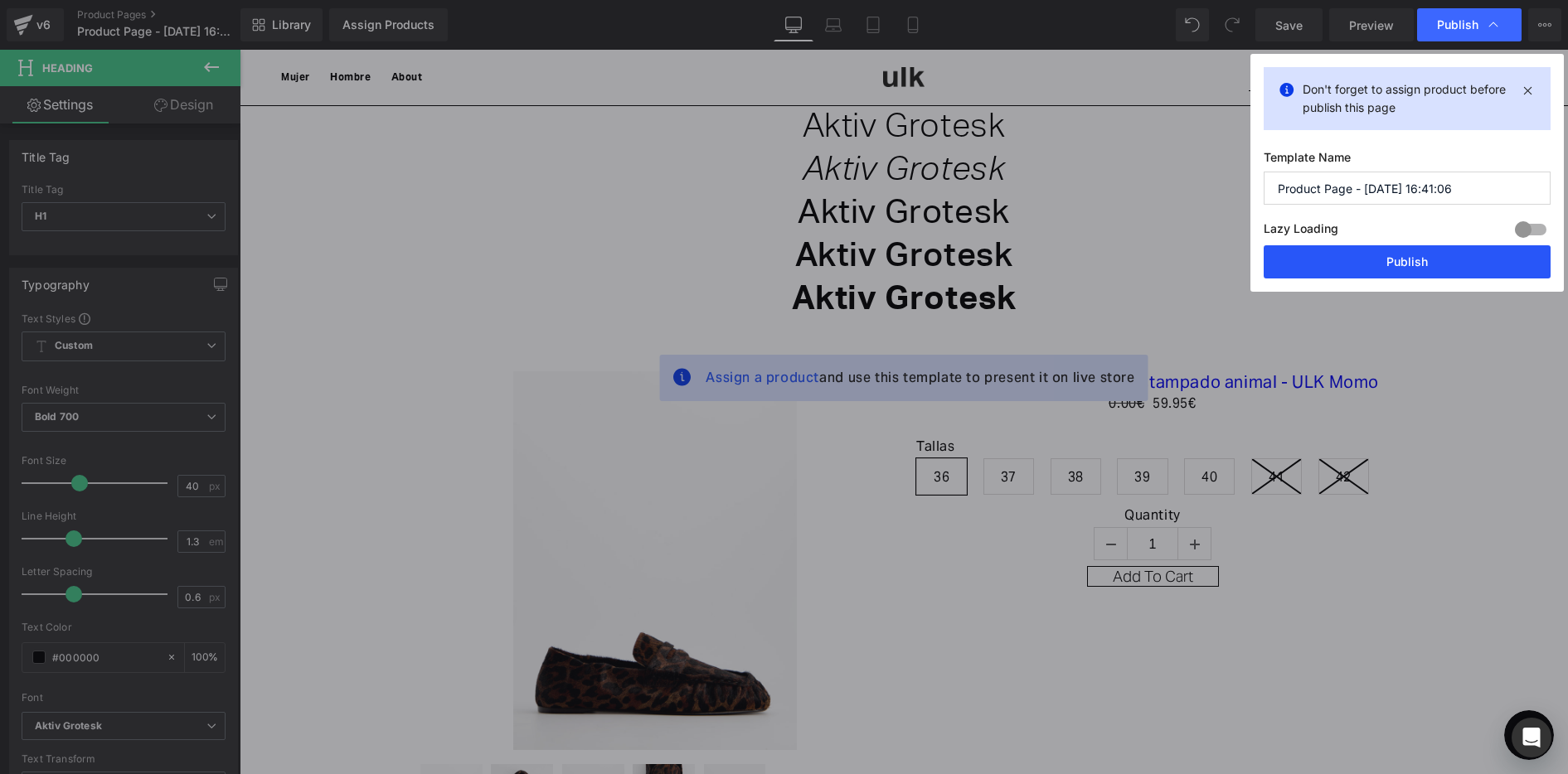
click at [1390, 267] on button "Publish" at bounding box center [1407, 262] width 287 height 34
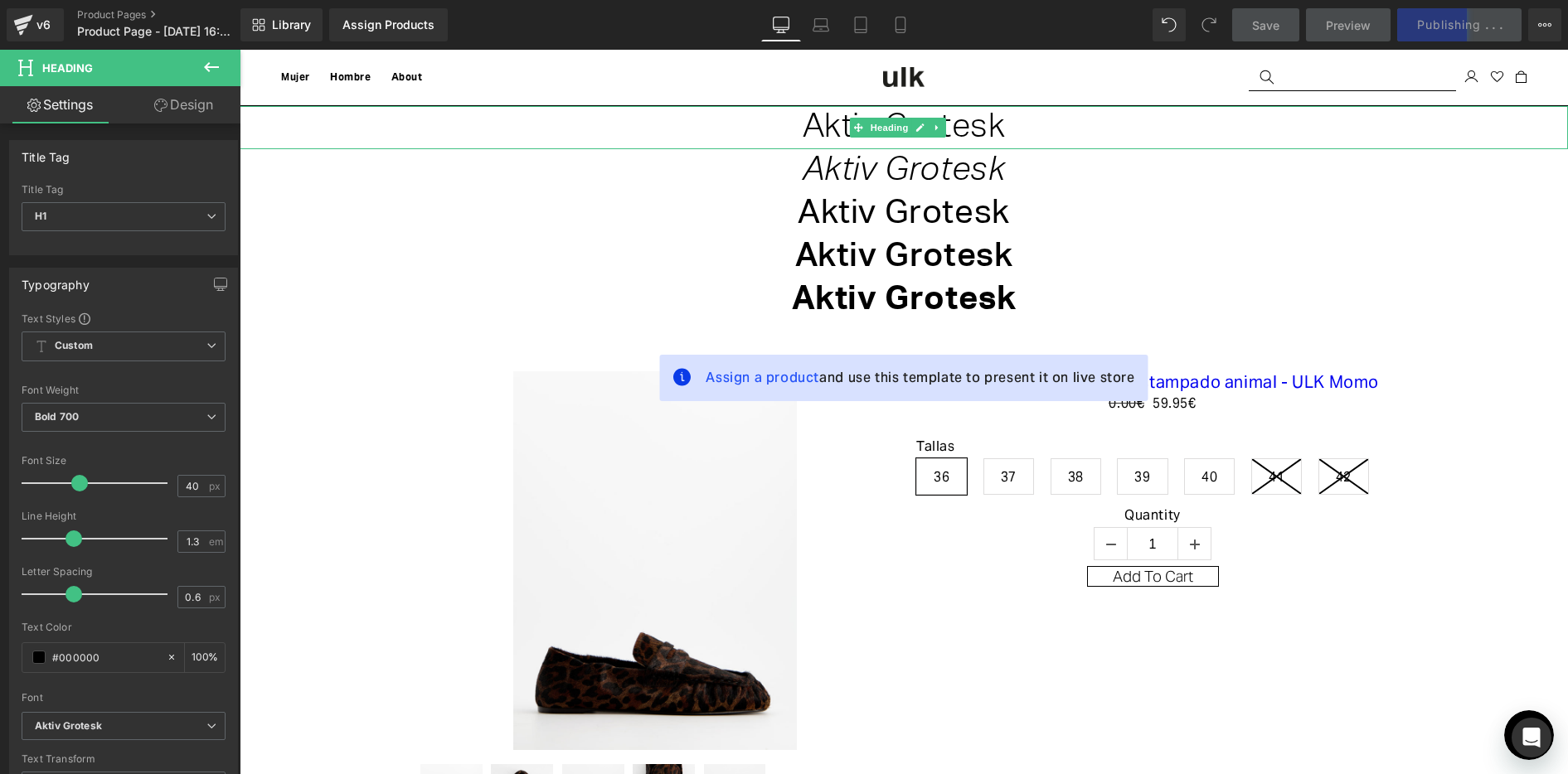
click at [970, 134] on h1 "Aktiv Grotesk" at bounding box center [904, 128] width 1329 height 43
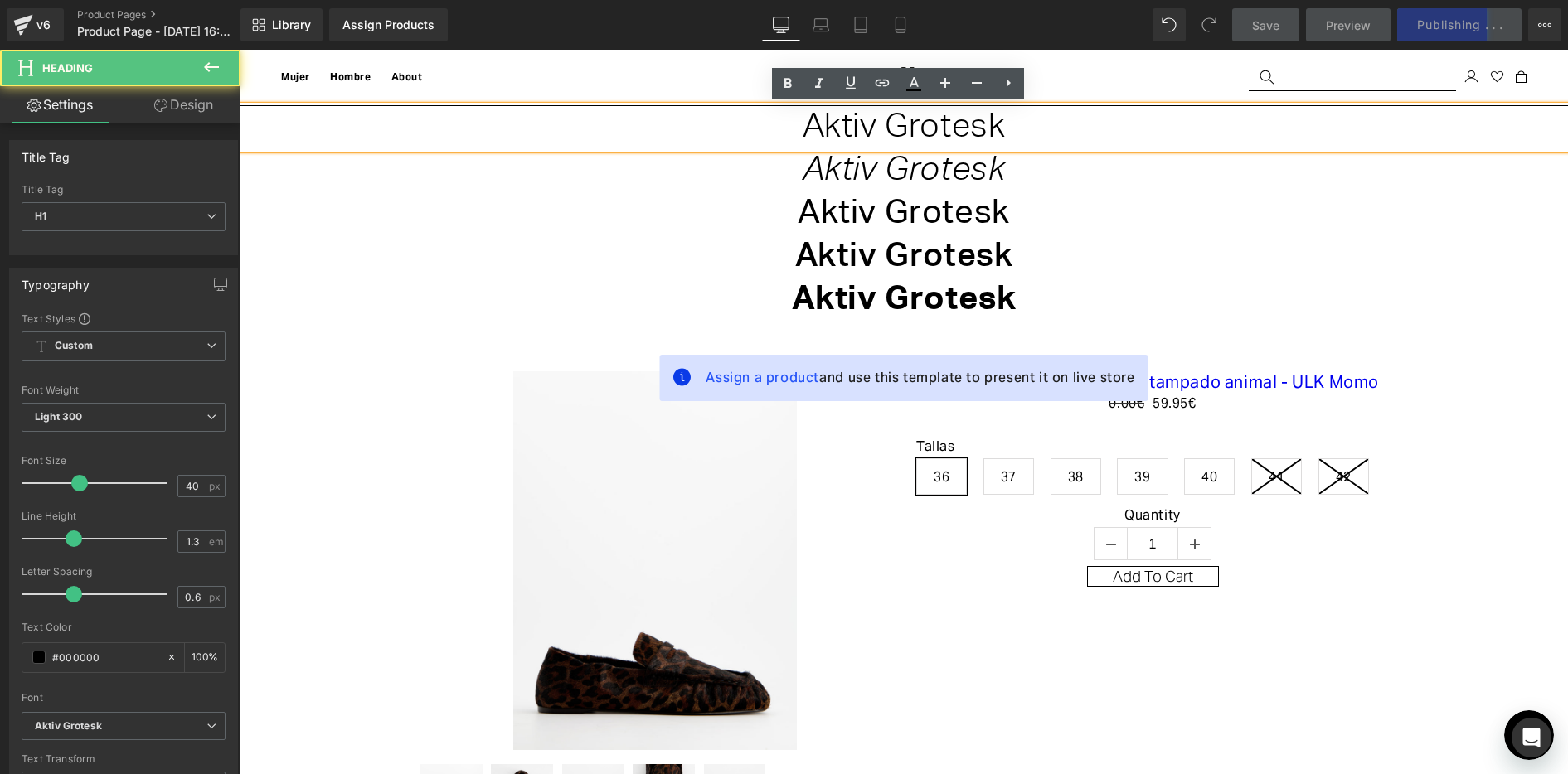
click at [1010, 123] on h1 "Aktiv Grotesk" at bounding box center [904, 128] width 1329 height 43
click at [1030, 124] on h1 "Aktiv Grotesk" at bounding box center [904, 128] width 1329 height 43
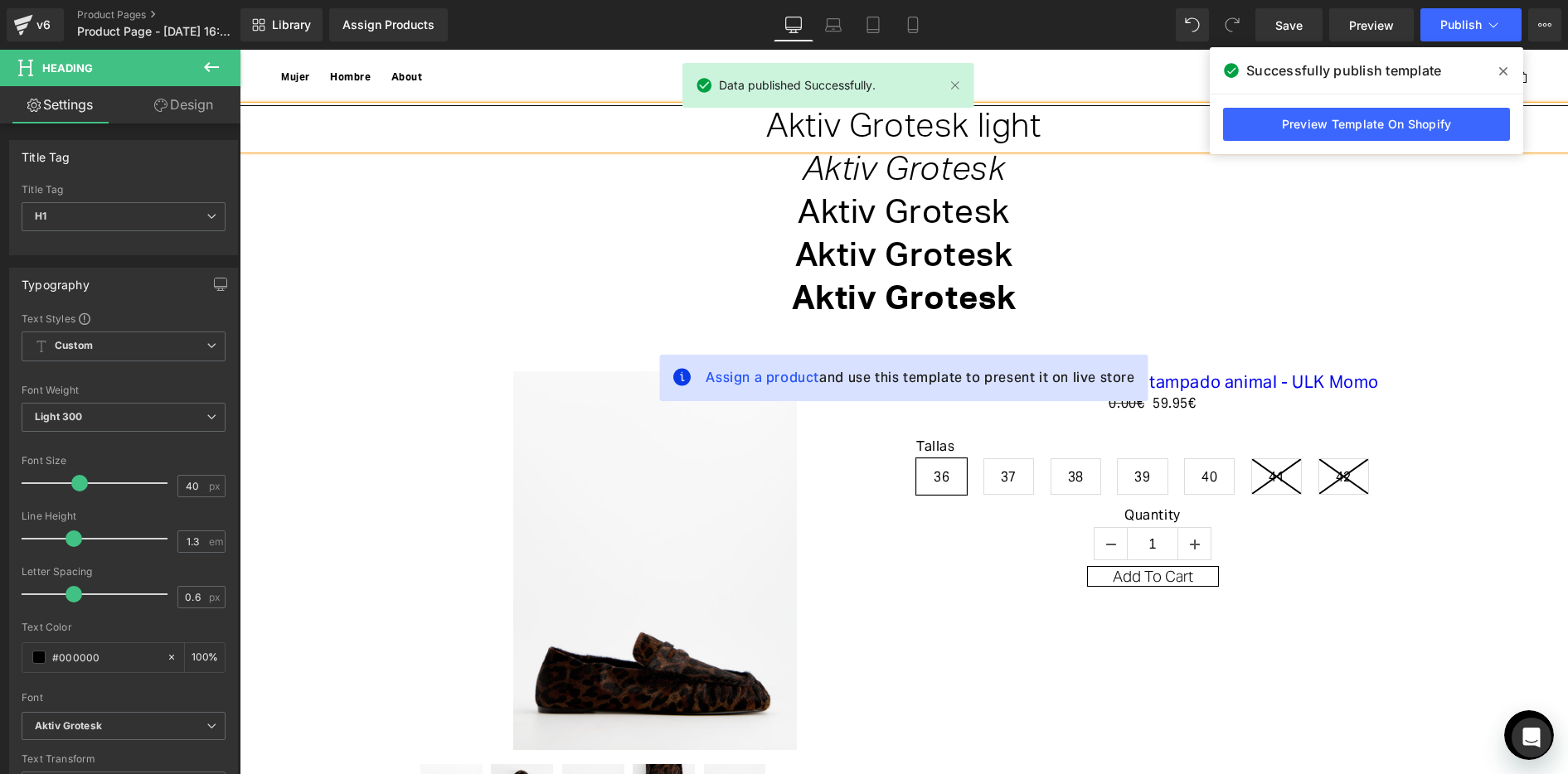
click at [1016, 120] on h1 "Aktiv Grotesk light" at bounding box center [904, 128] width 1329 height 43
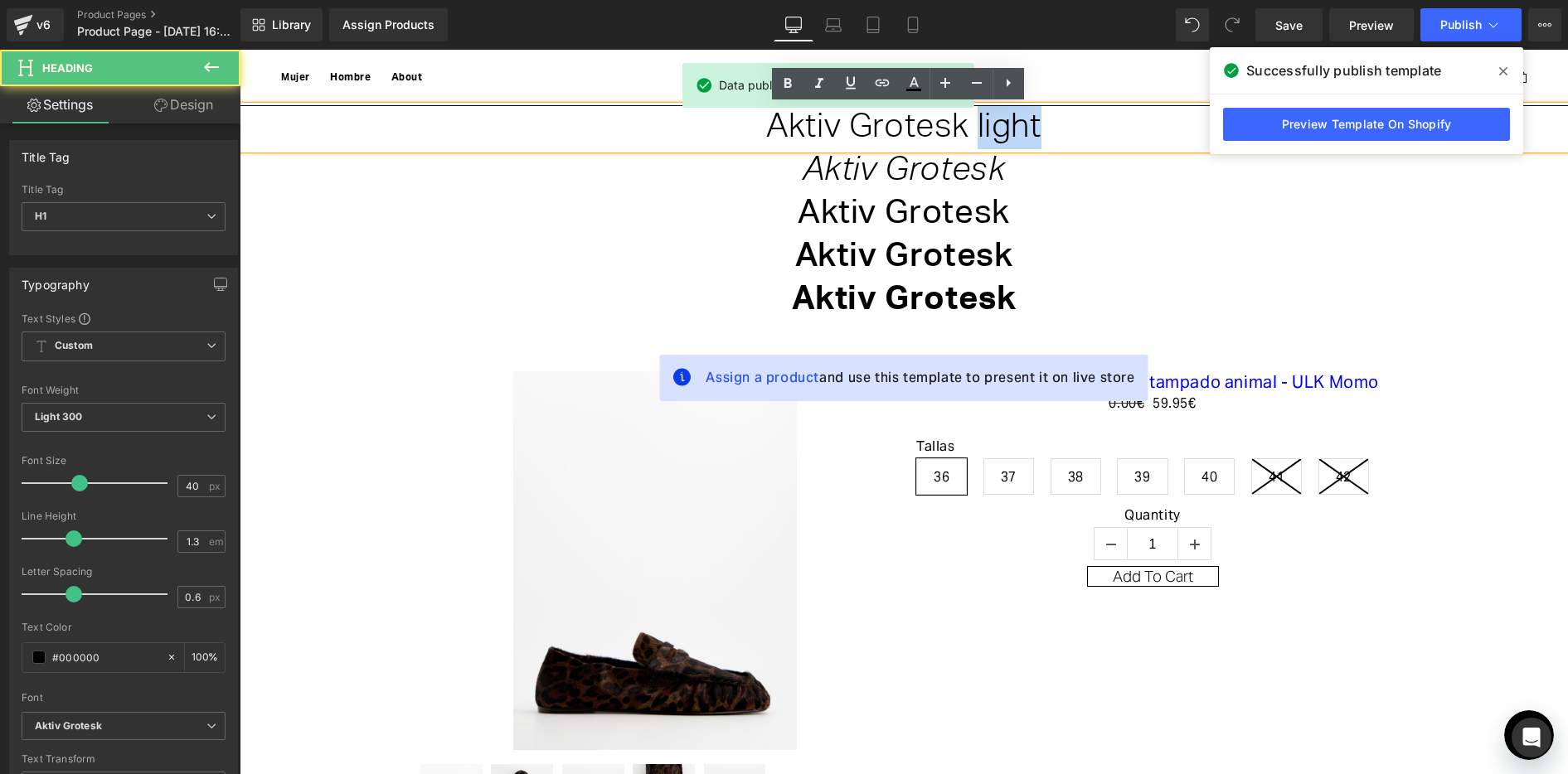
click at [1016, 120] on h1 "Aktiv Grotesk light" at bounding box center [904, 128] width 1329 height 43
copy h1 "light"
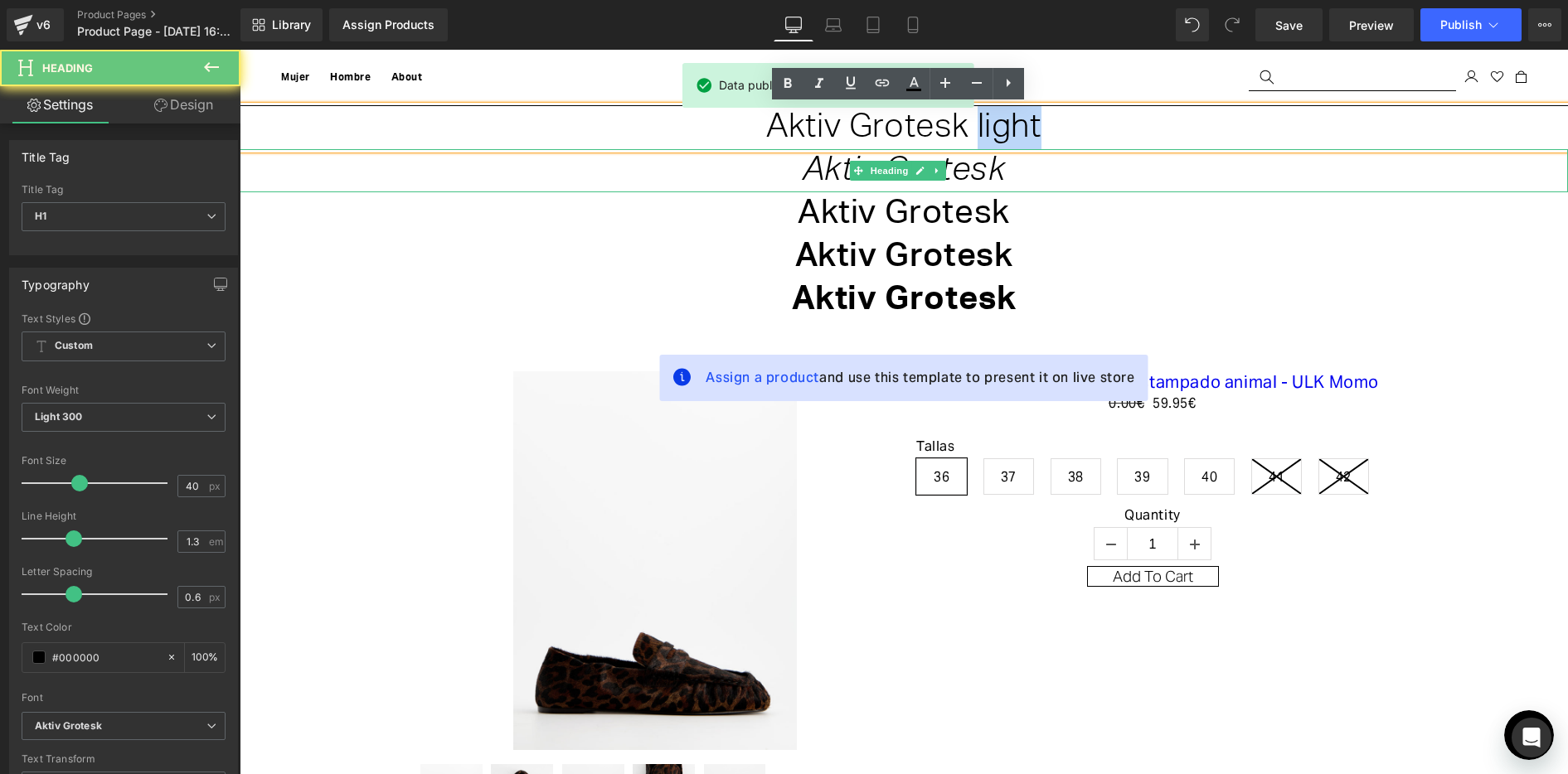
click at [1012, 167] on h1 "Aktiv Grotesk" at bounding box center [904, 170] width 1329 height 43
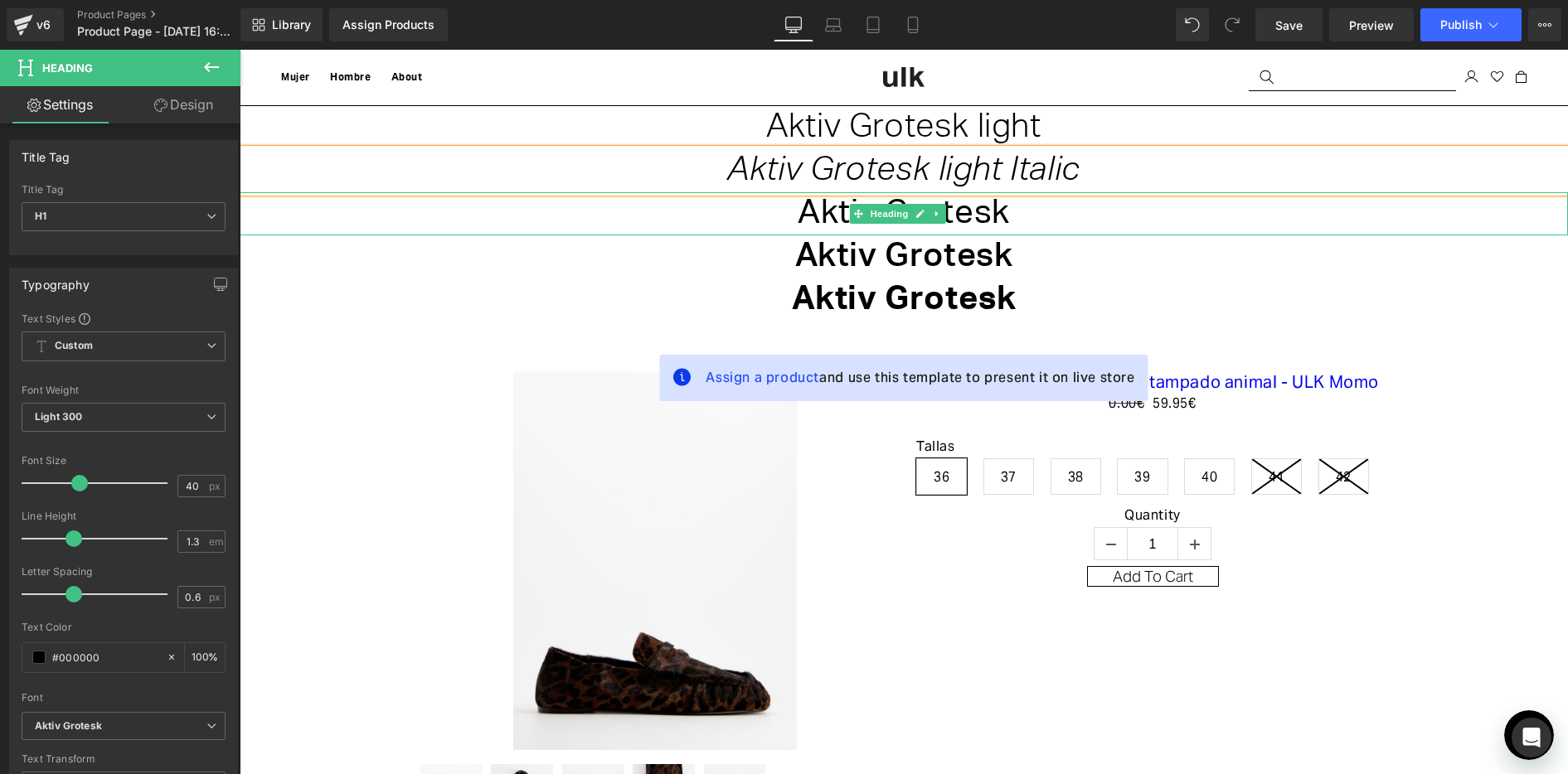
click at [1016, 212] on h1 "Aktiv Grotesk" at bounding box center [904, 213] width 1329 height 43
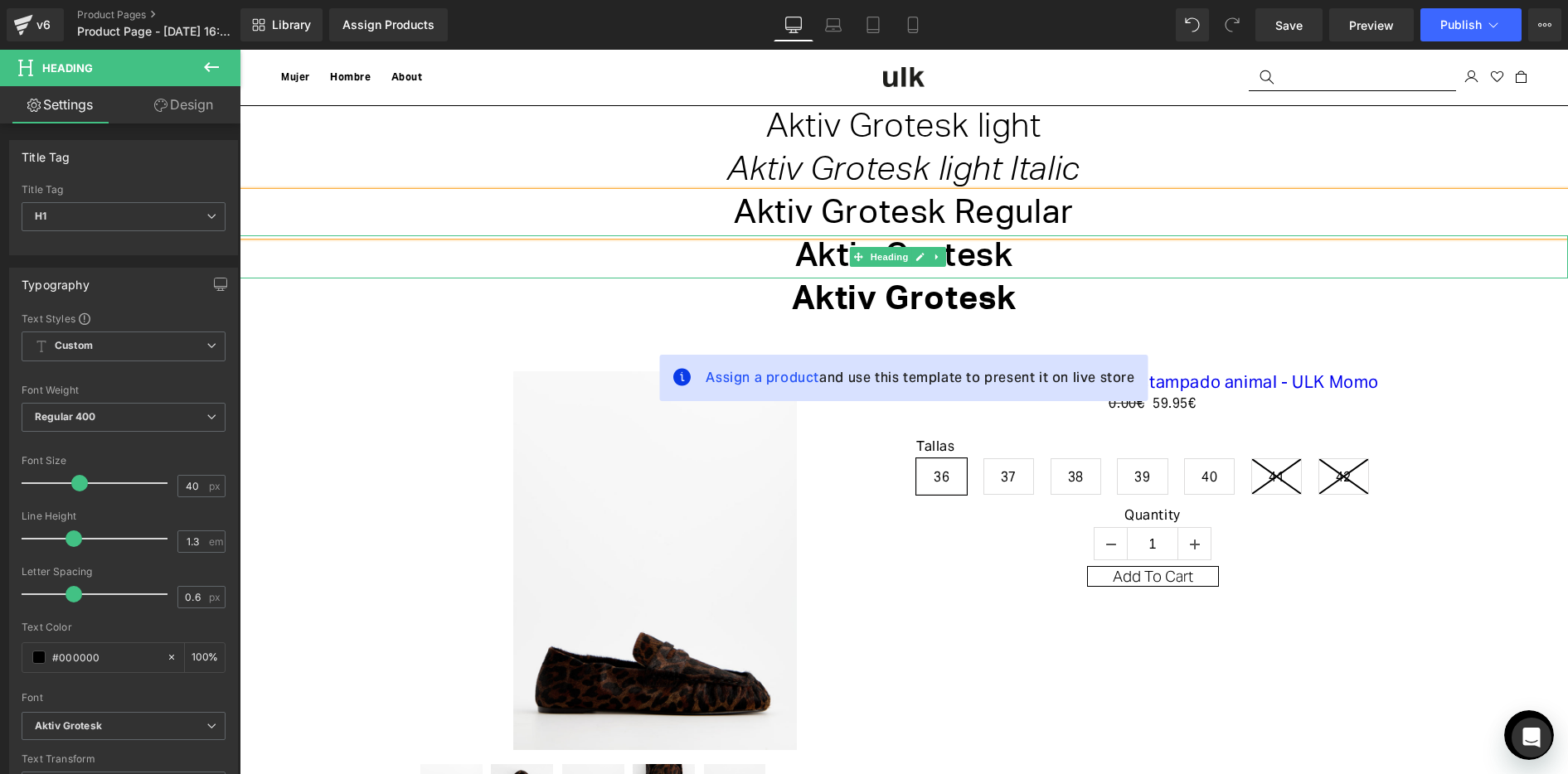
click at [1058, 264] on h1 "Aktiv Grotesk" at bounding box center [904, 257] width 1329 height 43
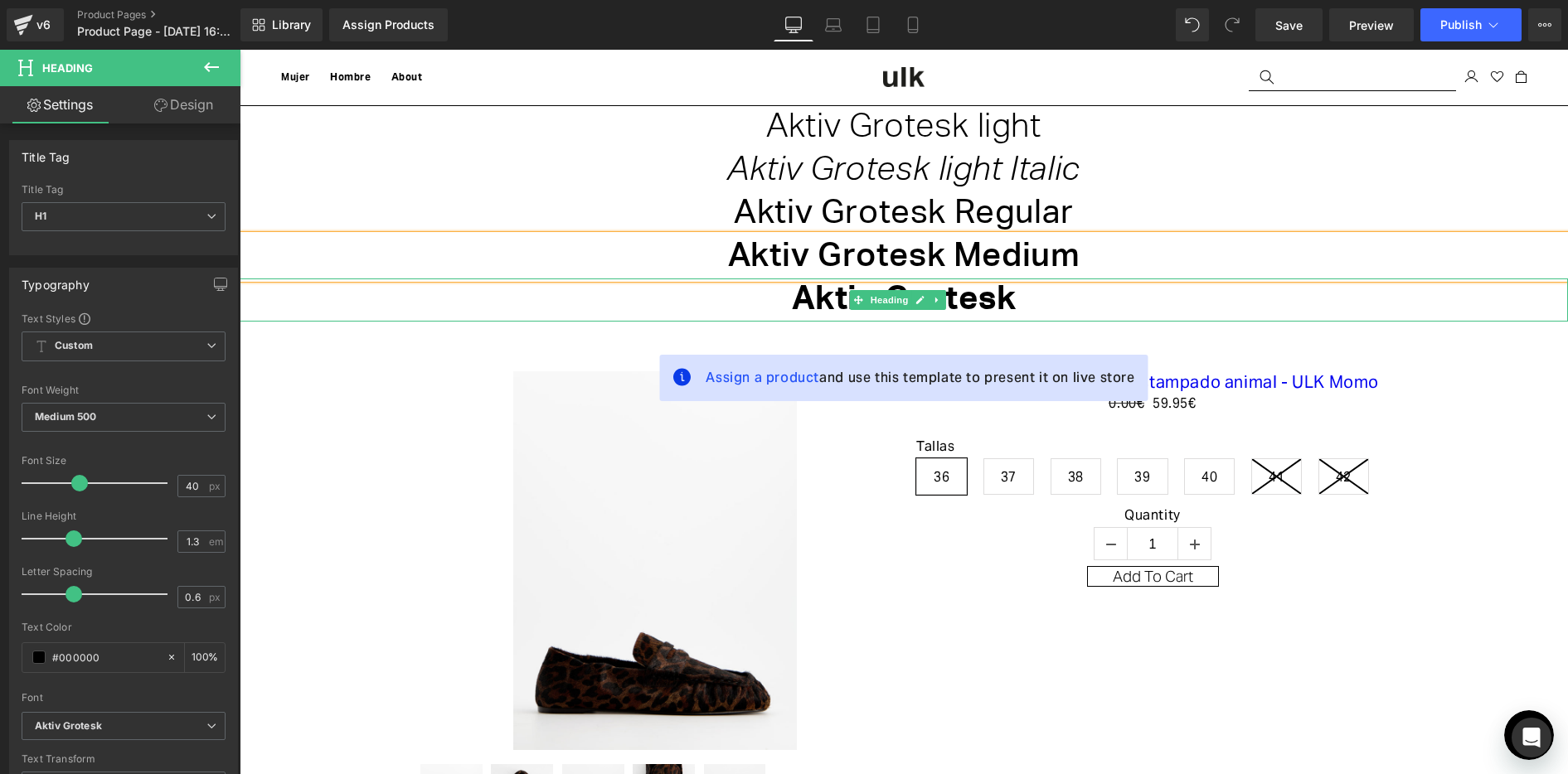
click at [1032, 295] on h1 "Aktiv Grotesk" at bounding box center [904, 300] width 1329 height 43
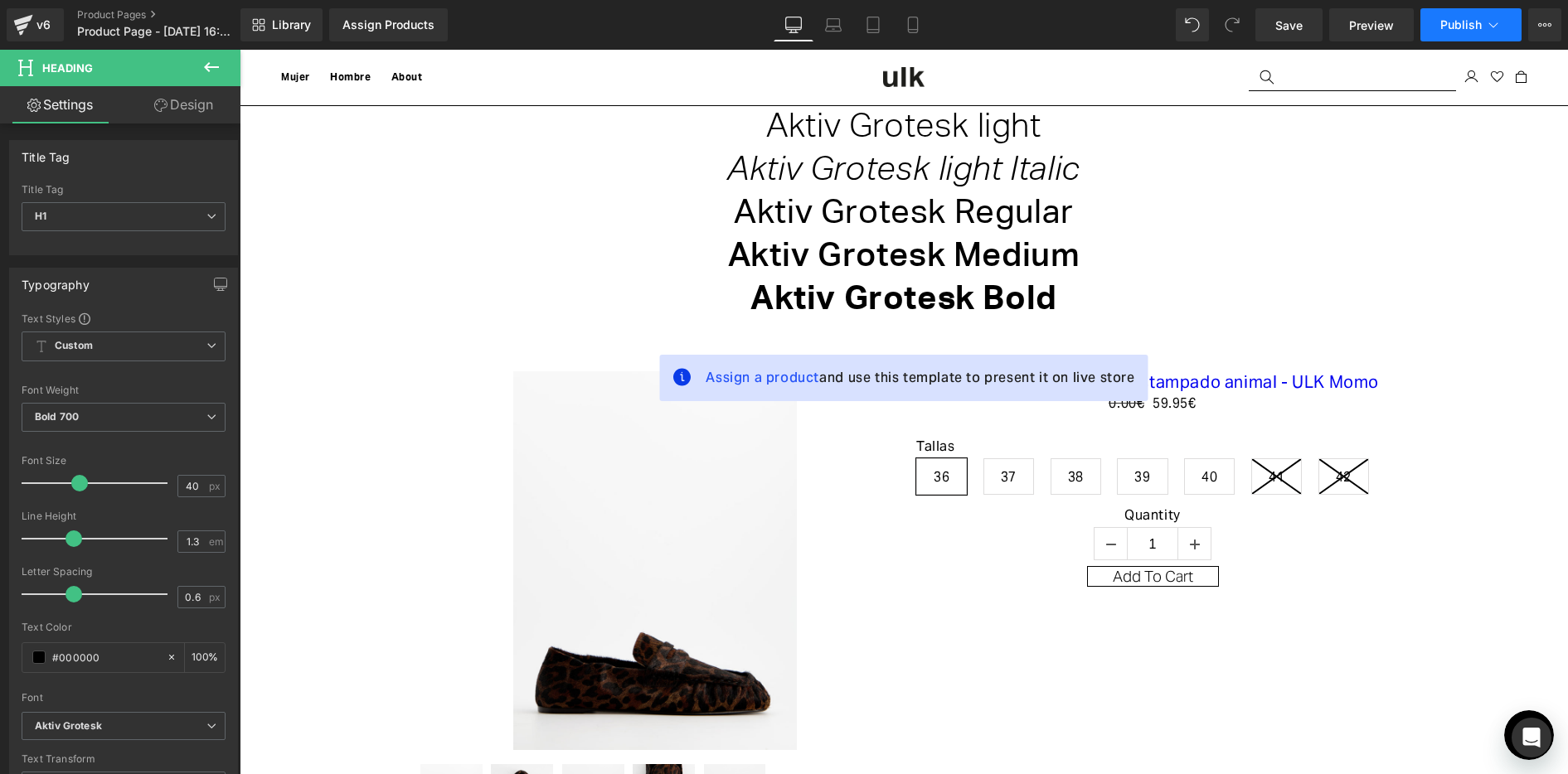
click at [1481, 33] on button "Publish" at bounding box center [1471, 25] width 102 height 34
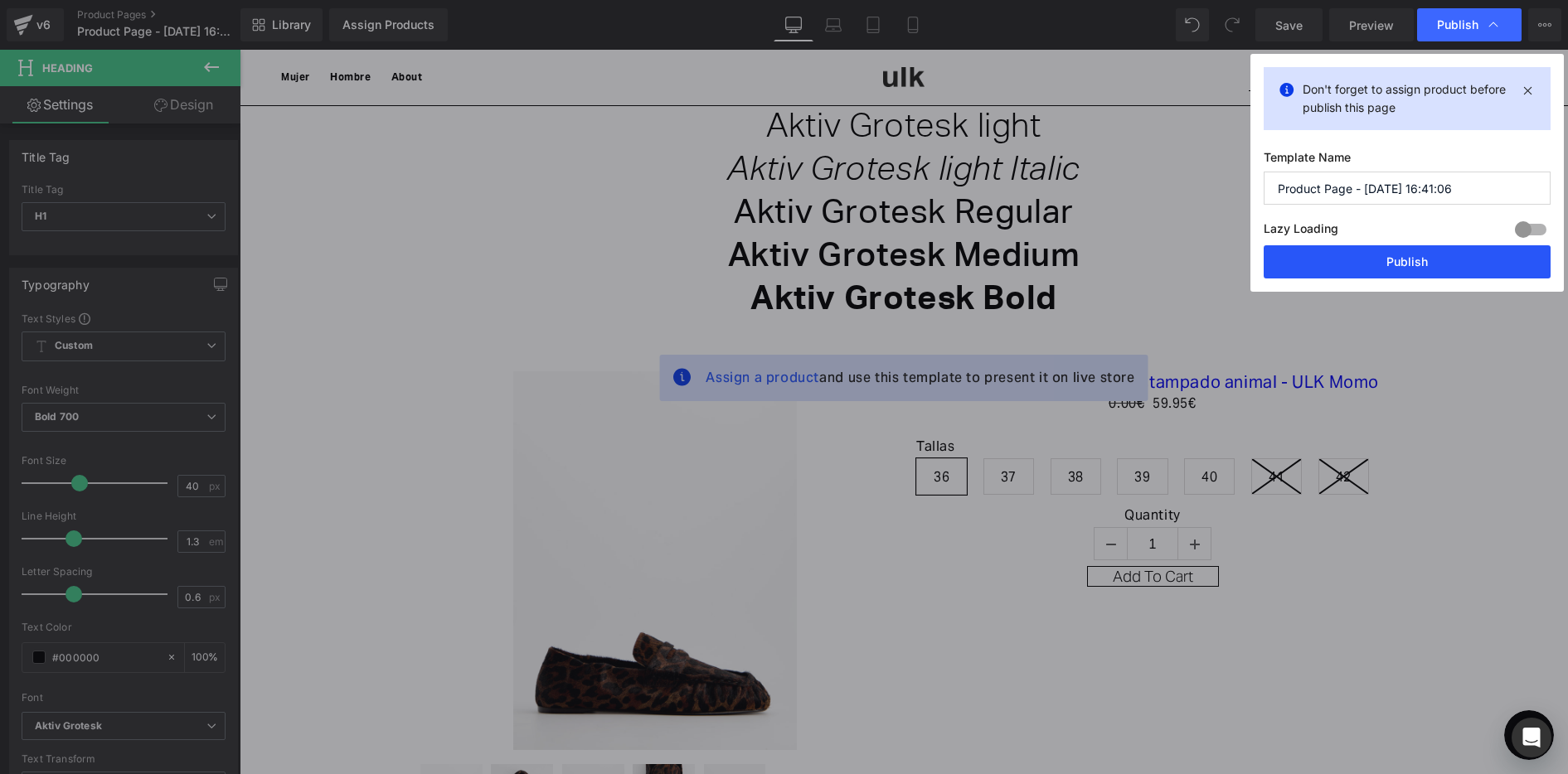
click at [1413, 265] on button "Publish" at bounding box center [1407, 262] width 287 height 34
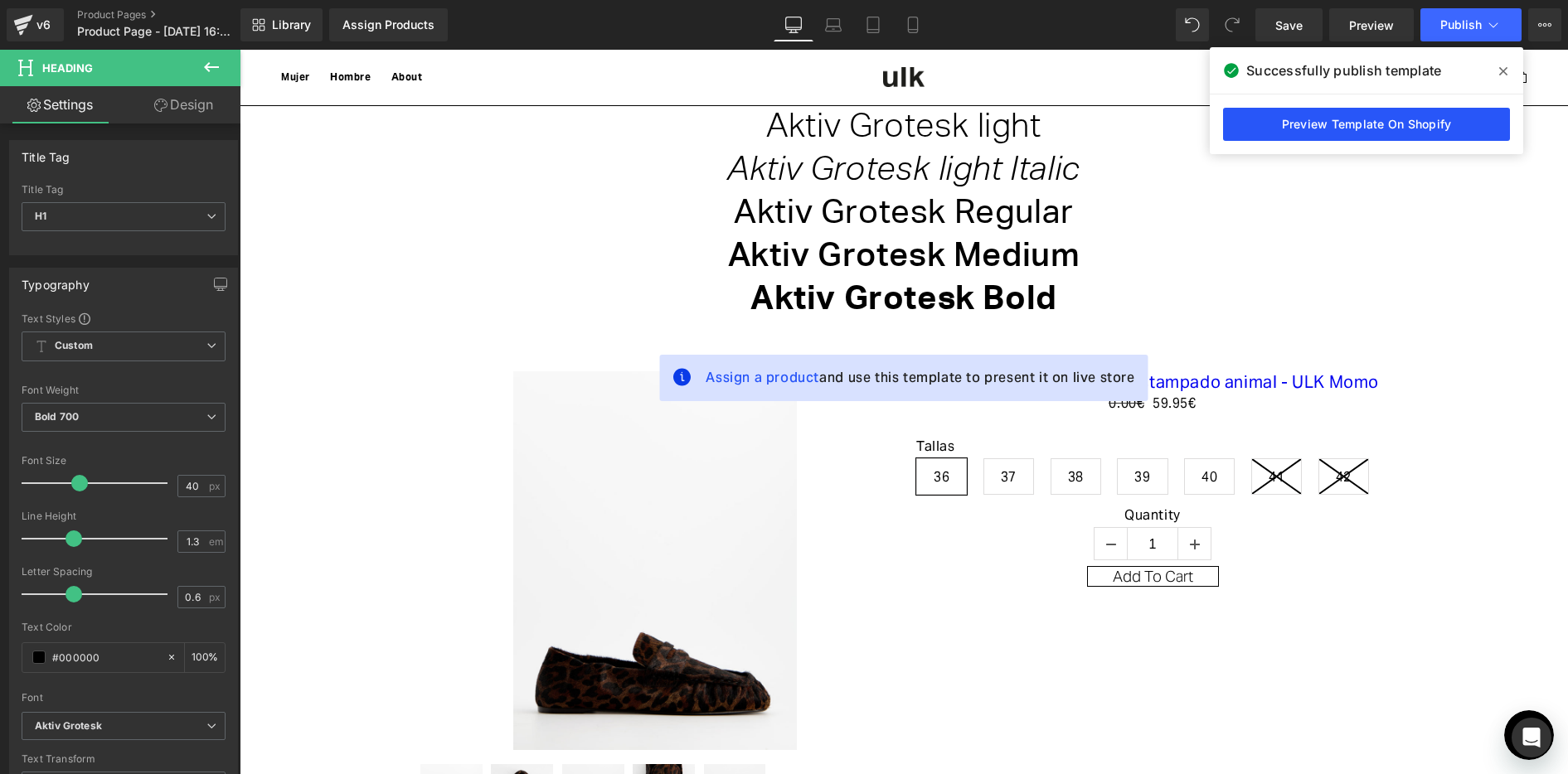
click at [1364, 112] on link "Preview Template On Shopify" at bounding box center [1367, 125] width 287 height 34
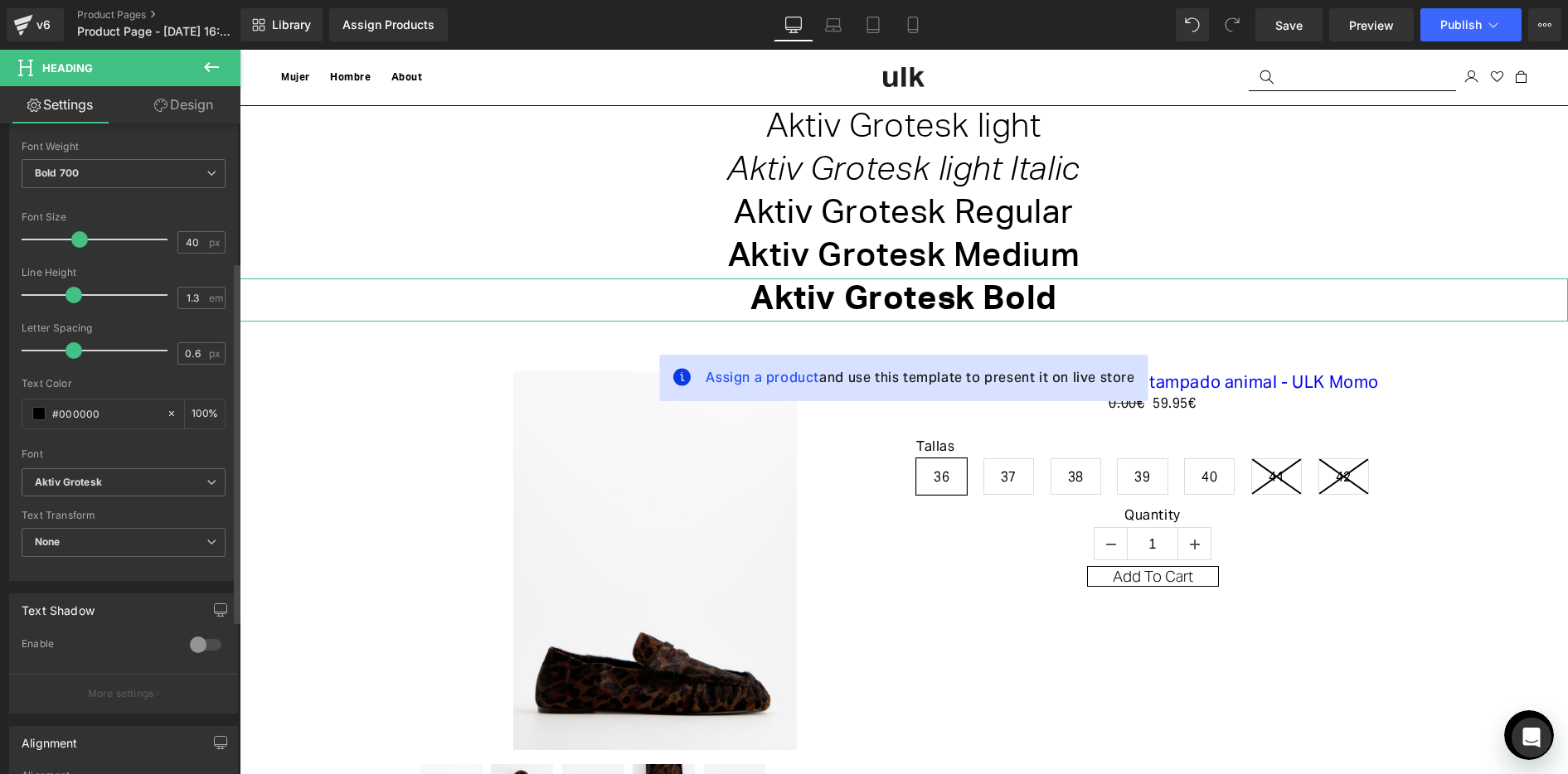
scroll to position [249, 0]
click at [83, 478] on icon "Aktiv Grotesk" at bounding box center [68, 478] width 67 height 14
click at [757, 258] on h1 "Aktiv Grotesk Medium" at bounding box center [904, 257] width 1329 height 43
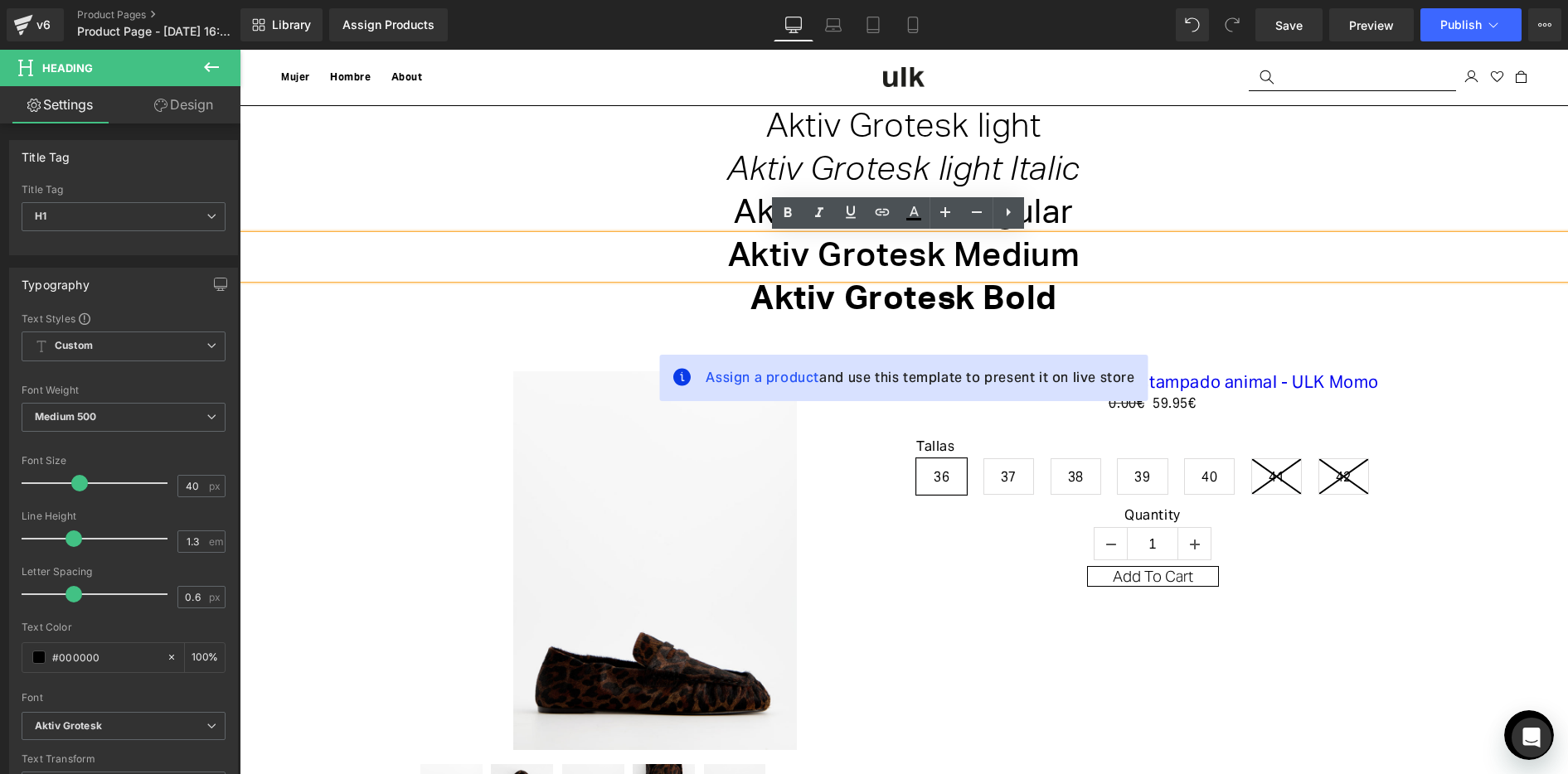
click at [1537, 512] on div "Sale Off (P) Image" at bounding box center [904, 604] width 1312 height 516
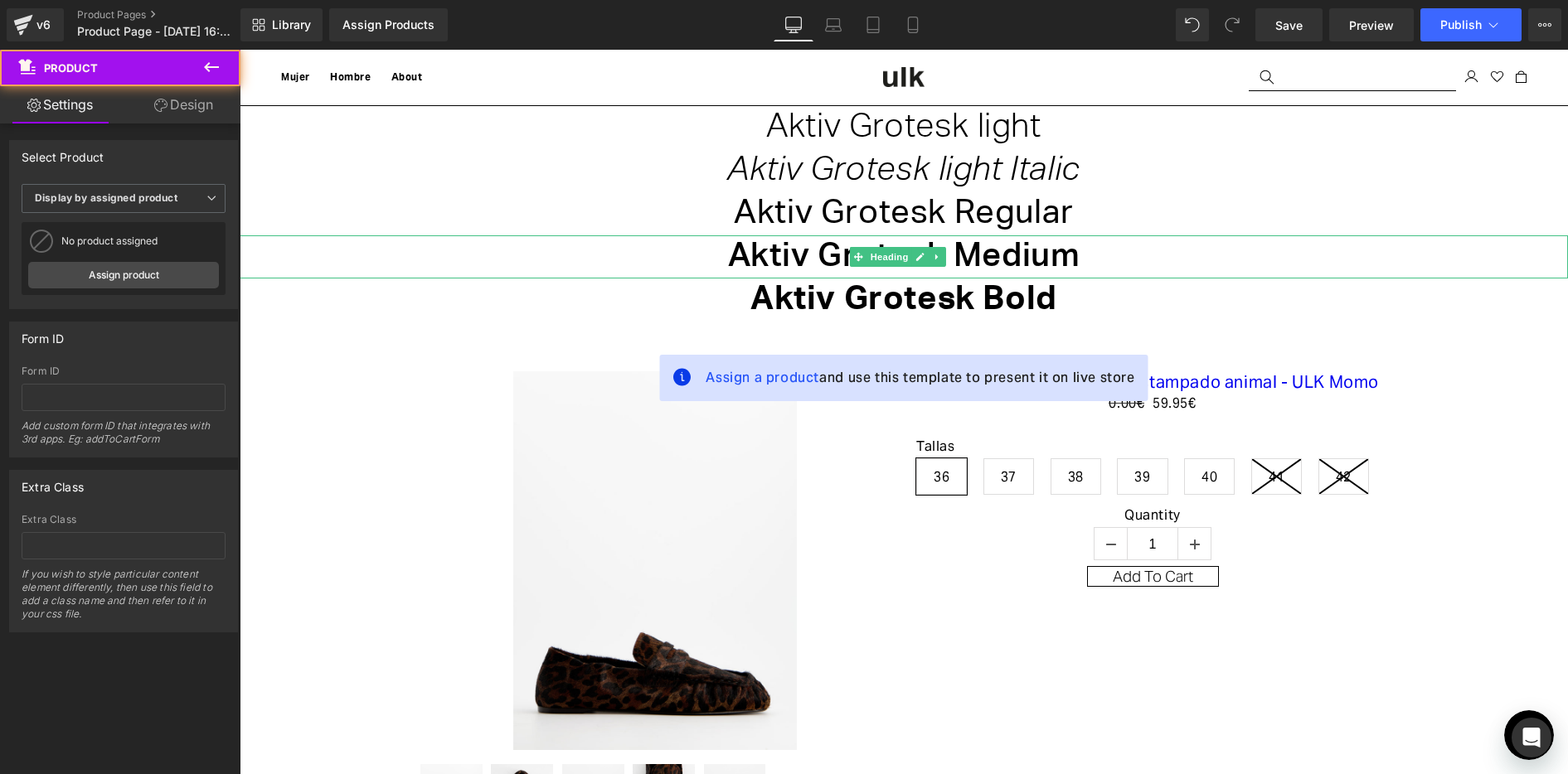
click at [814, 252] on h1 "Aktiv Grotesk Medium" at bounding box center [904, 257] width 1329 height 43
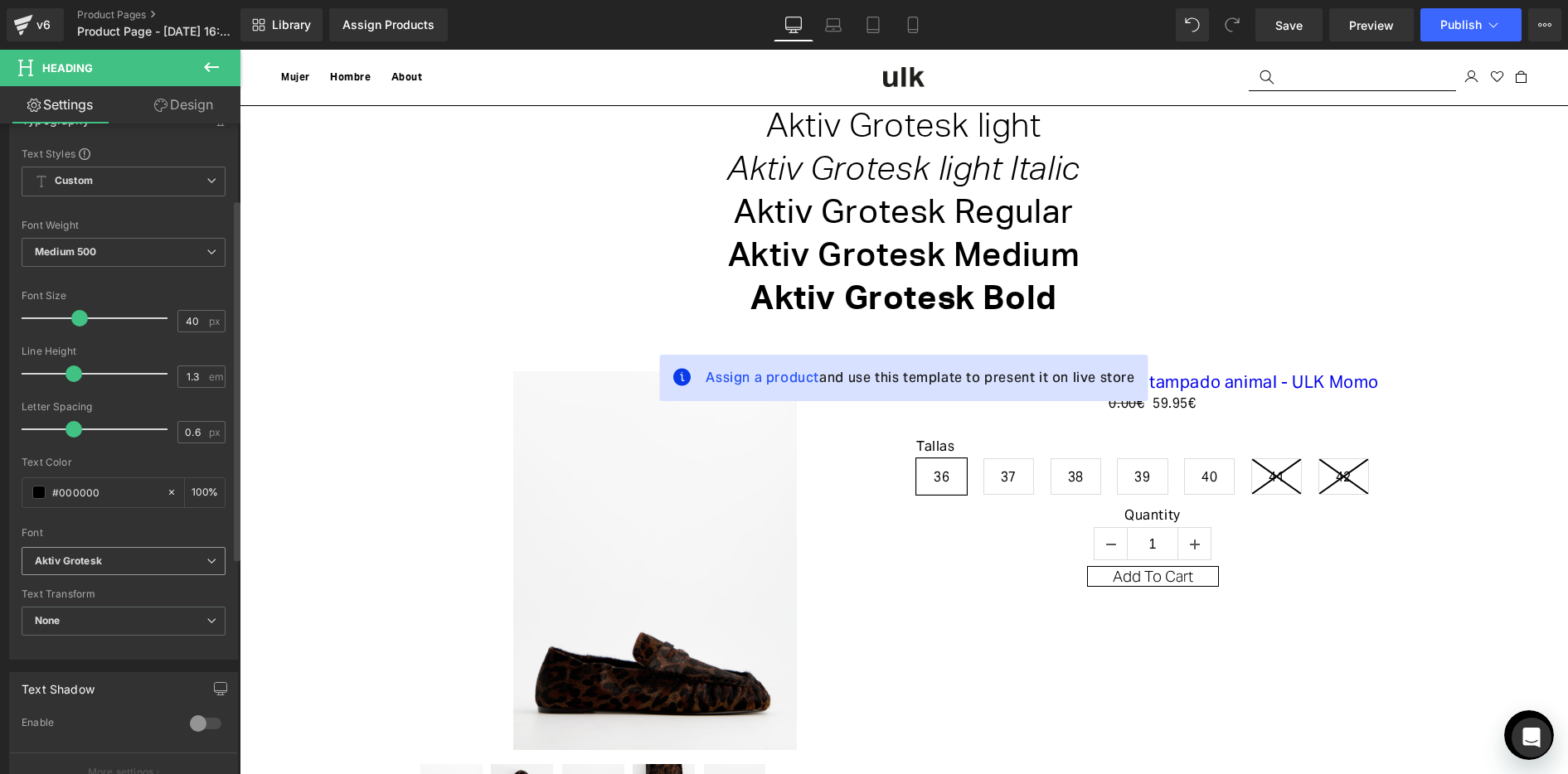
scroll to position [166, 0]
click at [118, 569] on span "Aktiv Grotesk" at bounding box center [123, 561] width 204 height 29
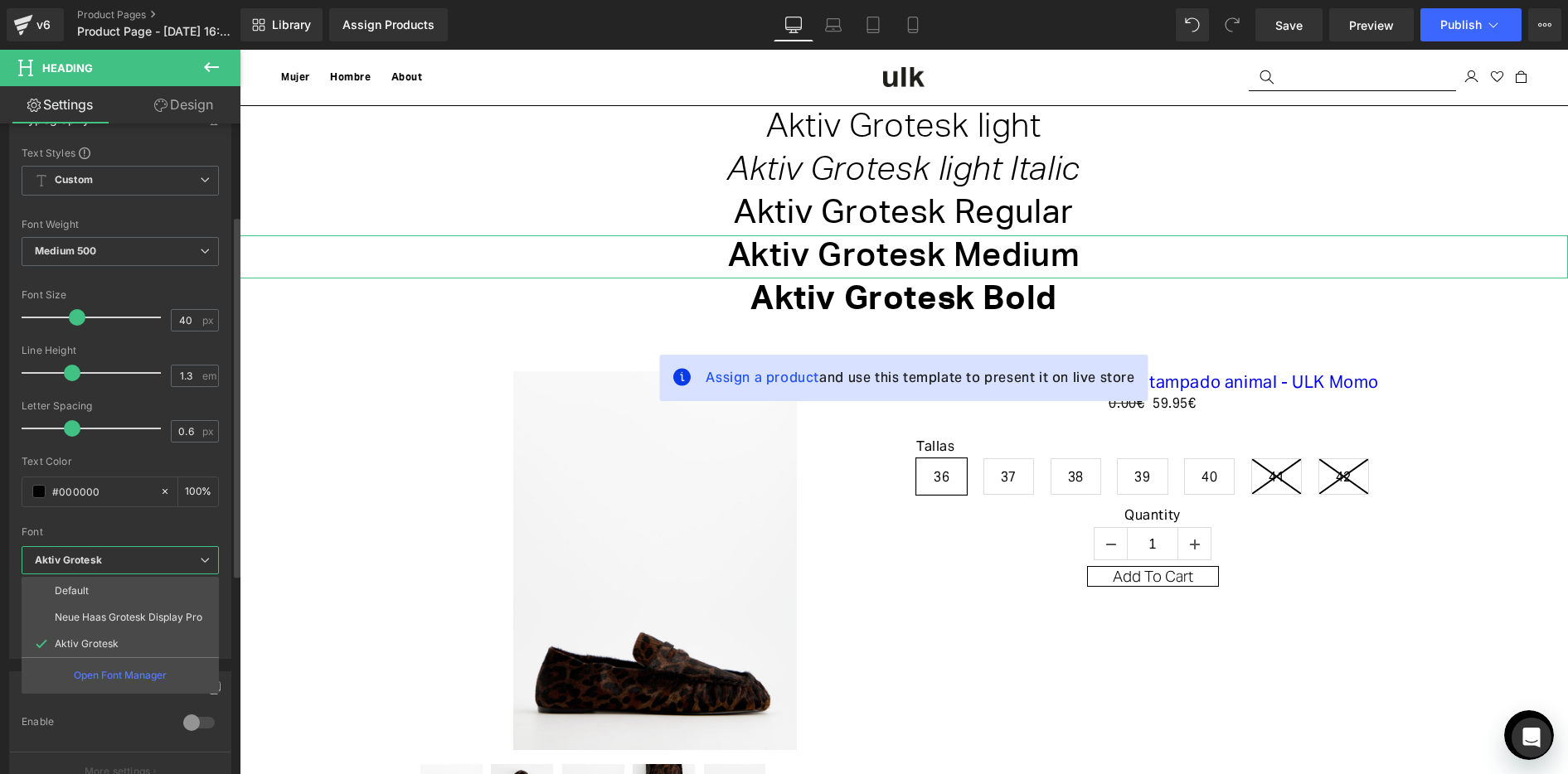
click at [152, 532] on div "Font" at bounding box center [120, 532] width 198 height 11
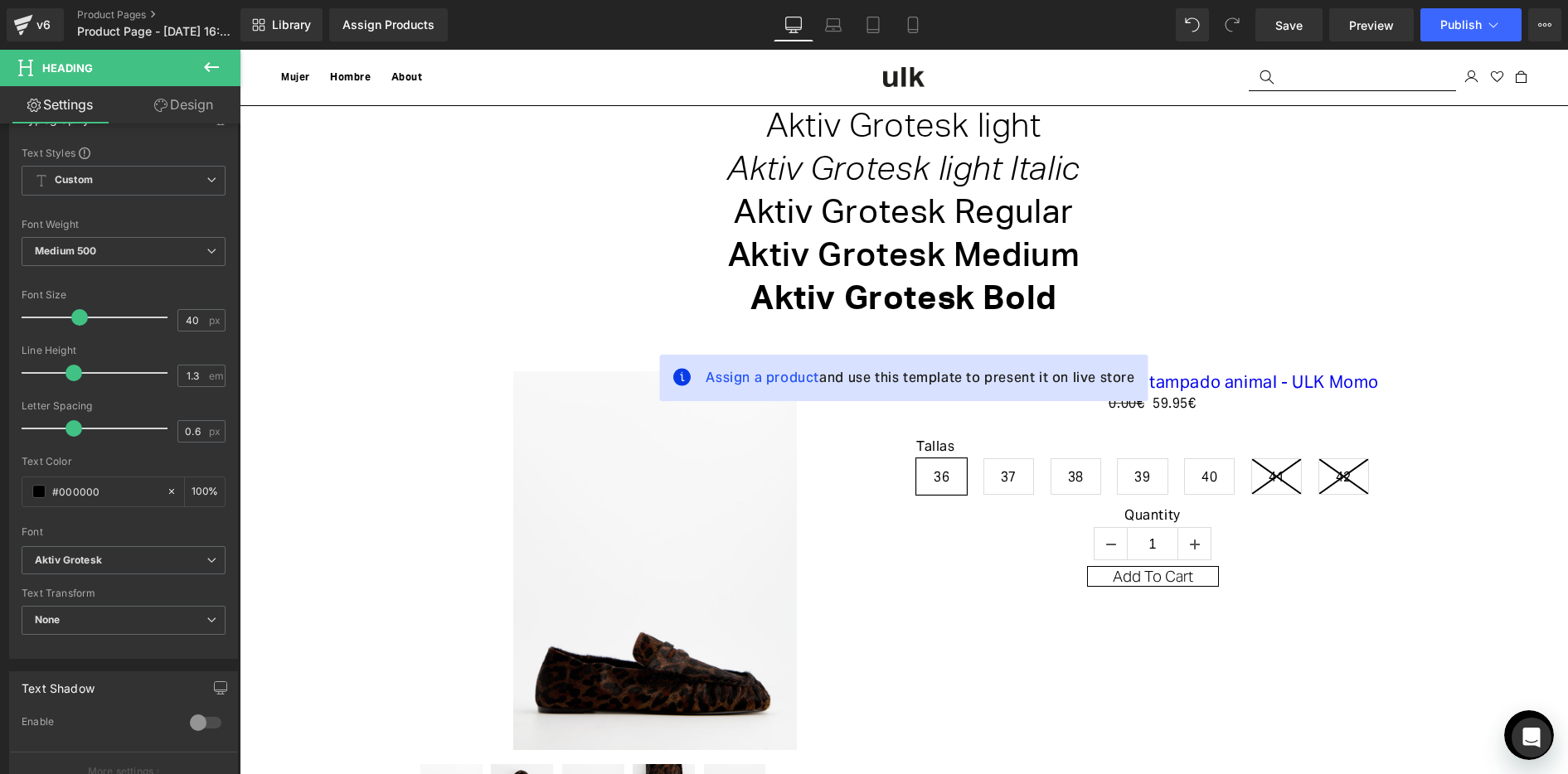
click at [777, 217] on h1 "Aktiv Grotesk Regular" at bounding box center [904, 213] width 1329 height 43
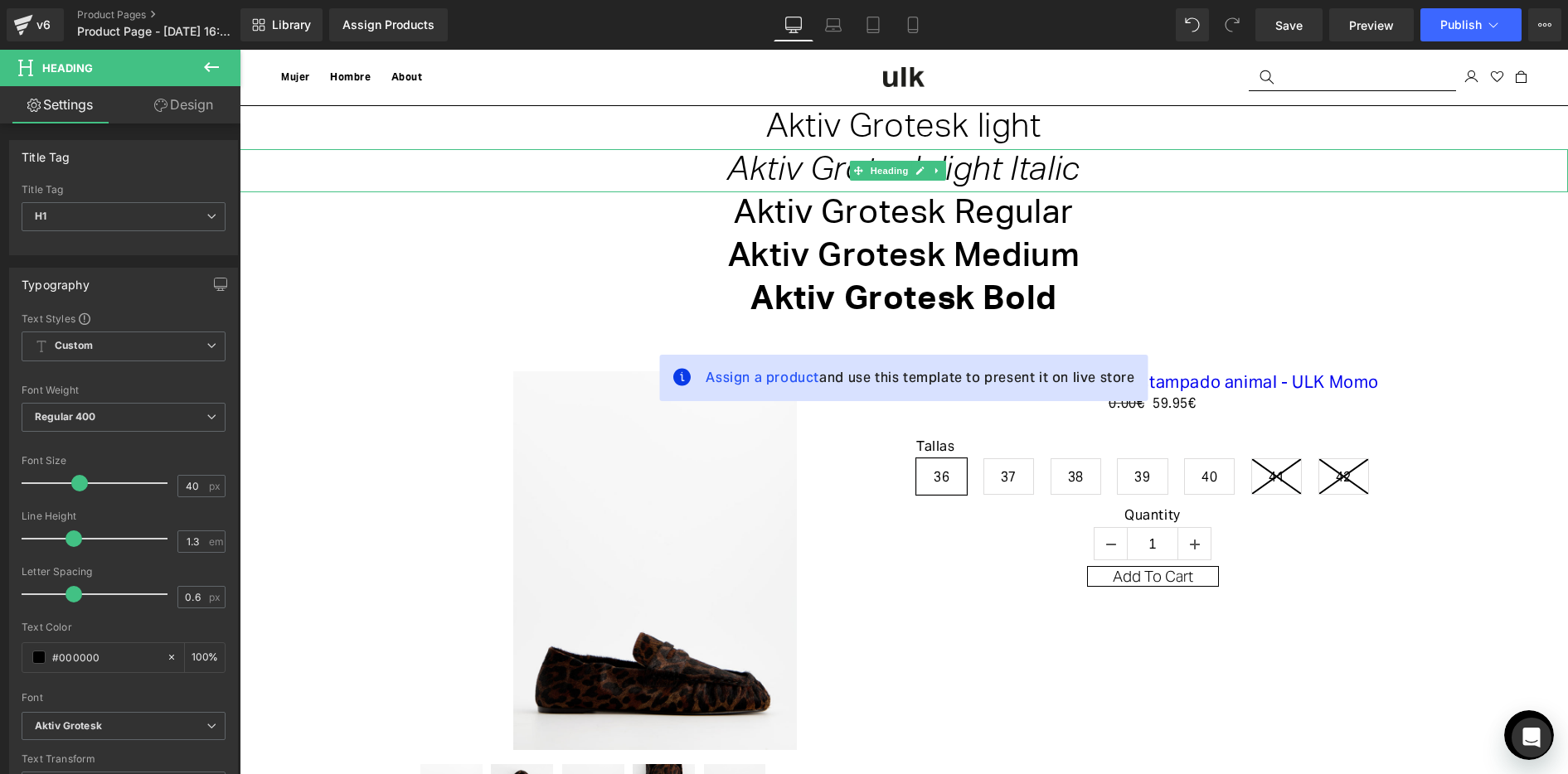
click at [783, 166] on icon "Aktiv Grotesk light Italic" at bounding box center [904, 171] width 353 height 34
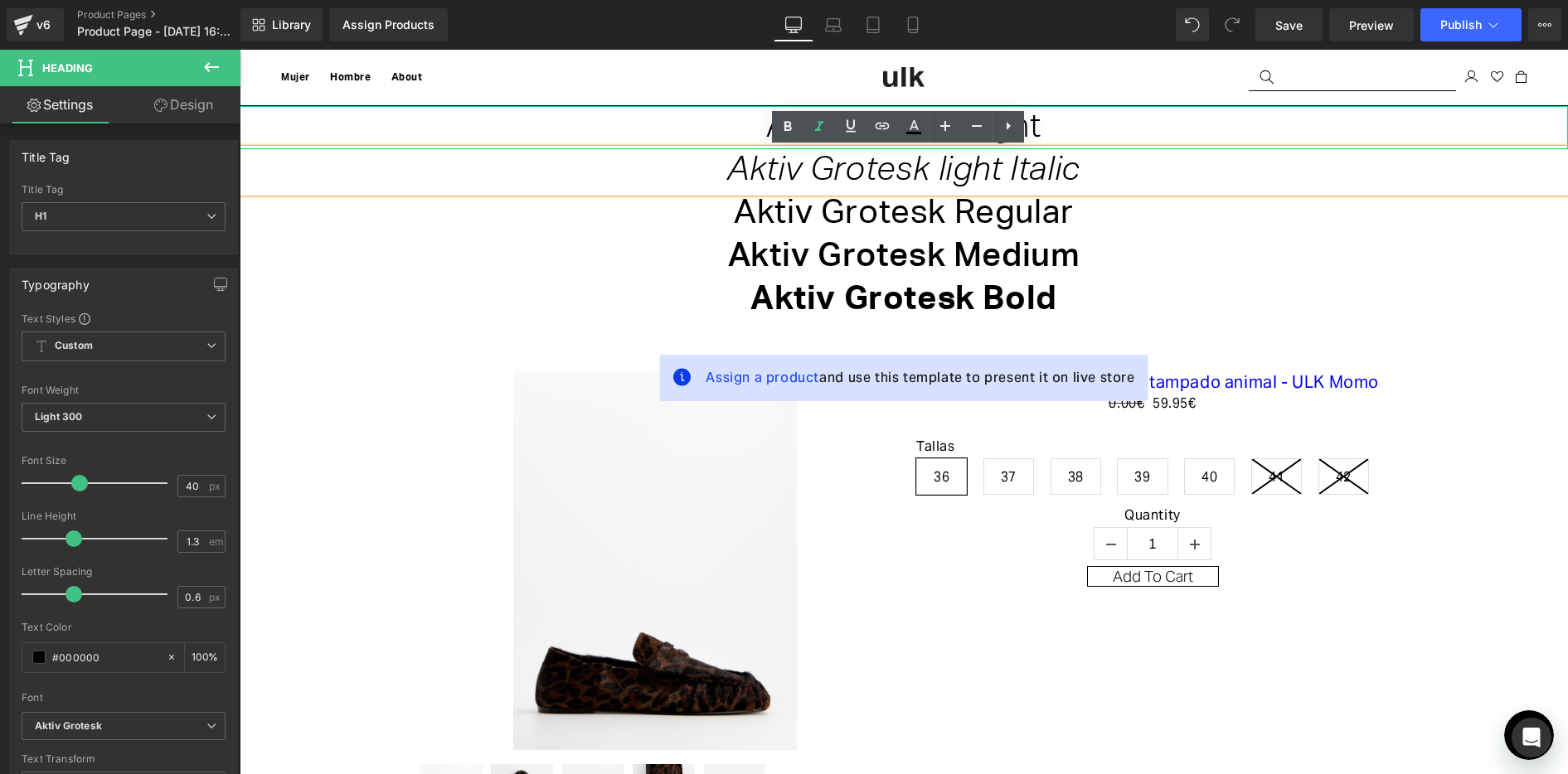
click at [699, 115] on h1 "Aktiv Grotesk light" at bounding box center [904, 128] width 1329 height 43
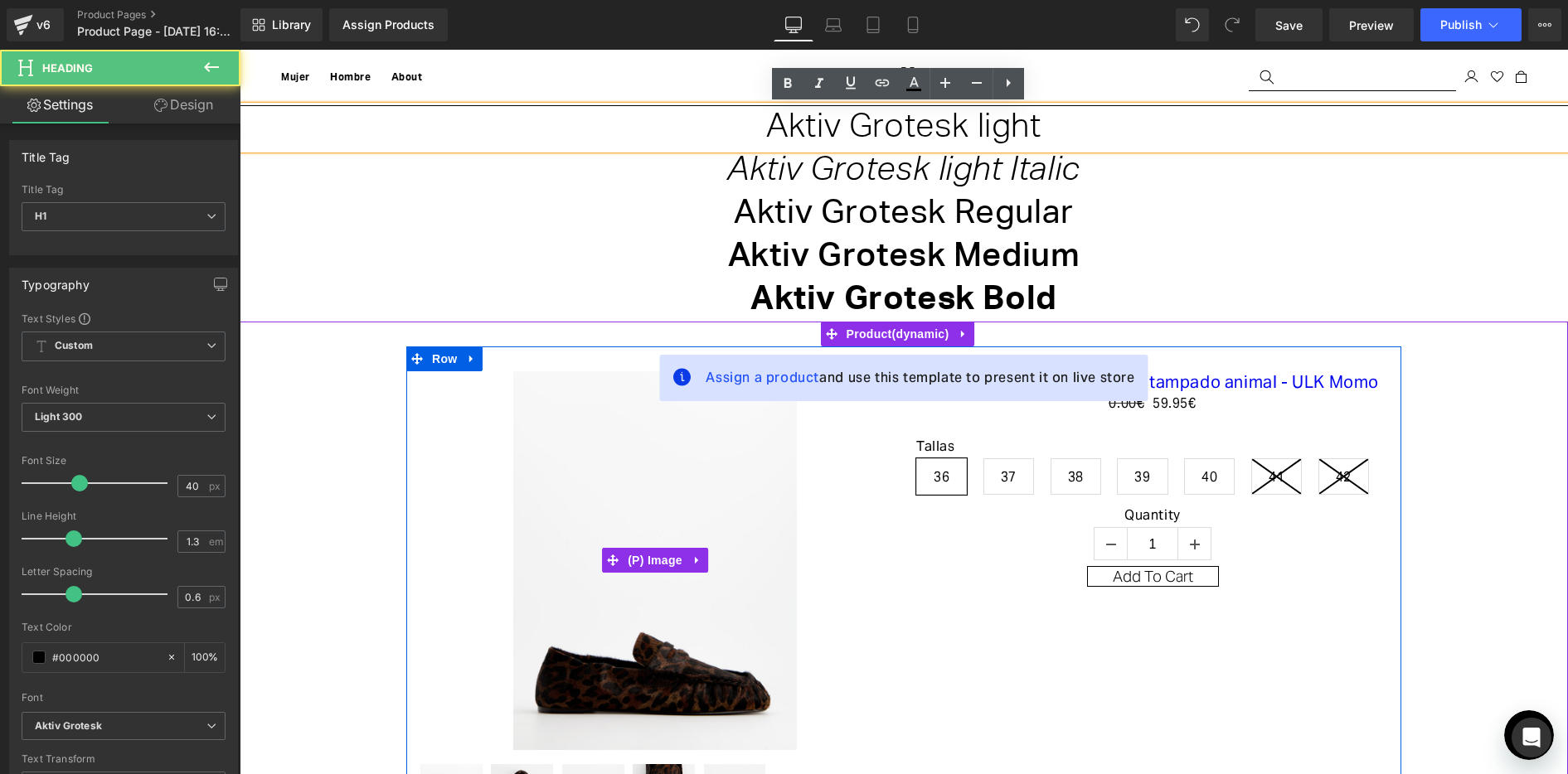
click at [440, 345] on div at bounding box center [904, 333] width 1329 height 25
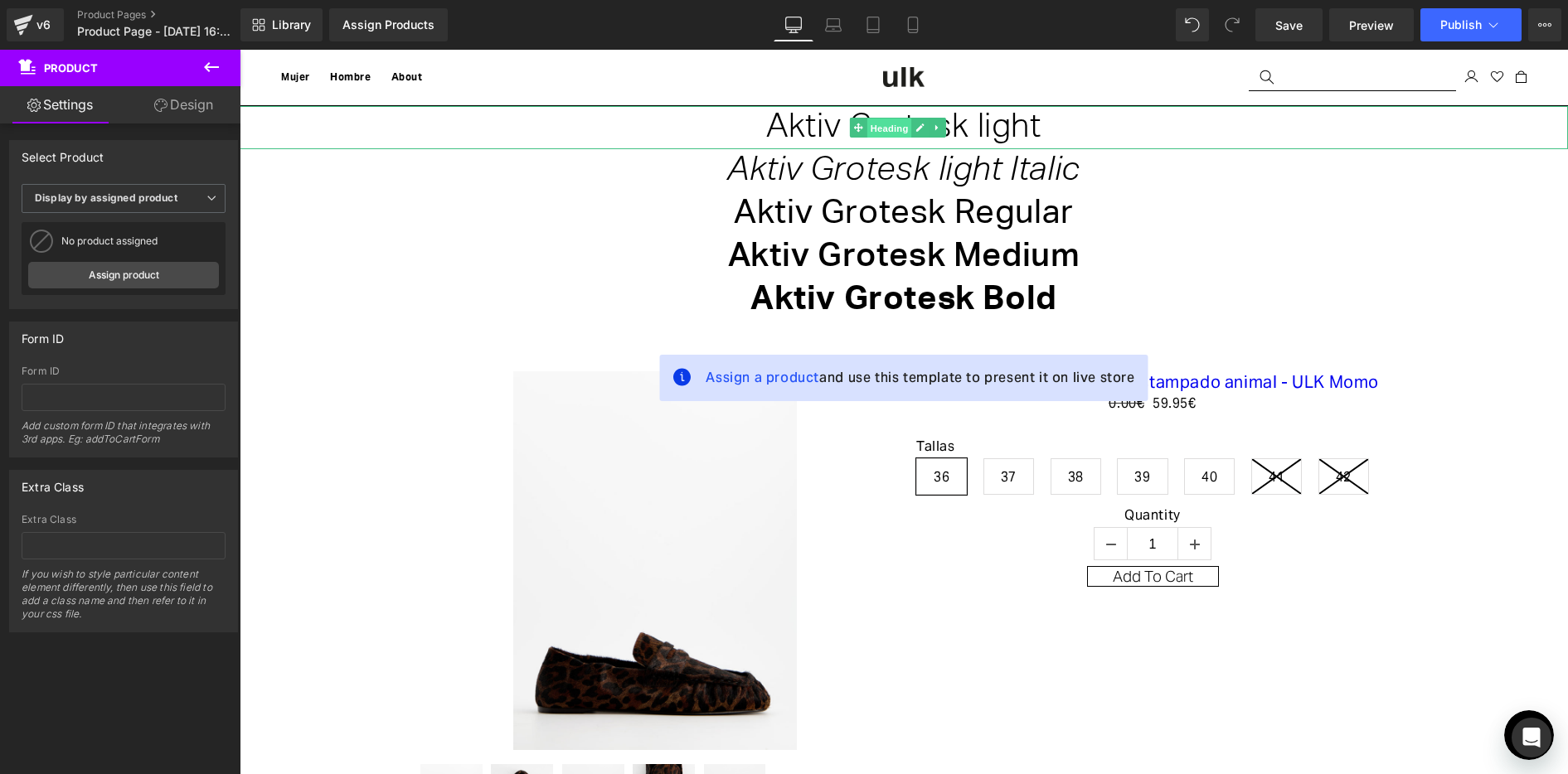
click at [884, 125] on span "Heading" at bounding box center [889, 127] width 45 height 20
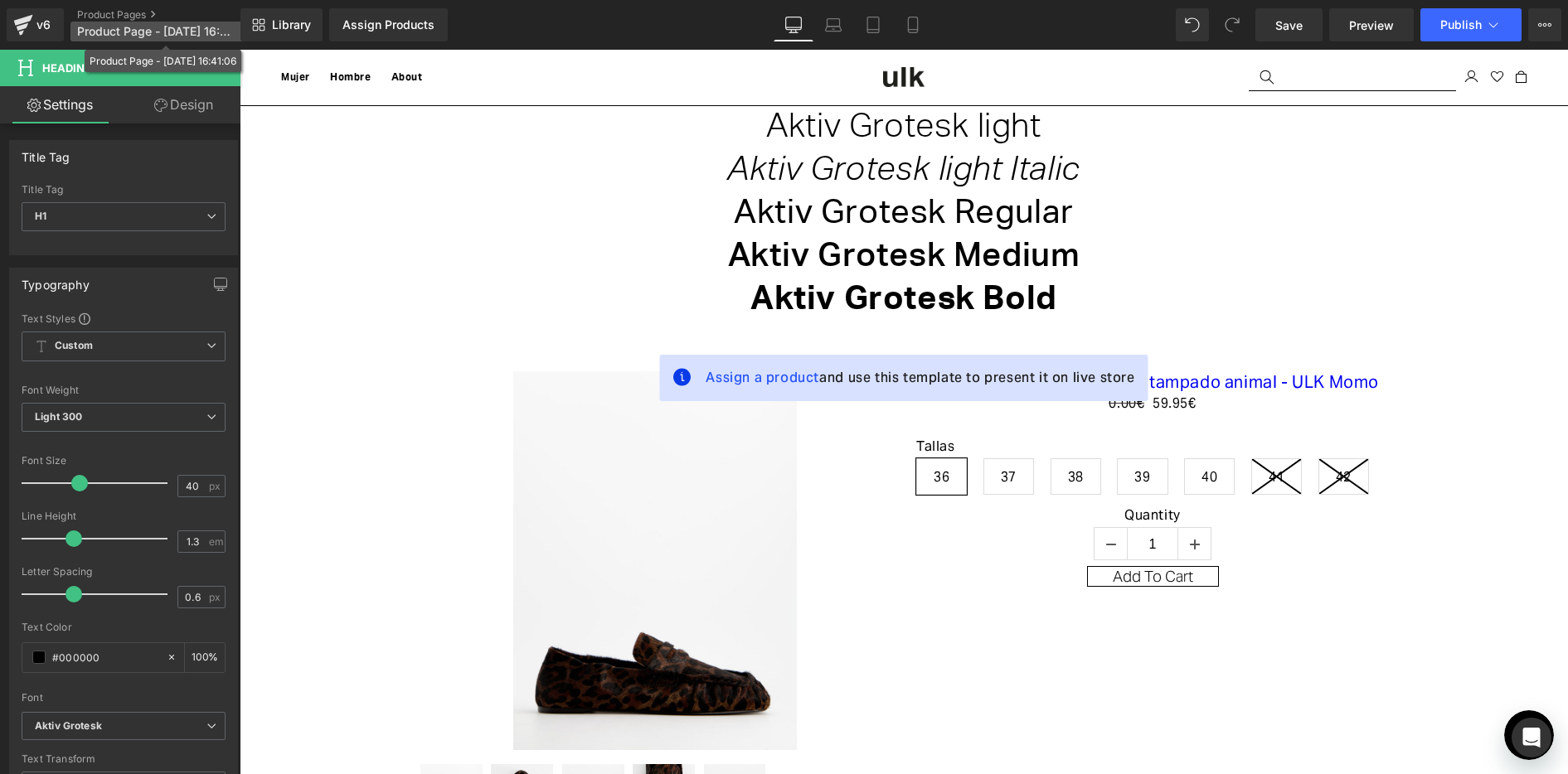
click at [185, 29] on span "Product Page - [DATE] 16:41:06" at bounding box center [157, 32] width 159 height 13
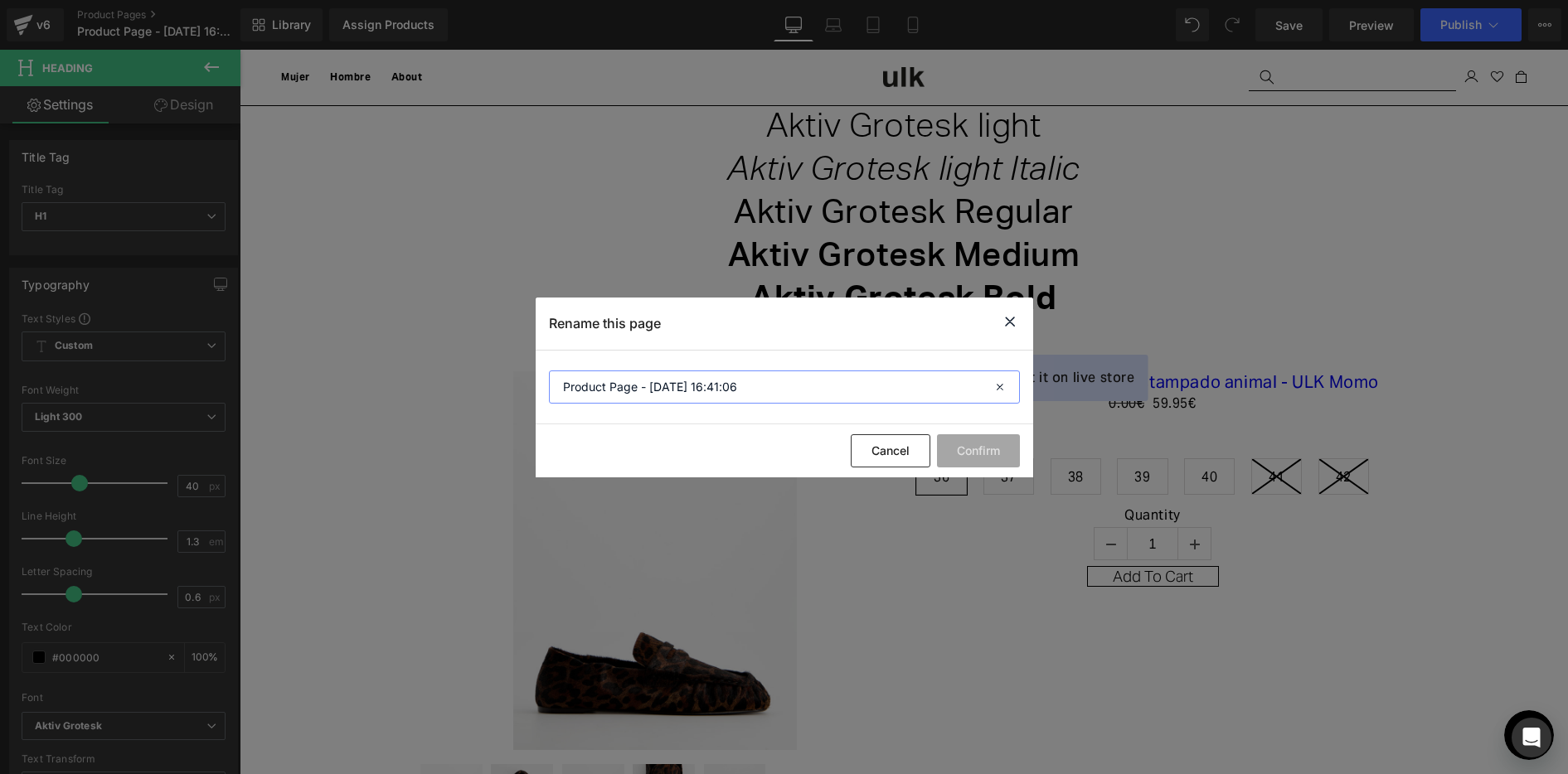
click at [768, 387] on input "Product Page - [DATE] 16:41:06" at bounding box center [784, 387] width 471 height 34
type input "ơ"
type input "[Jeremy gp] Custom font"
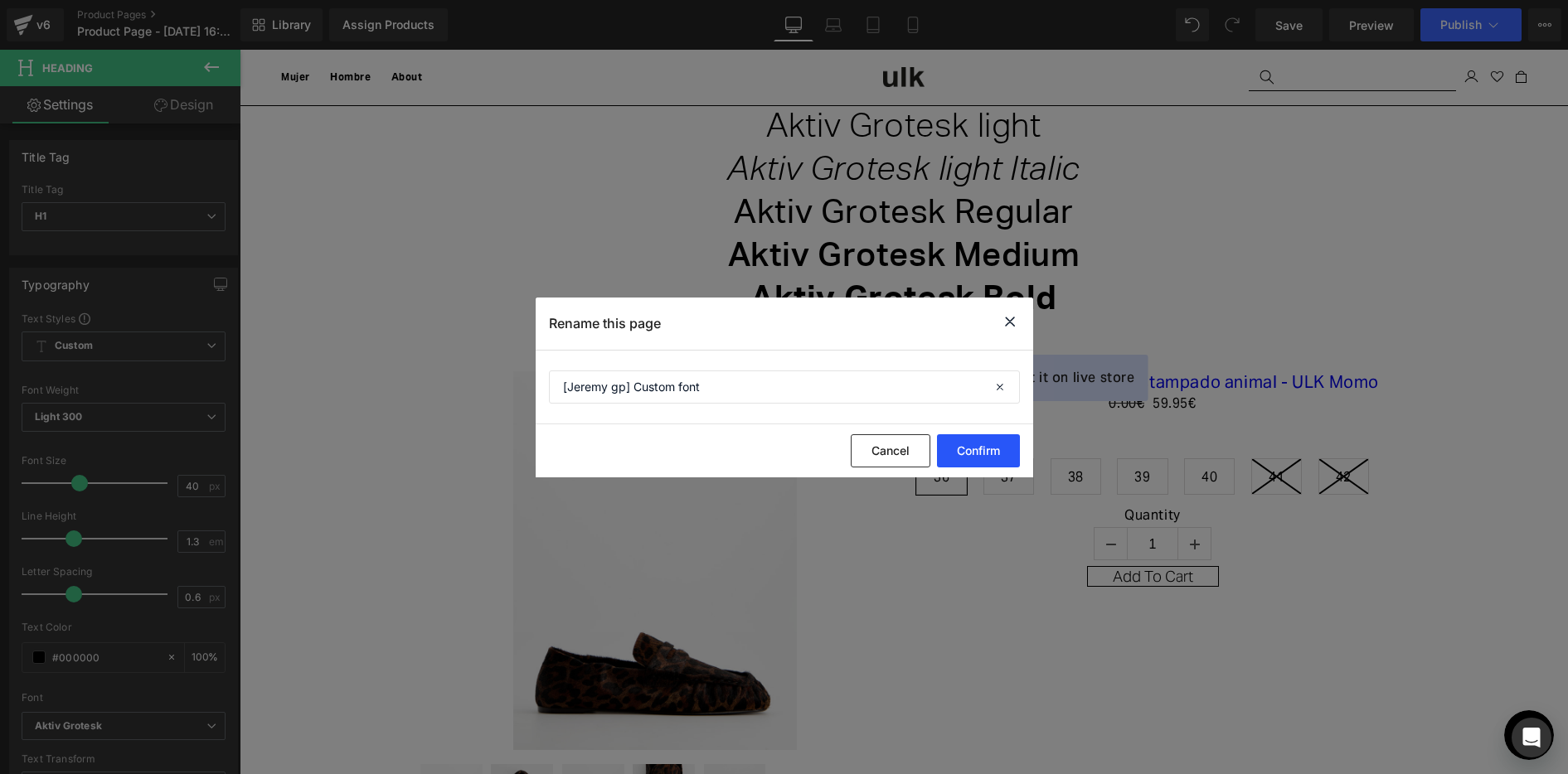
click at [978, 460] on button "Confirm" at bounding box center [978, 451] width 83 height 34
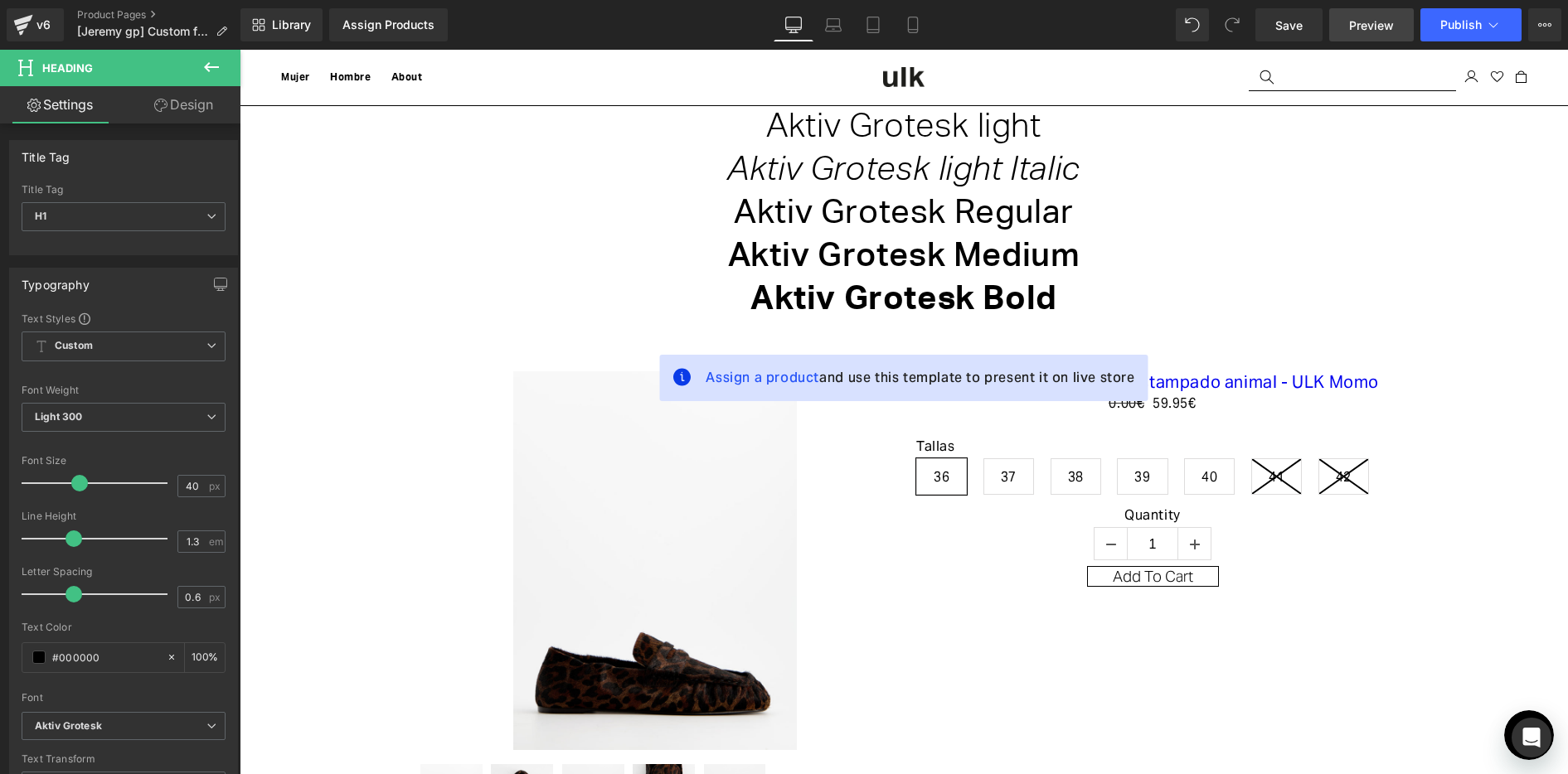
type input "https://ulanka-9089.myshopify.com/a/gempages?preview=1758706867&type=template-p…"
click at [1286, 26] on span "Save" at bounding box center [1288, 25] width 27 height 18
